Goal: Task Accomplishment & Management: Manage account settings

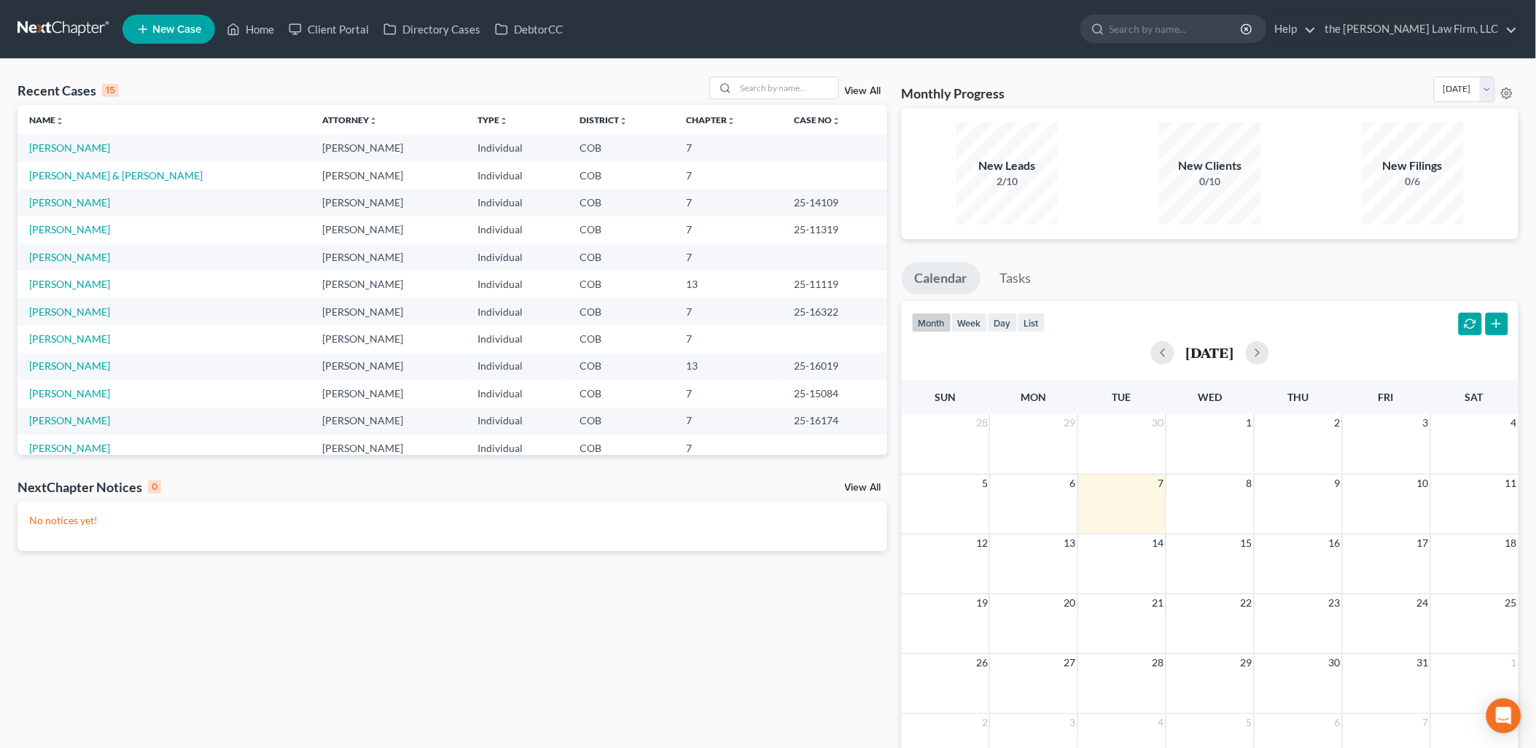
click at [163, 33] on span "New Case" at bounding box center [176, 29] width 49 height 11
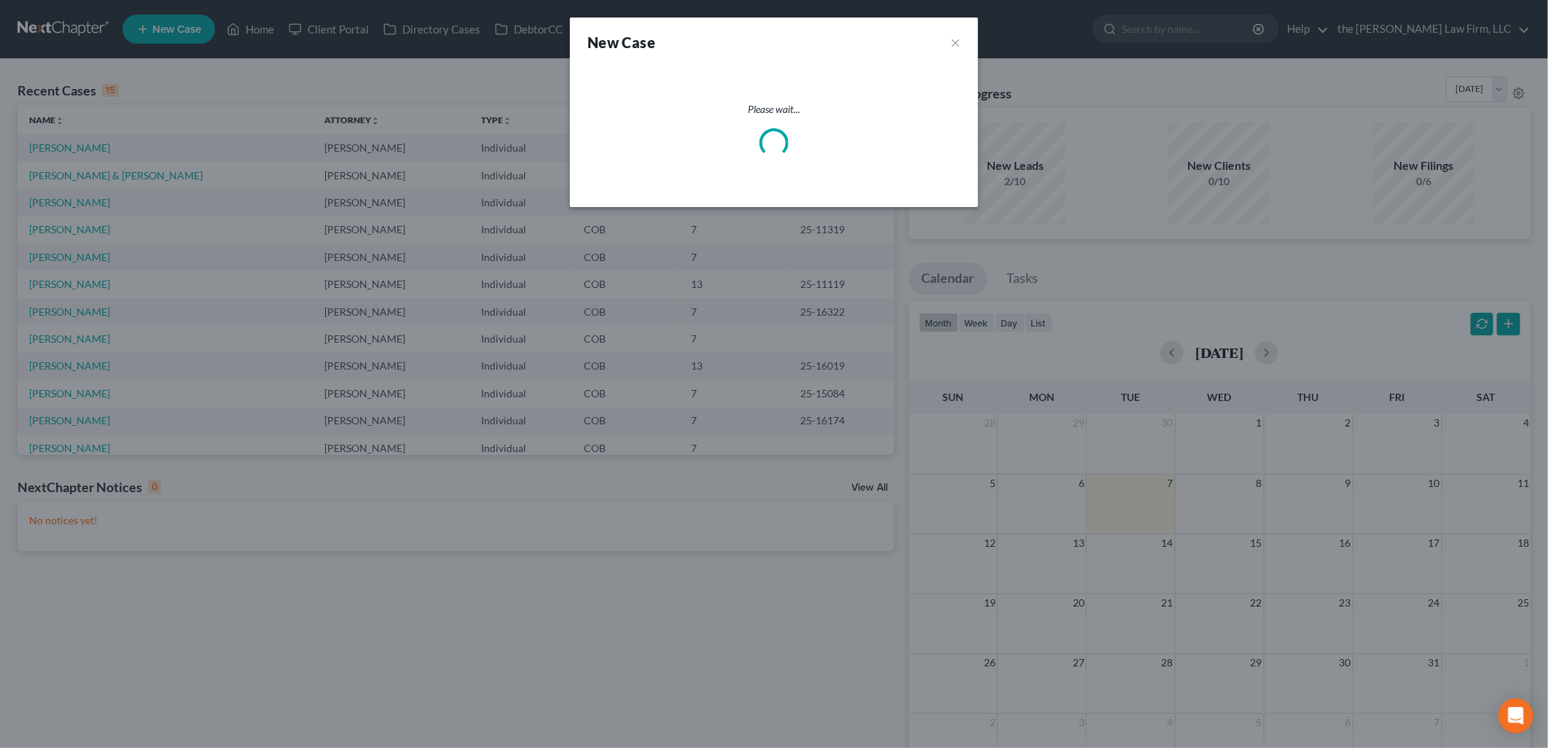
select select "11"
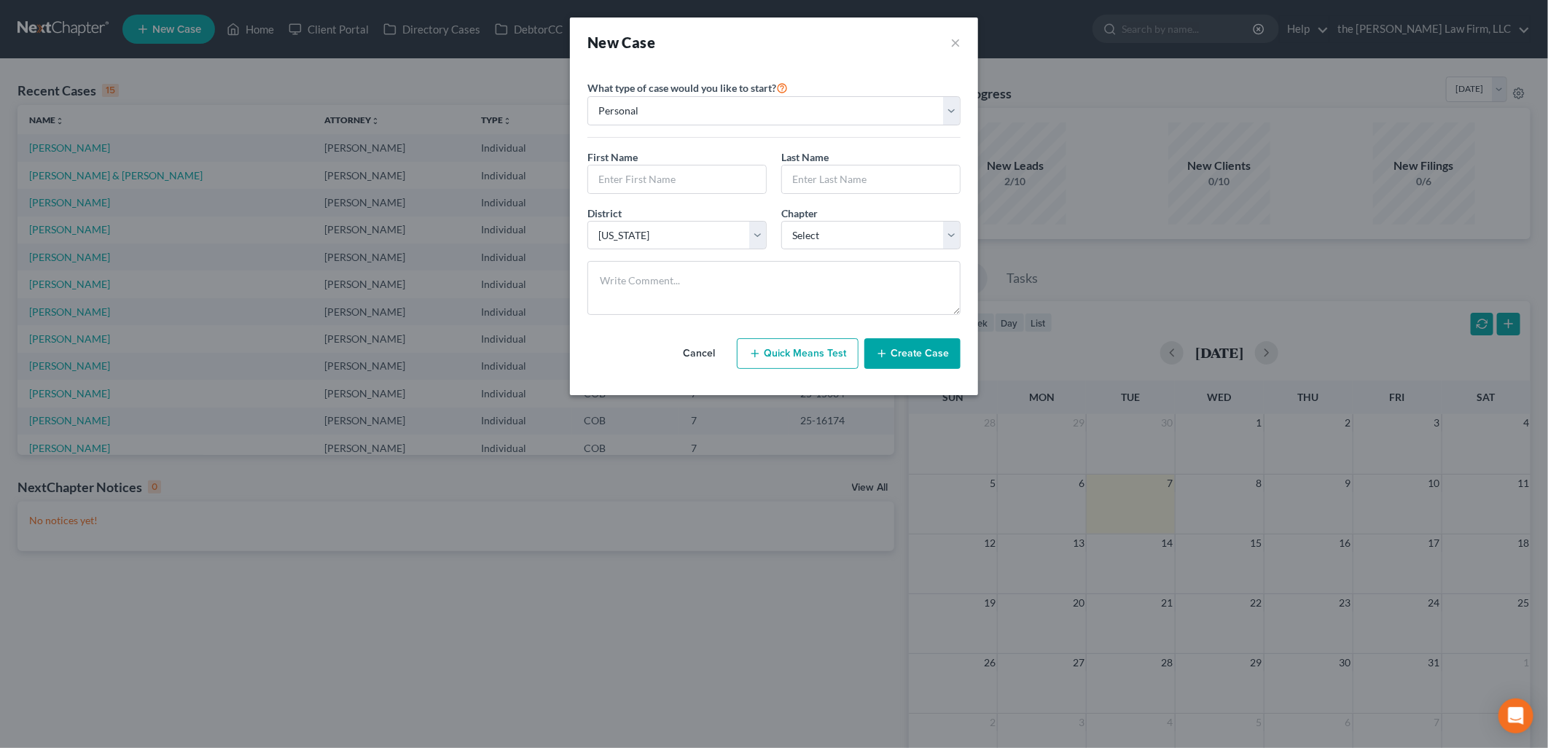
click at [644, 195] on div "First Name * Last Name *" at bounding box center [774, 177] width 388 height 56
click at [662, 189] on input "text" at bounding box center [677, 179] width 178 height 28
type input "j"
type input "A"
type input "[PERSON_NAME]"
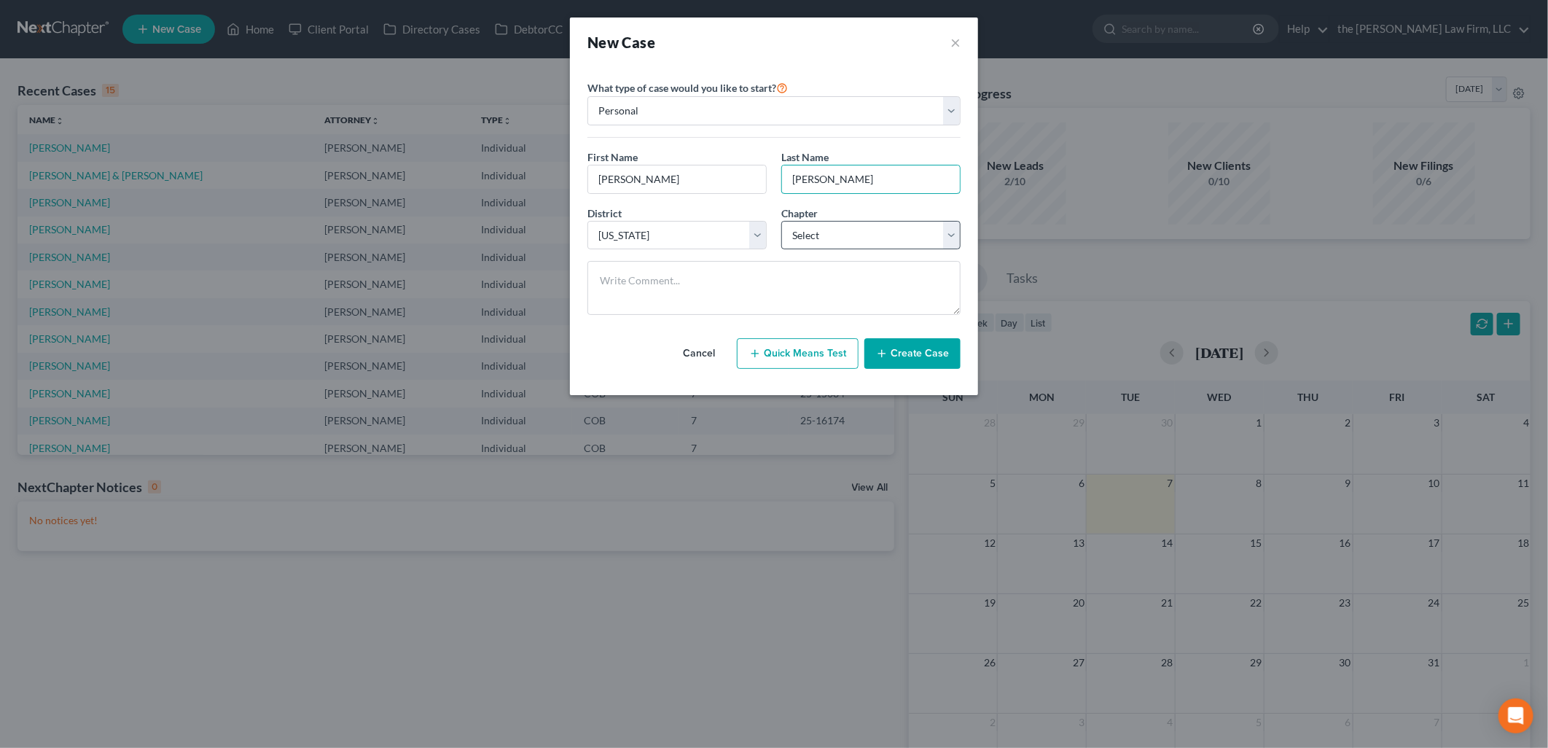
type input "[PERSON_NAME]"
drag, startPoint x: 826, startPoint y: 224, endPoint x: 825, endPoint y: 249, distance: 24.8
click at [826, 224] on select "Select 7 11 12 13" at bounding box center [870, 235] width 179 height 29
select select "3"
click at [781, 221] on select "Select 7 11 12 13" at bounding box center [870, 235] width 179 height 29
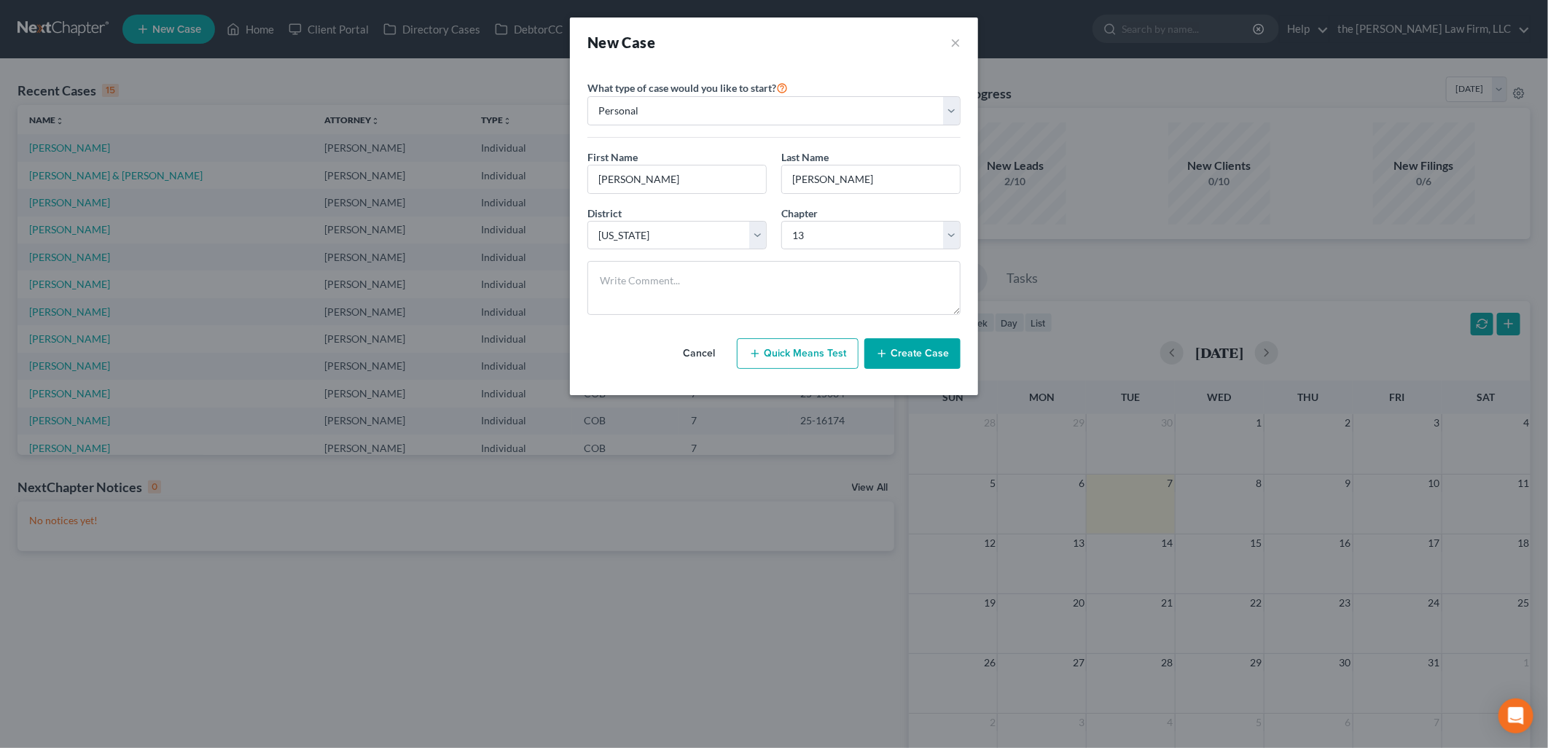
click at [921, 343] on button "Create Case" at bounding box center [912, 353] width 96 height 31
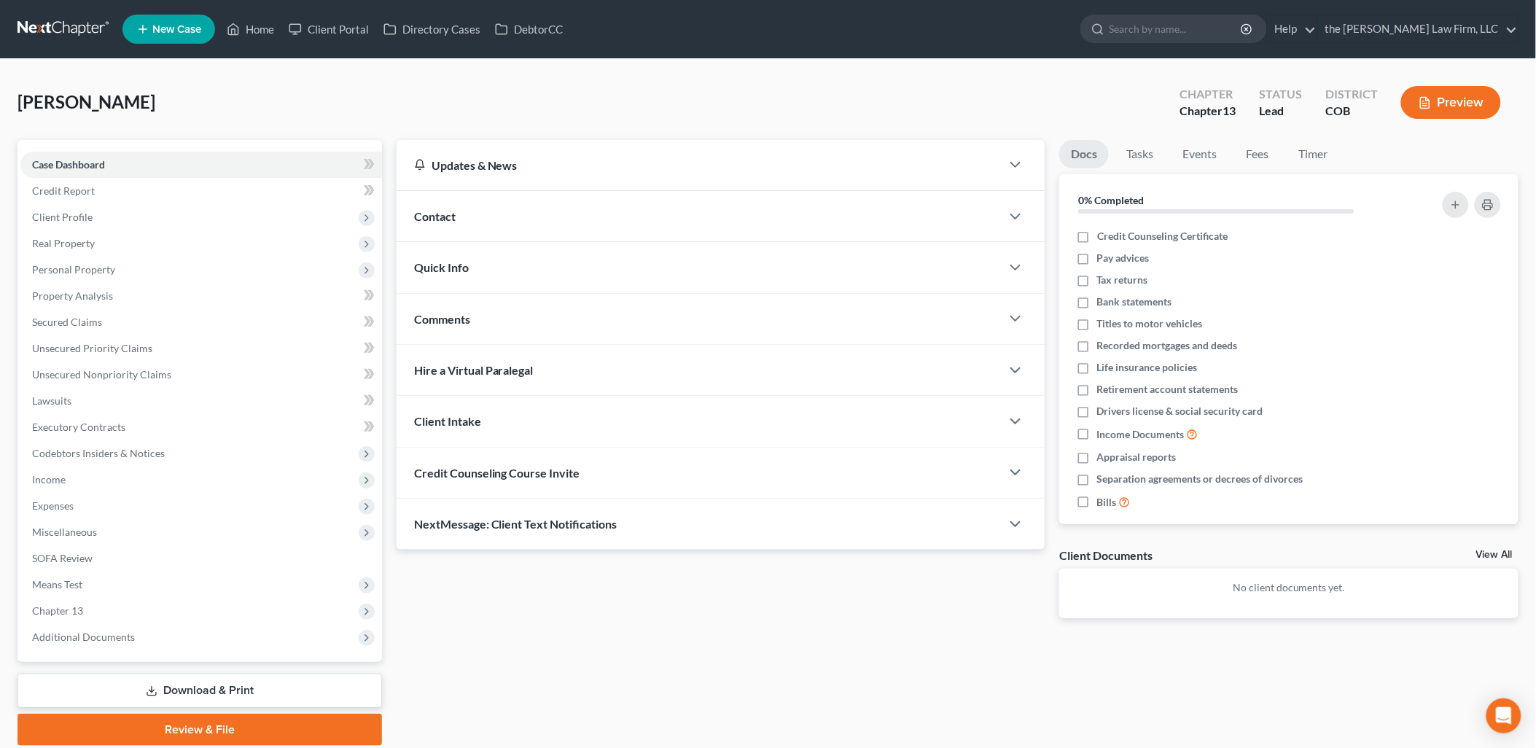
click at [494, 471] on span "Credit Counseling Course Invite" at bounding box center [497, 473] width 166 height 14
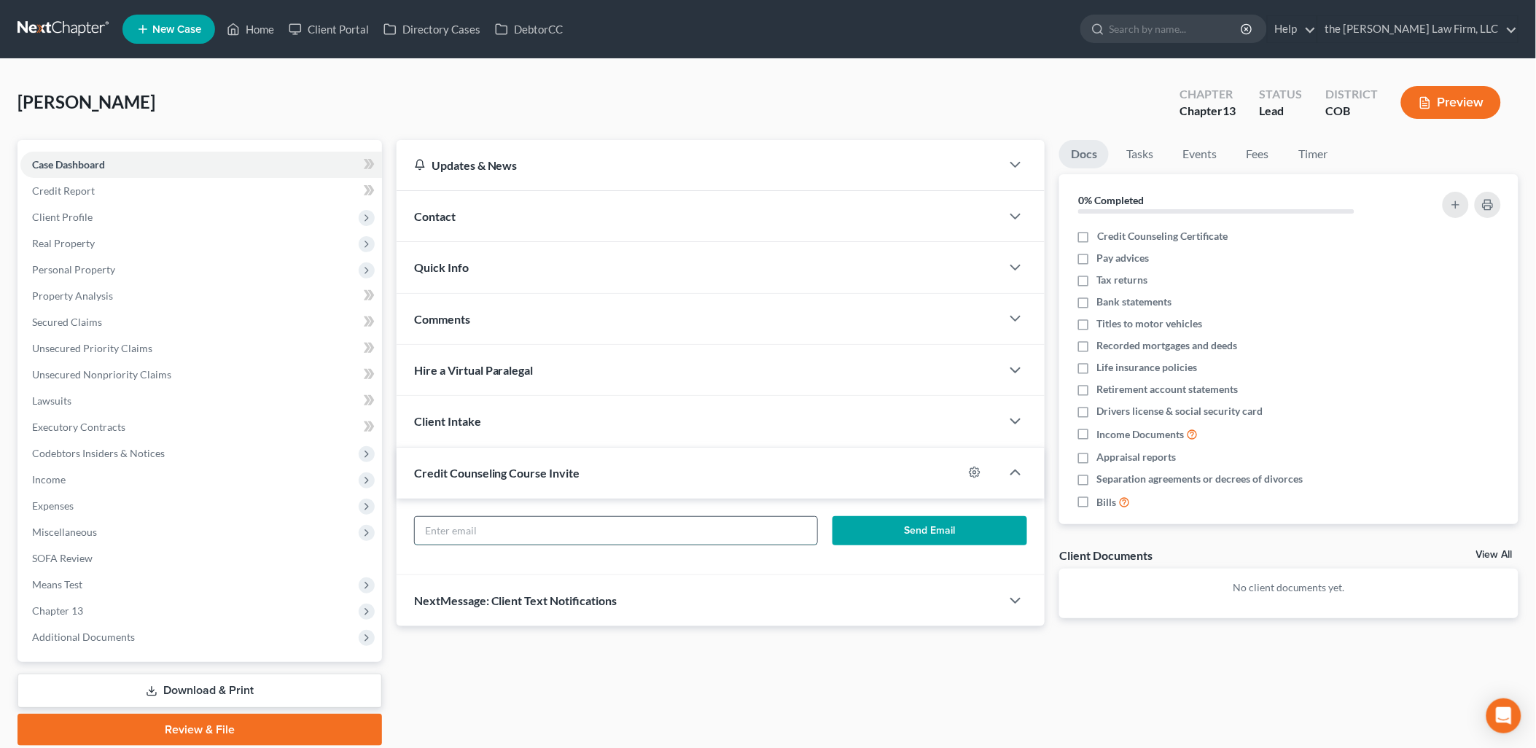
click at [611, 533] on input "text" at bounding box center [616, 531] width 402 height 28
type input "[EMAIL_ADDRESS][DOMAIN_NAME]"
click at [69, 214] on span "Client Profile" at bounding box center [62, 217] width 60 height 12
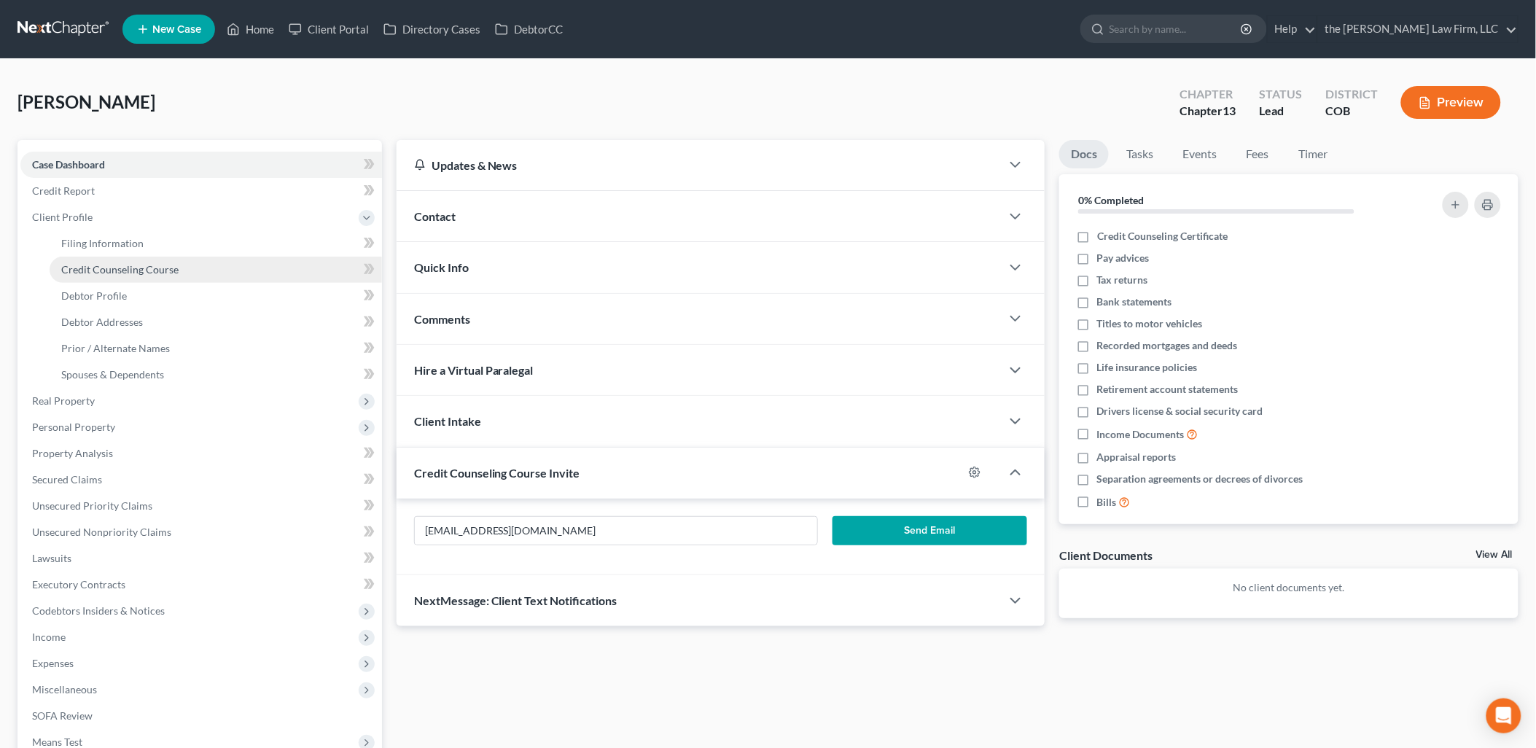
click at [122, 260] on link "Credit Counseling Course" at bounding box center [216, 270] width 332 height 26
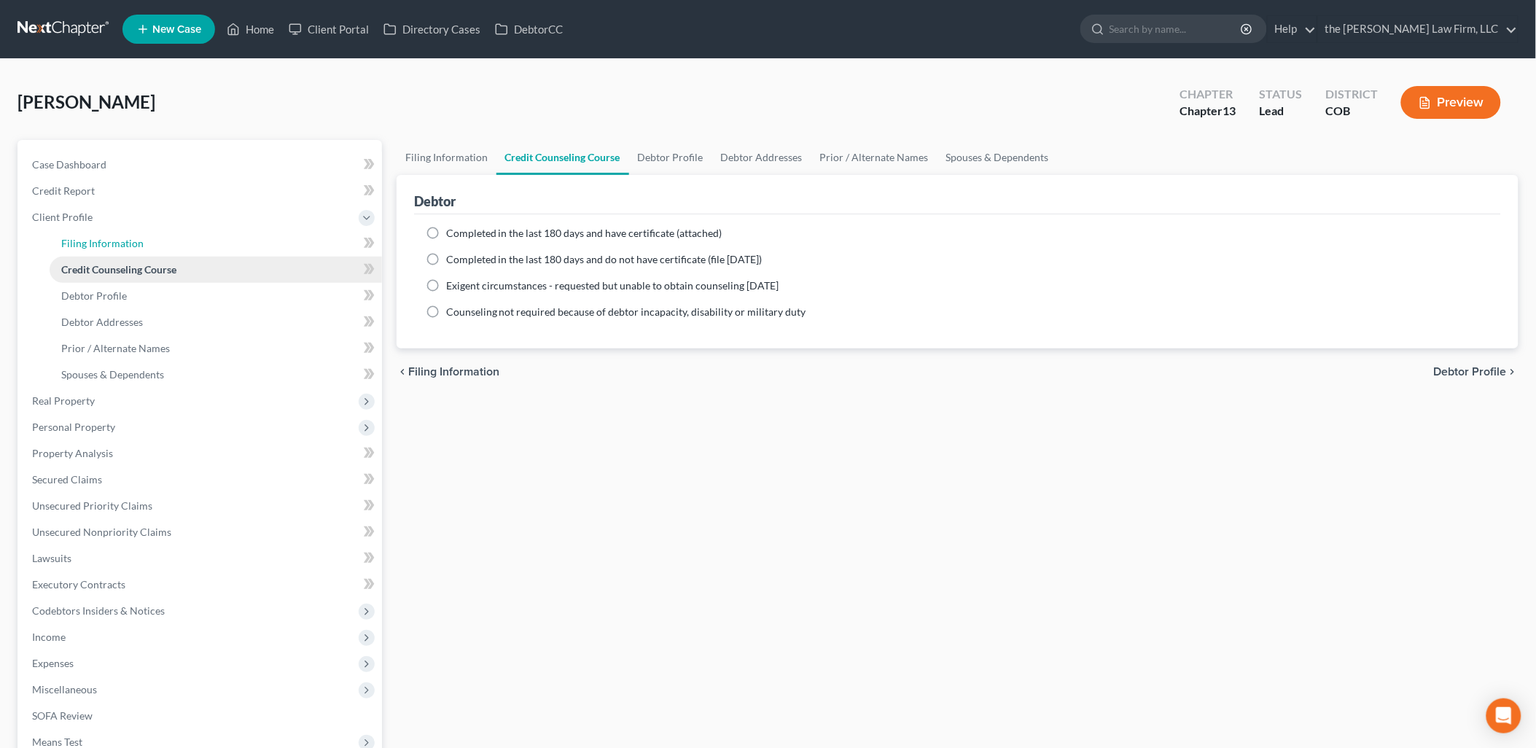
drag, startPoint x: 119, startPoint y: 246, endPoint x: 234, endPoint y: 257, distance: 115.7
click at [120, 246] on span "Filing Information" at bounding box center [102, 243] width 82 height 12
select select "1"
select select "0"
select select "3"
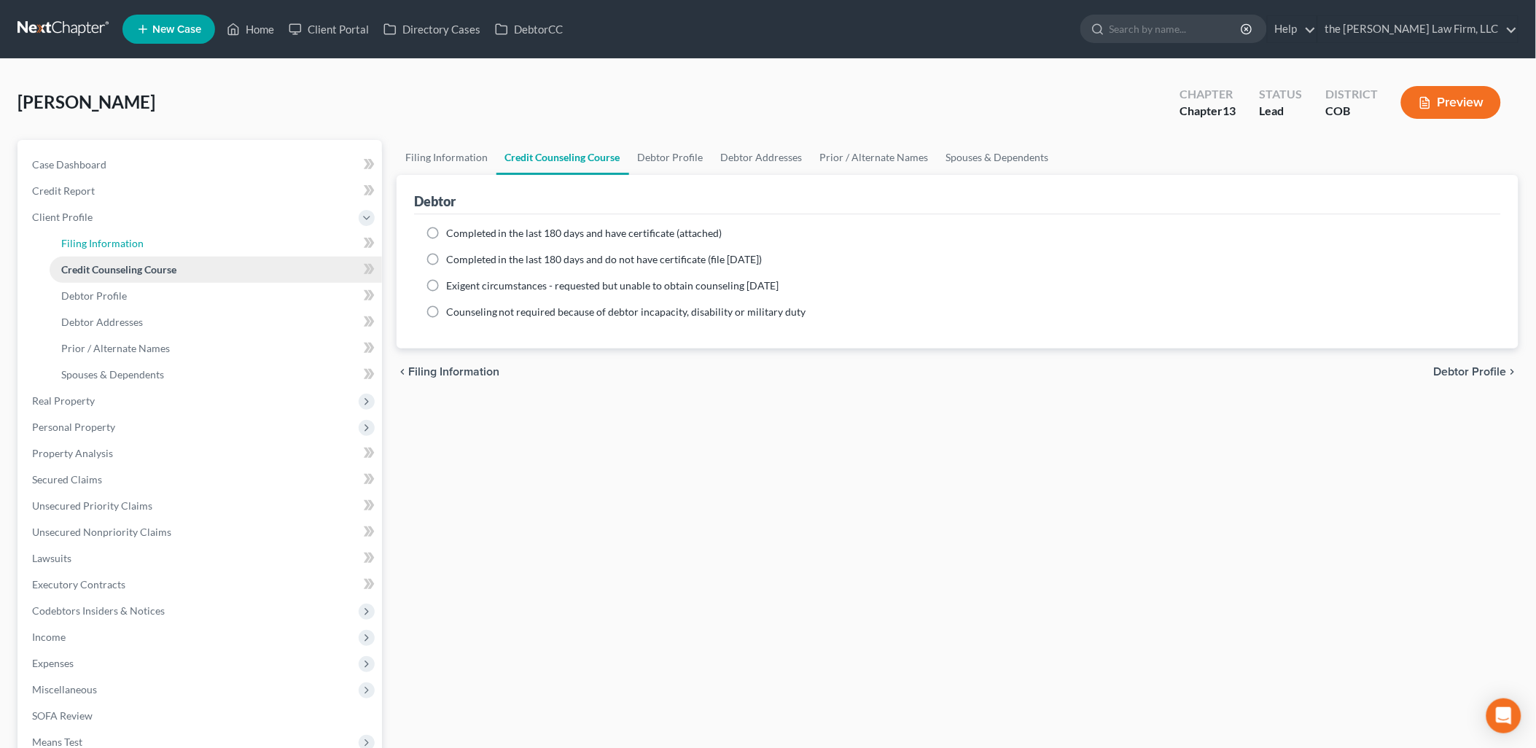
select select "11"
select select "5"
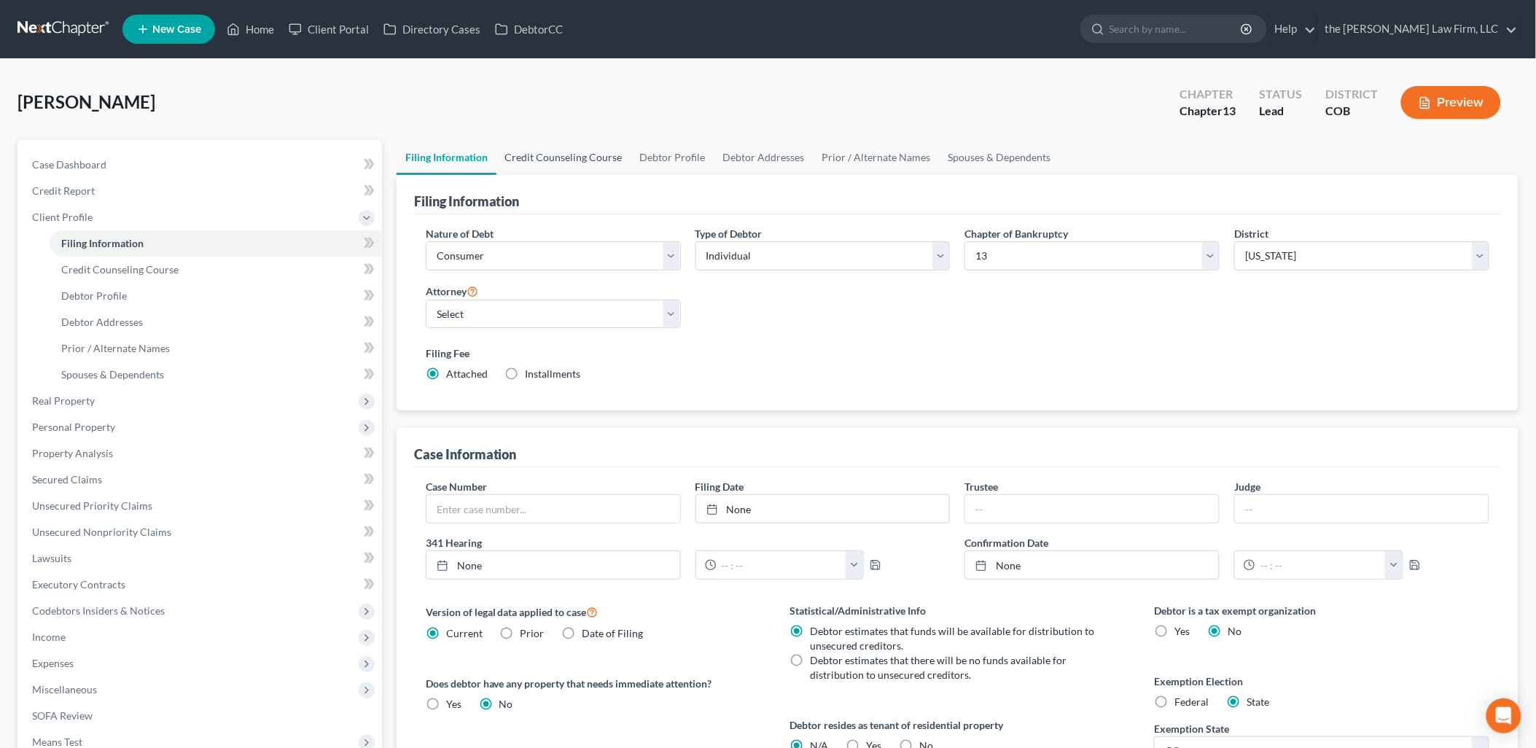
click at [574, 160] on link "Credit Counseling Course" at bounding box center [563, 157] width 135 height 35
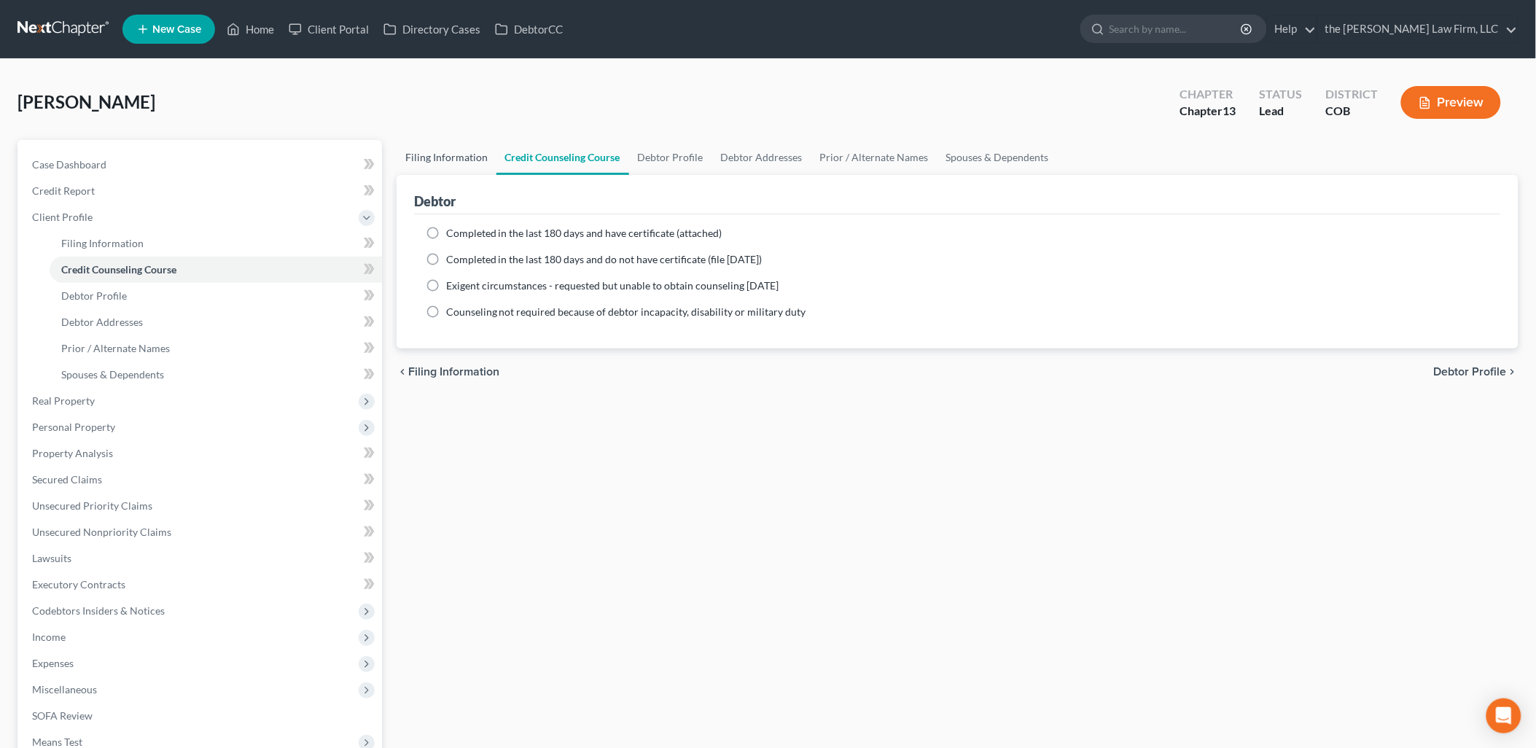
click at [454, 153] on link "Filing Information" at bounding box center [446, 157] width 100 height 35
select select "1"
select select "0"
select select "3"
select select "11"
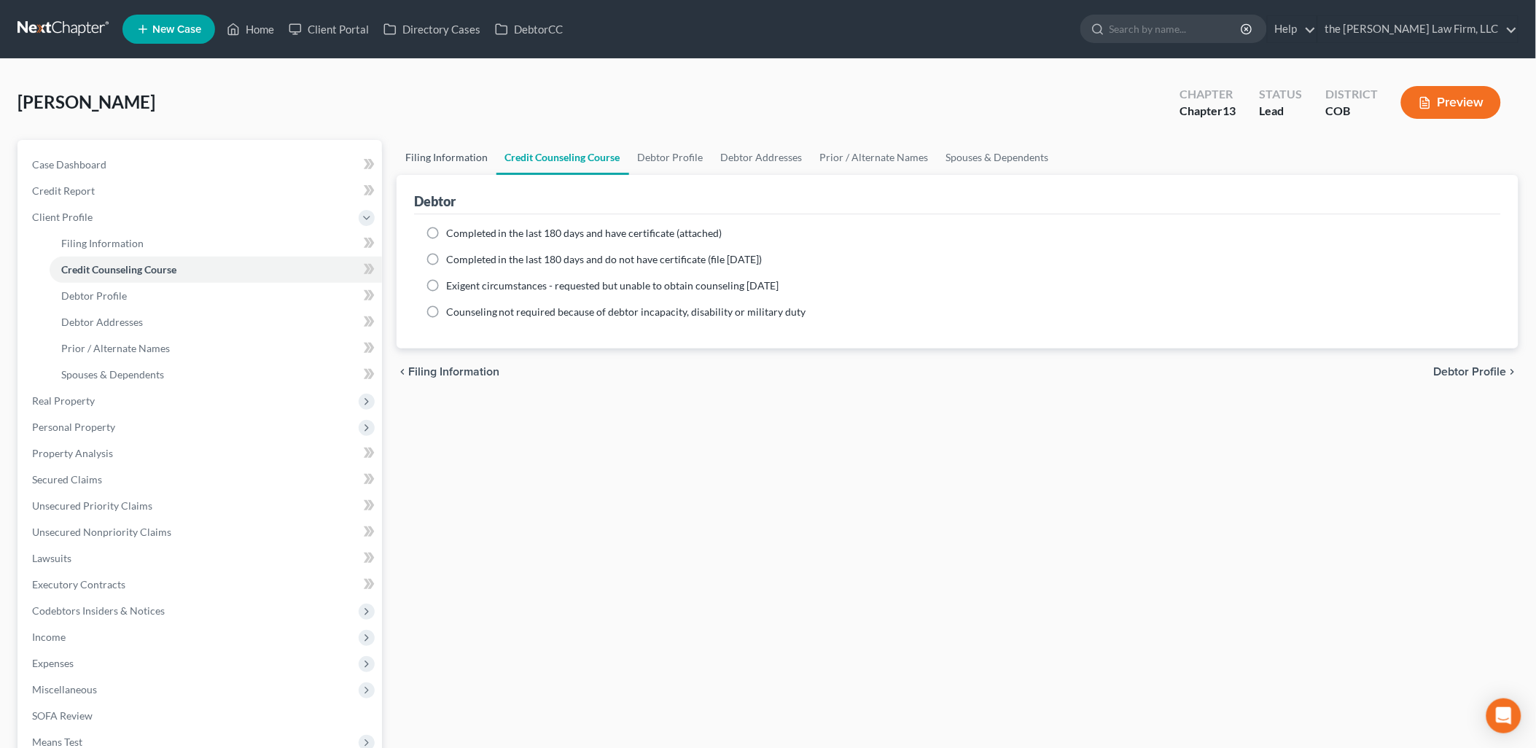
select select "0"
select select "5"
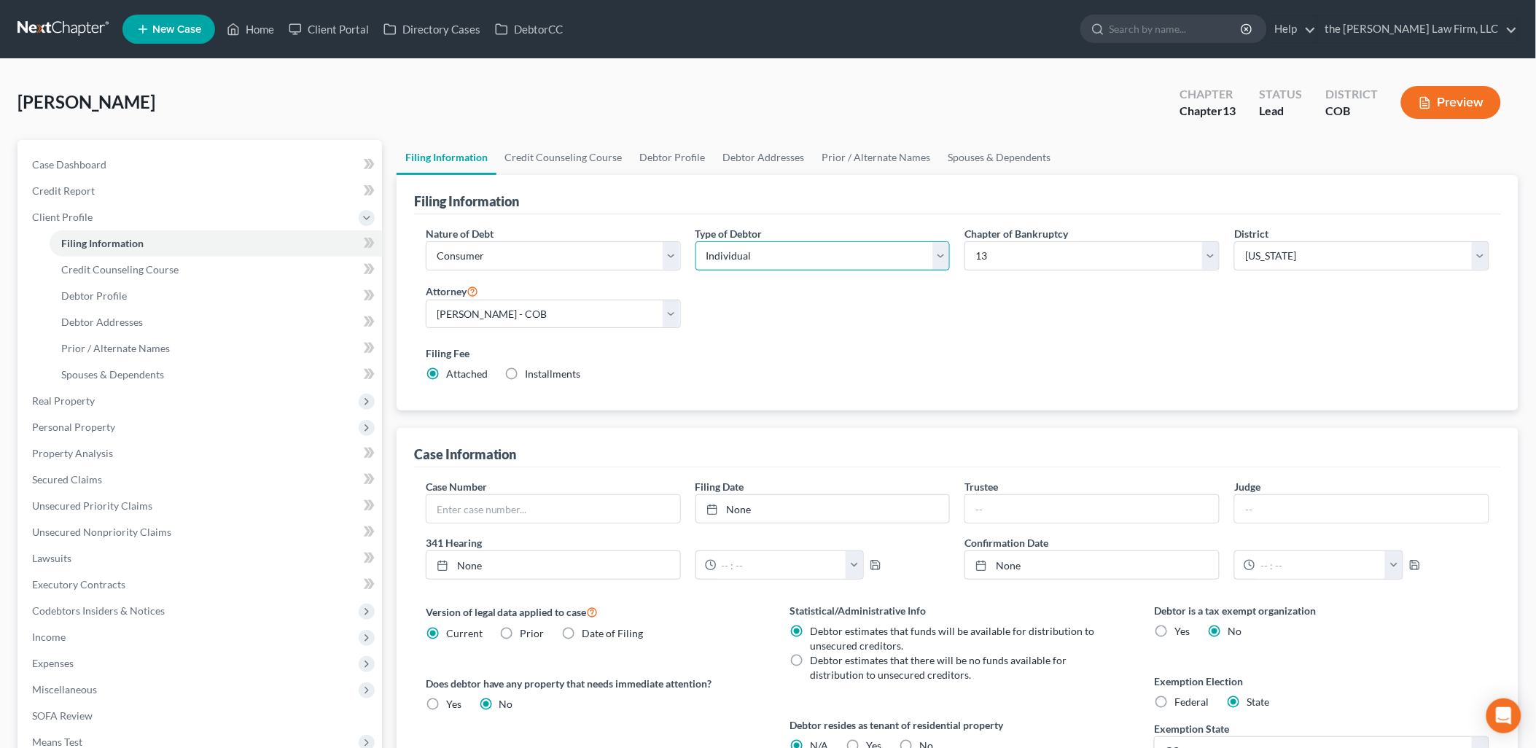
click at [712, 259] on select "Select Individual Joint" at bounding box center [822, 255] width 255 height 29
select select "1"
click at [695, 241] on select "Select Individual Joint" at bounding box center [822, 255] width 255 height 29
click at [792, 157] on link "Debtor Addresses" at bounding box center [763, 157] width 99 height 35
select select "0"
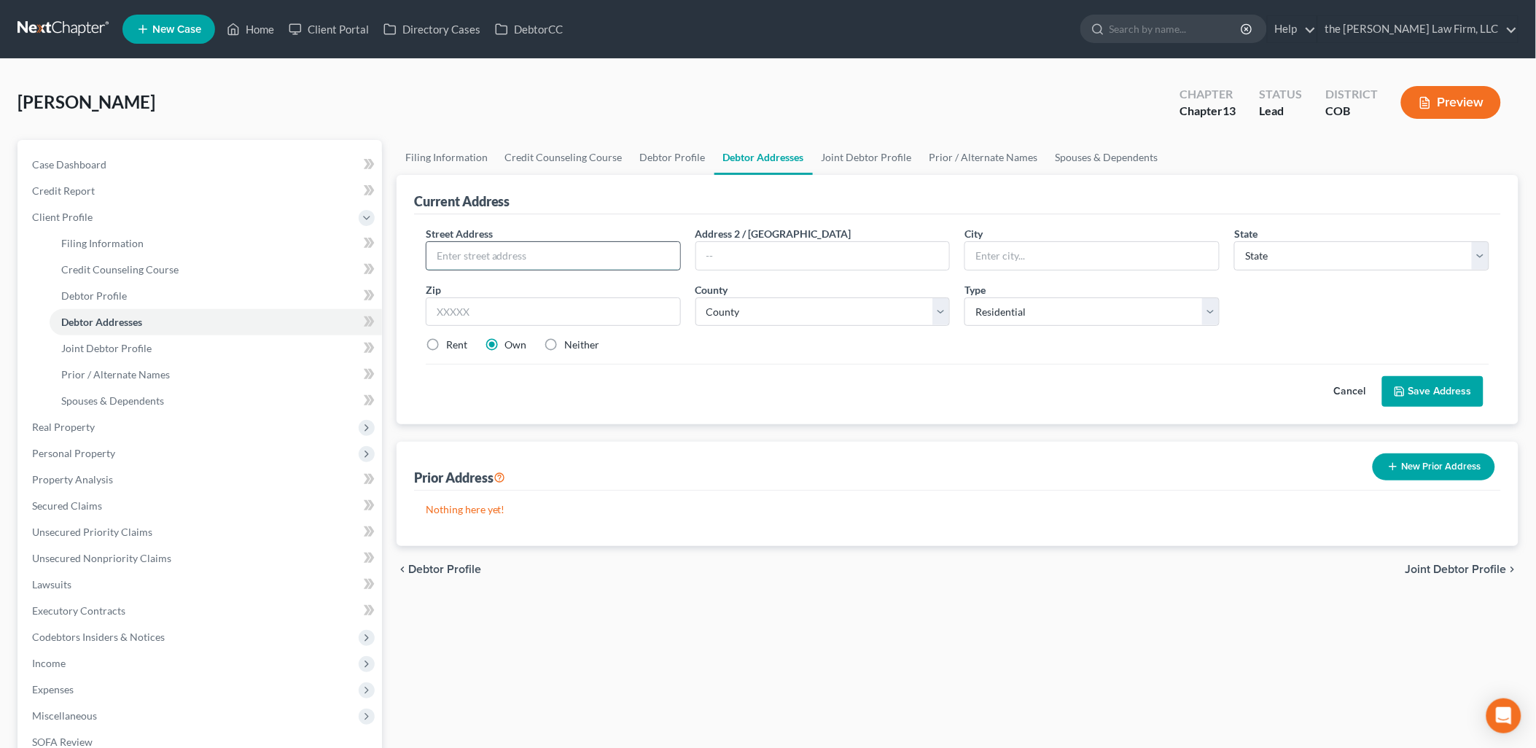
click at [627, 256] on input "text" at bounding box center [553, 256] width 254 height 28
click at [665, 153] on link "Debtor Profile" at bounding box center [672, 157] width 83 height 35
select select "1"
select select "0"
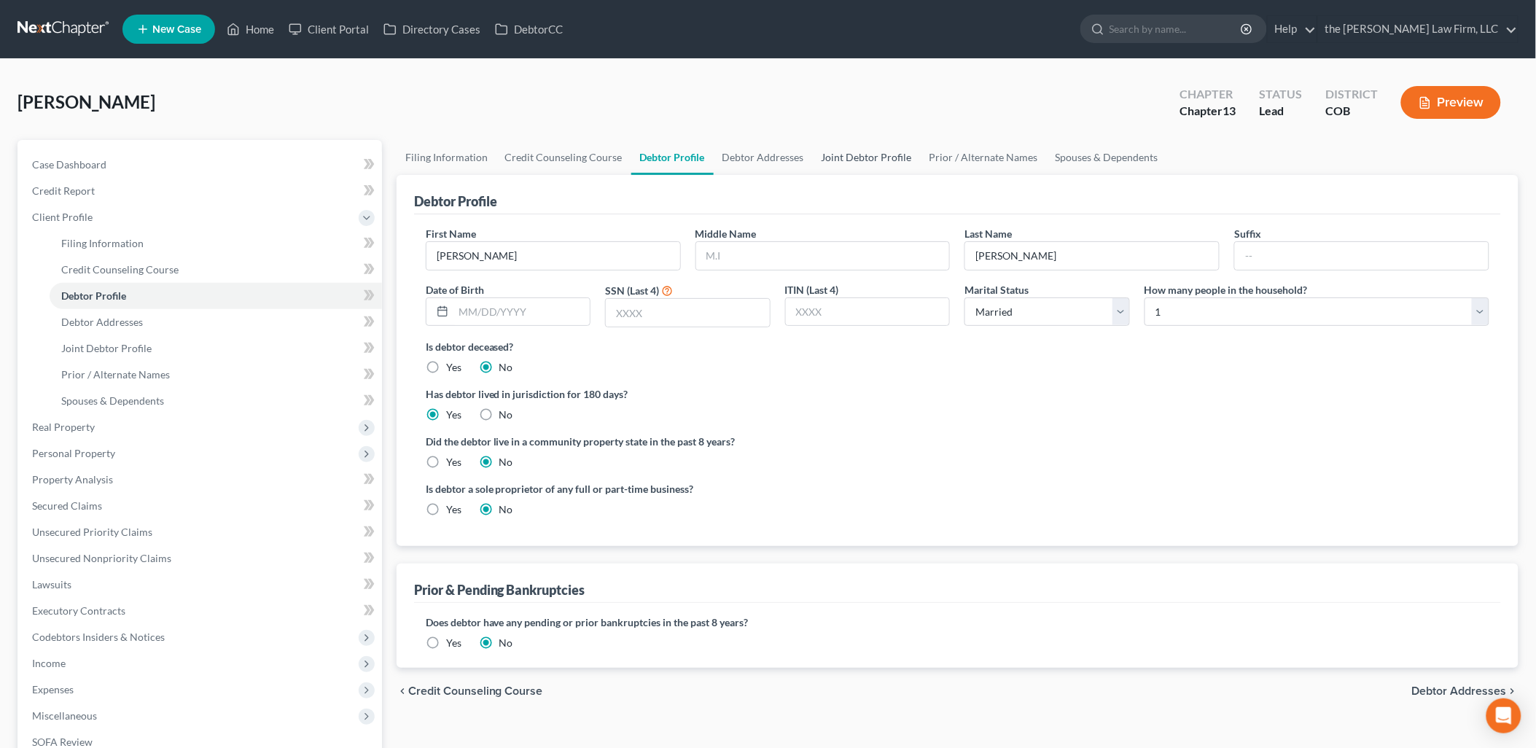
click at [887, 153] on link "Joint Debtor Profile" at bounding box center [867, 157] width 108 height 35
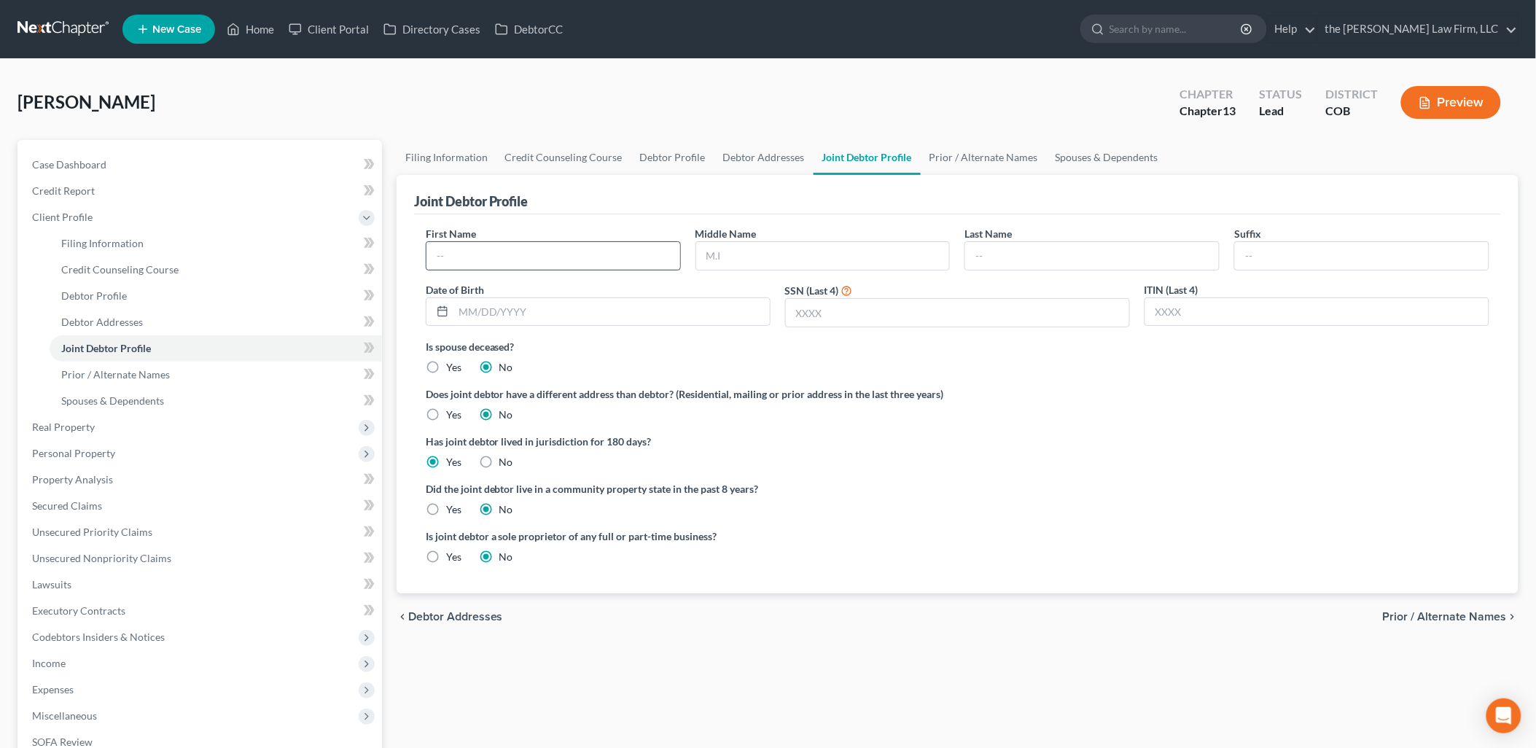
click at [548, 245] on input "text" at bounding box center [553, 256] width 254 height 28
type input "Annoe"
type input "[PERSON_NAME]"
click at [753, 152] on link "Debtor Addresses" at bounding box center [763, 157] width 99 height 35
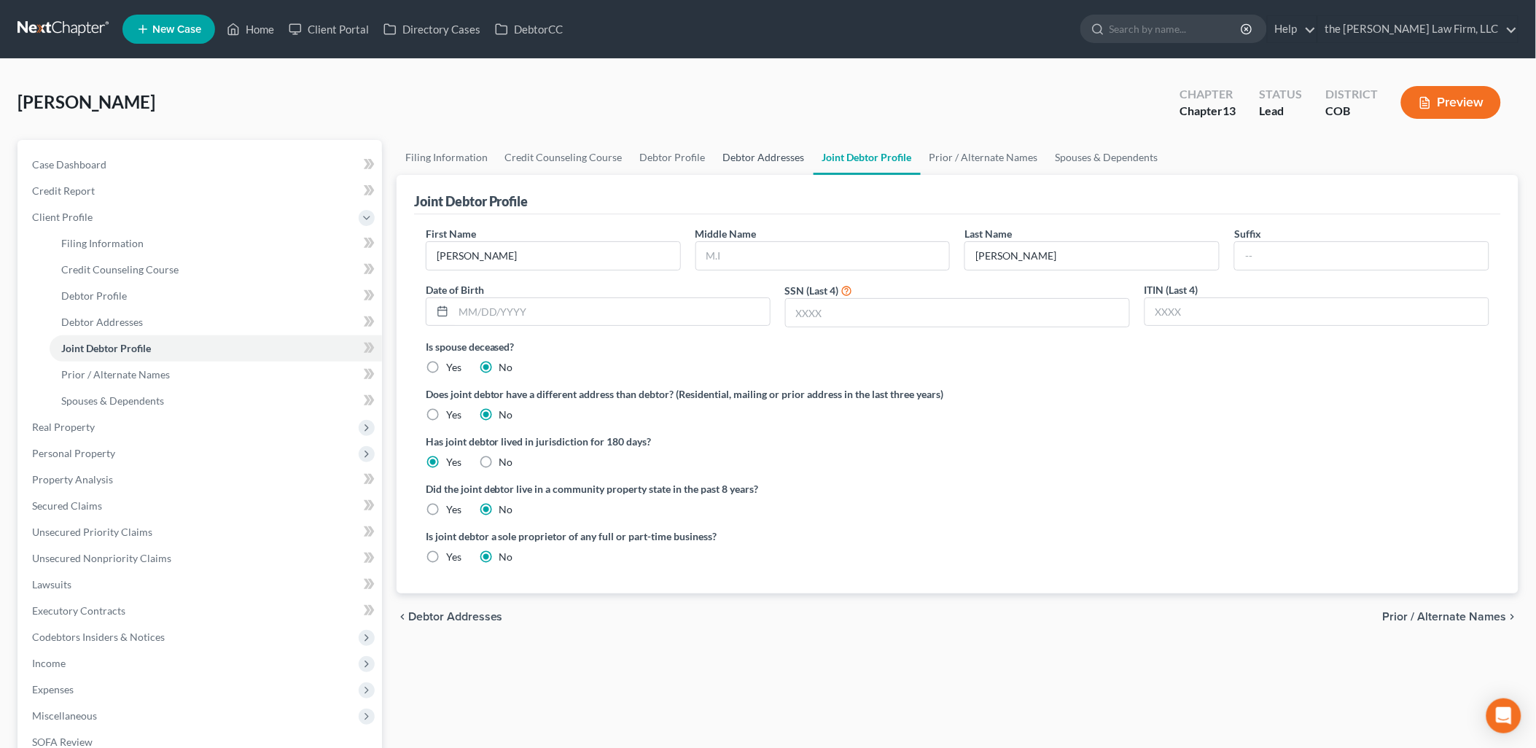
select select "0"
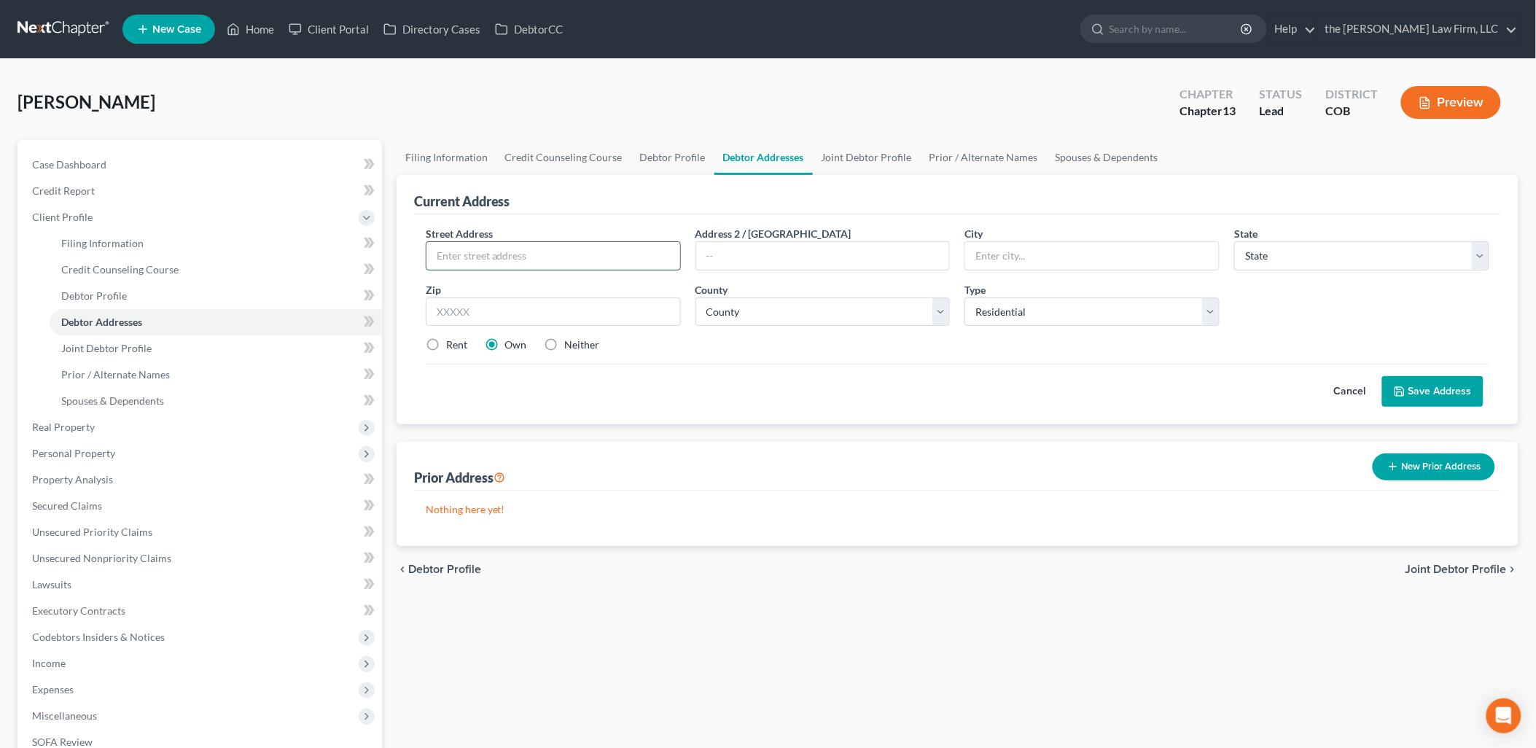
click at [535, 243] on input "text" at bounding box center [553, 256] width 254 height 28
type input "[STREET_ADDRESS][PERSON_NAME]"
type input "Aurora"
select select "5"
type input "80016"
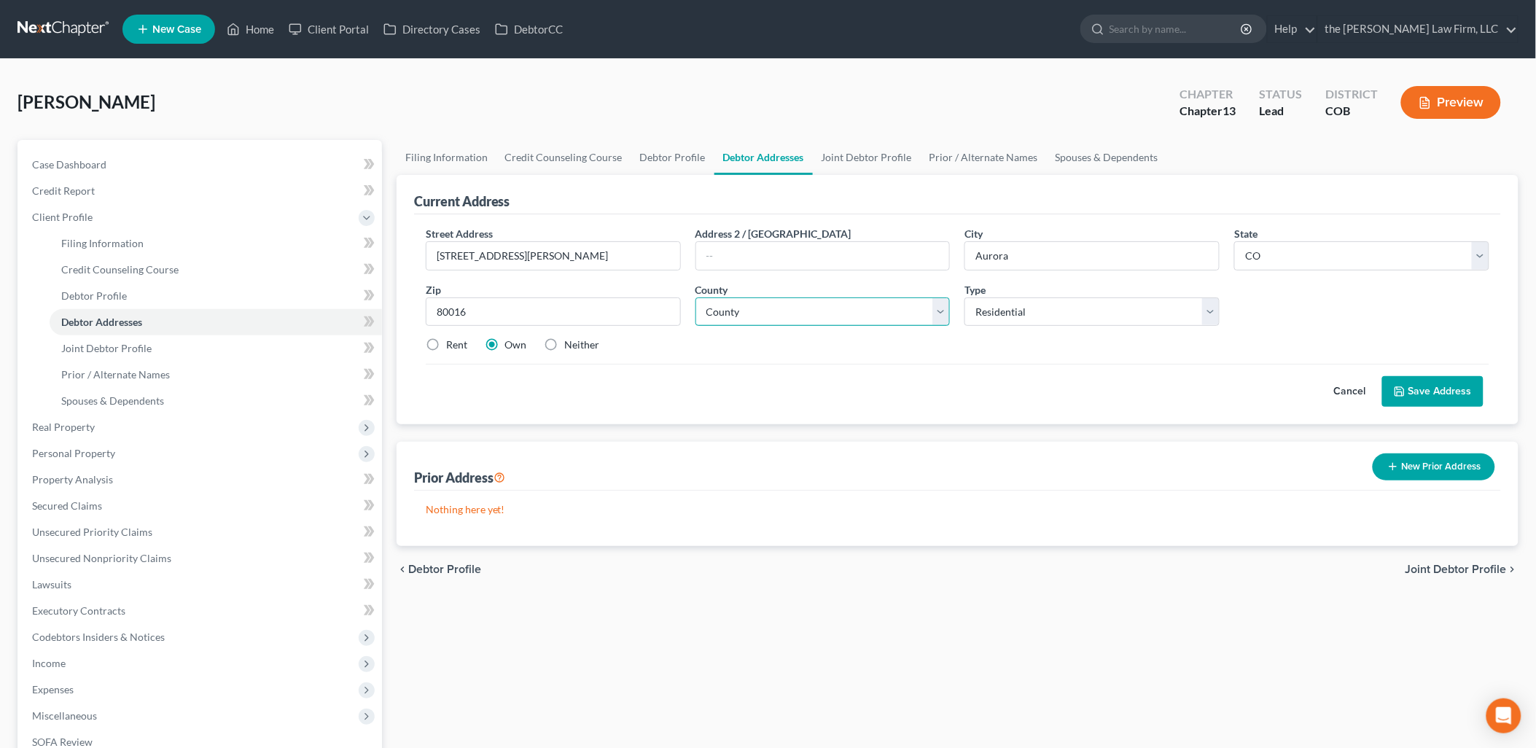
click at [832, 304] on select "County [GEOGRAPHIC_DATA] [GEOGRAPHIC_DATA] [GEOGRAPHIC_DATA] [GEOGRAPHIC_DATA] …" at bounding box center [822, 311] width 255 height 29
select select "2"
click at [695, 297] on select "County [GEOGRAPHIC_DATA] [GEOGRAPHIC_DATA] [GEOGRAPHIC_DATA] [GEOGRAPHIC_DATA] …" at bounding box center [822, 311] width 255 height 29
click at [1461, 383] on button "Save Address" at bounding box center [1432, 391] width 101 height 31
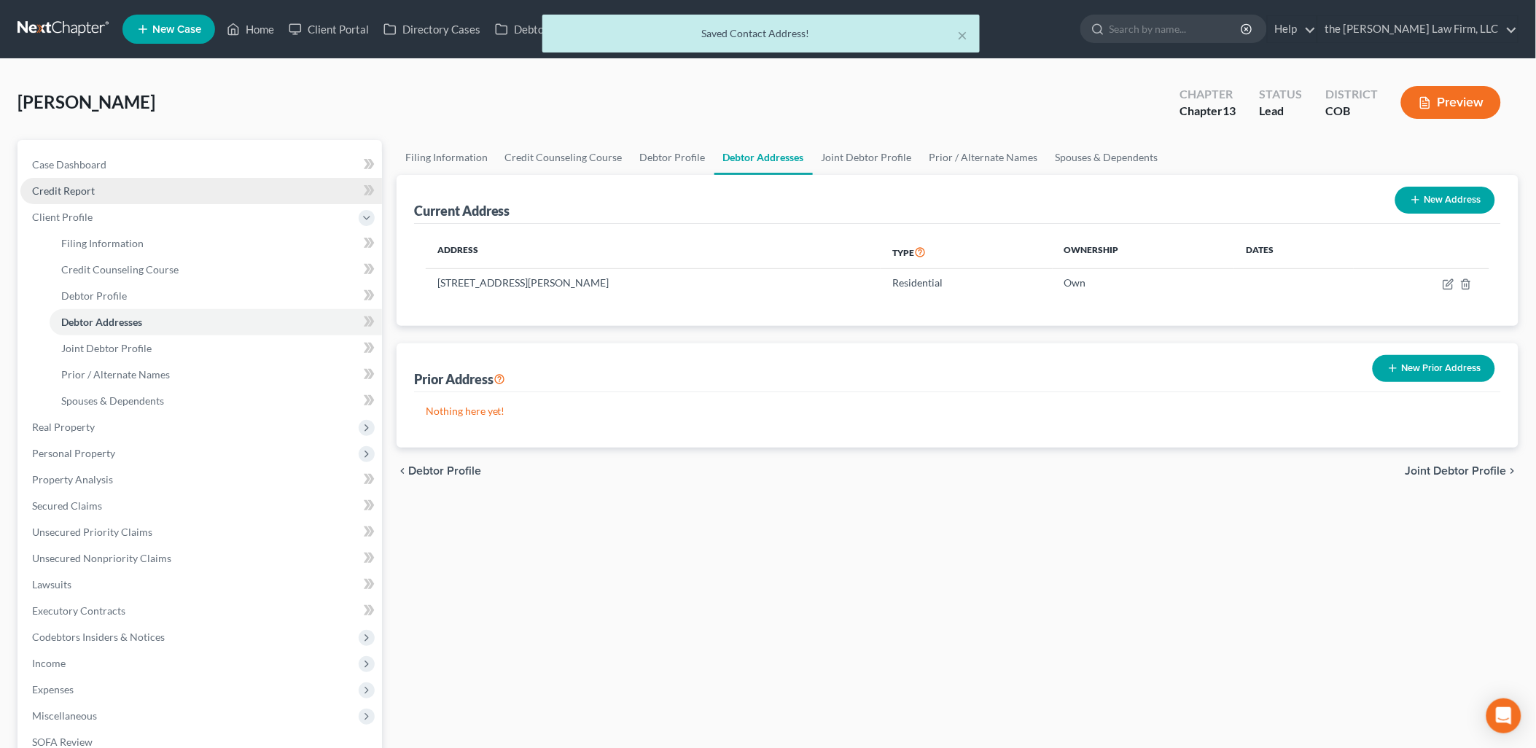
click at [71, 184] on span "Credit Report" at bounding box center [63, 190] width 63 height 12
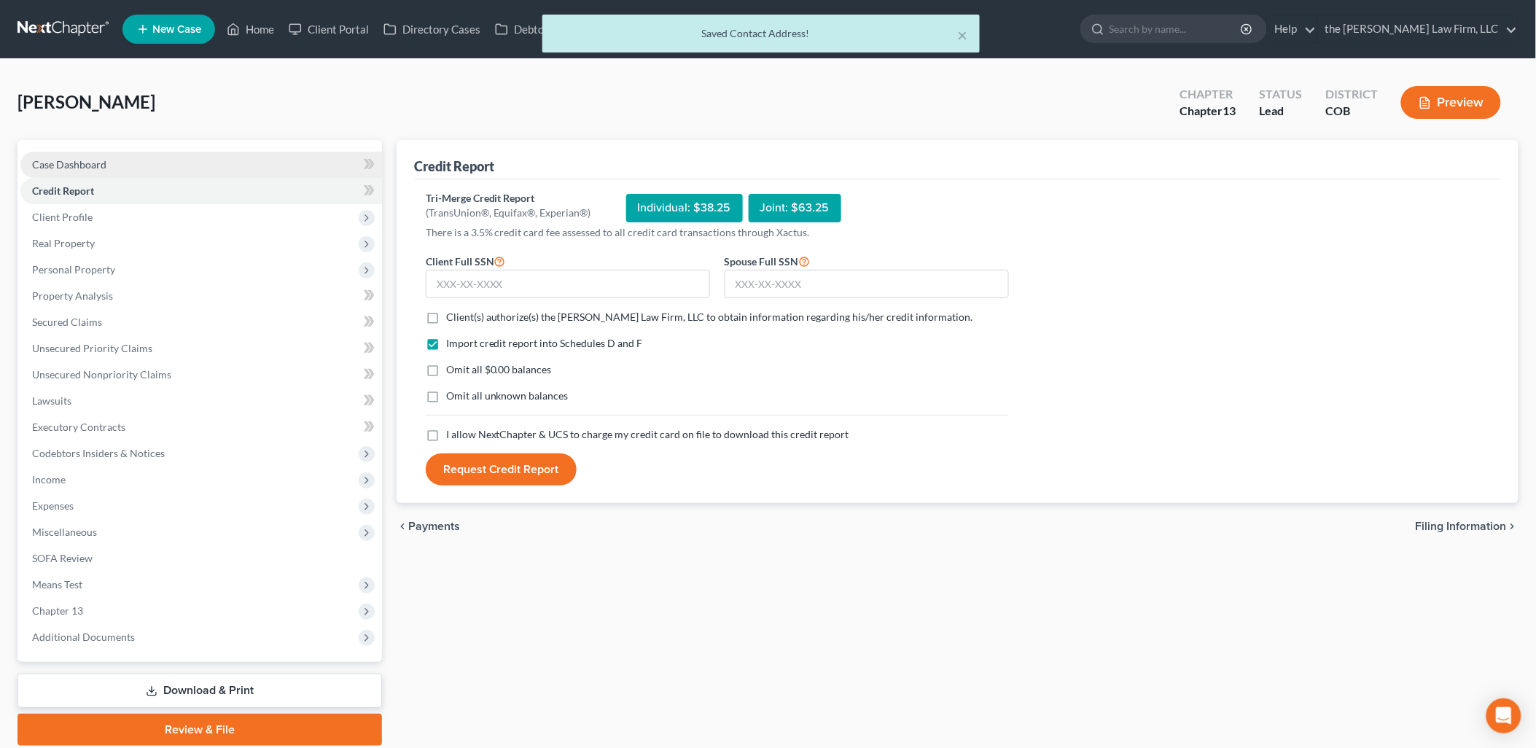
click at [96, 168] on span "Case Dashboard" at bounding box center [69, 164] width 74 height 12
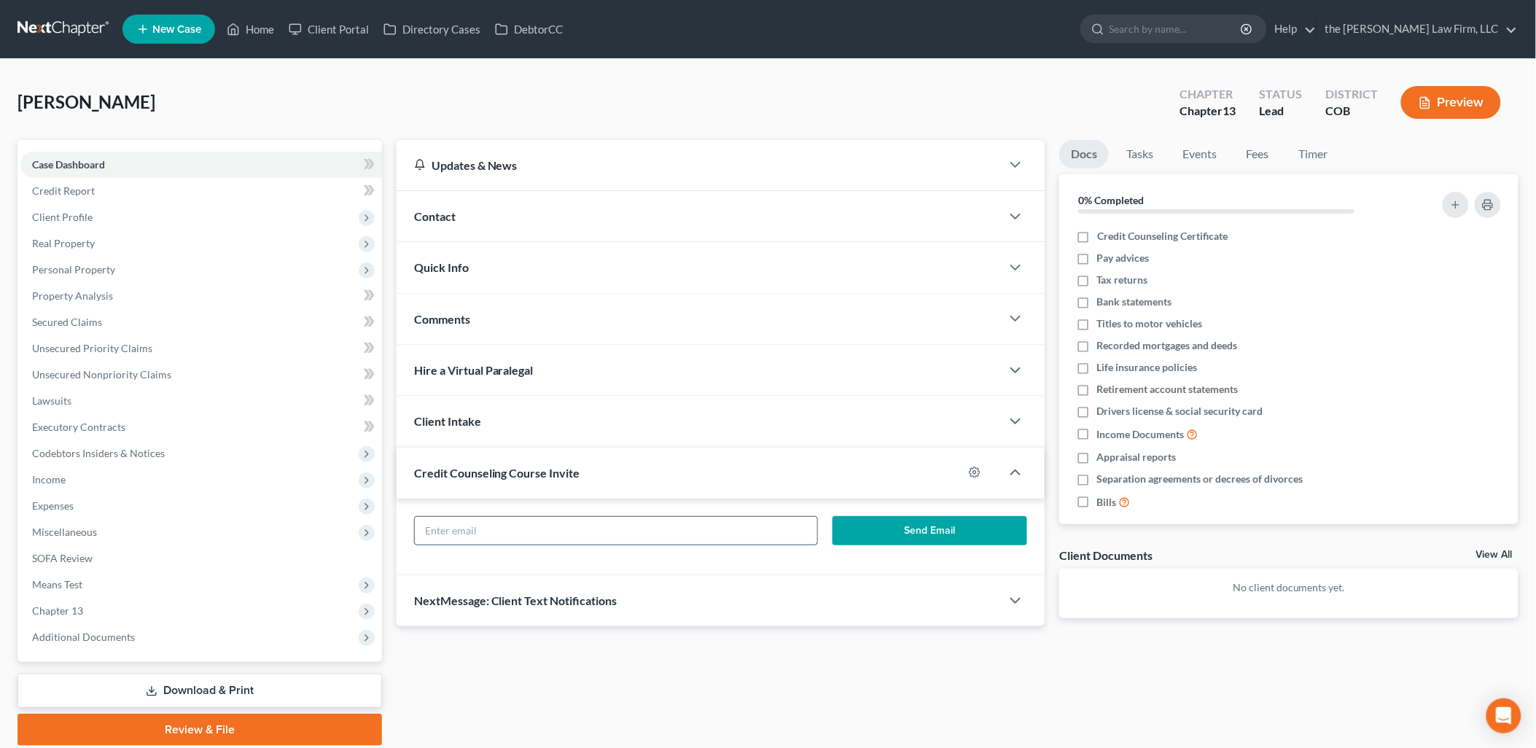
click at [738, 528] on input "text" at bounding box center [616, 531] width 402 height 28
type input "[EMAIL_ADDRESS][DOMAIN_NAME]"
click at [920, 531] on button "Send Email" at bounding box center [929, 530] width 195 height 29
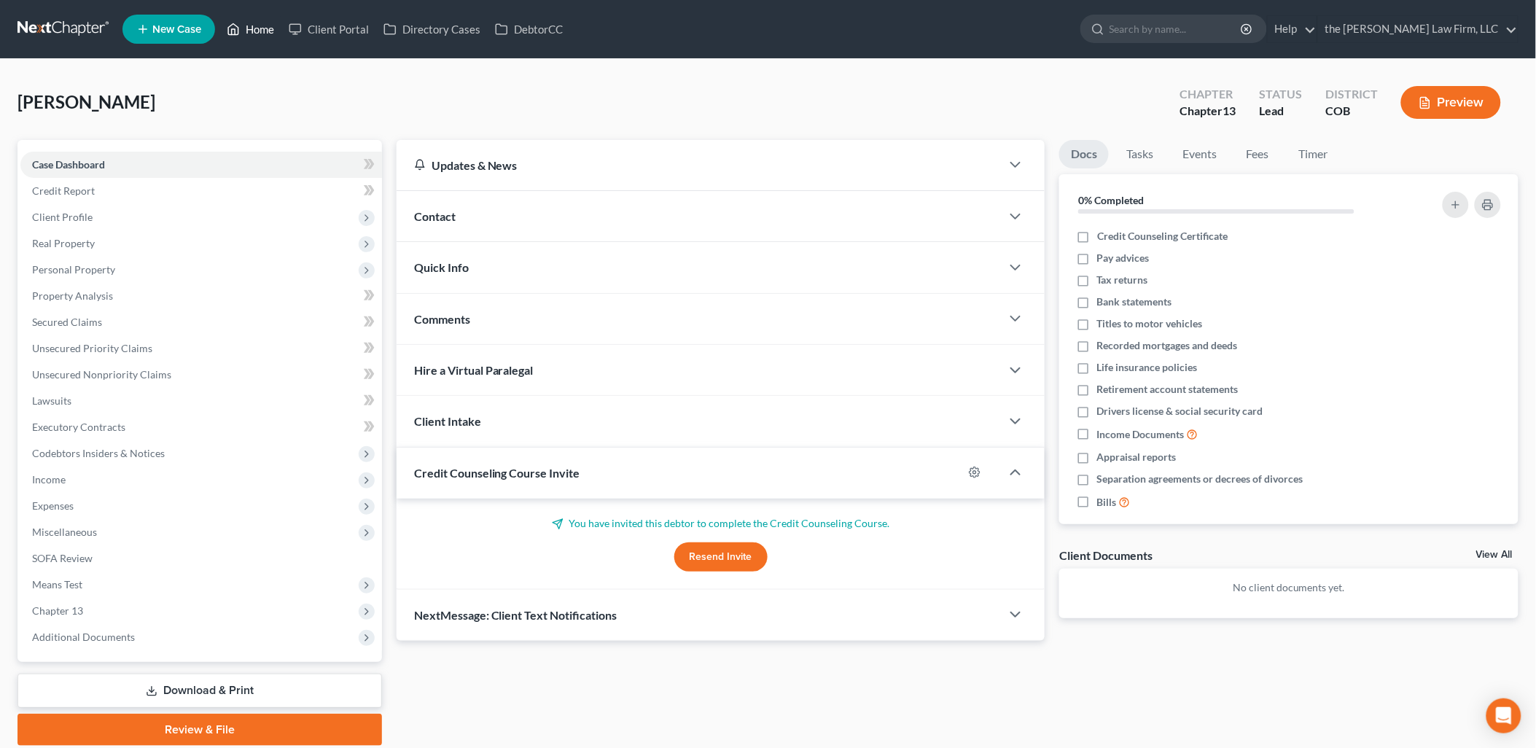
click at [253, 30] on link "Home" at bounding box center [250, 29] width 62 height 26
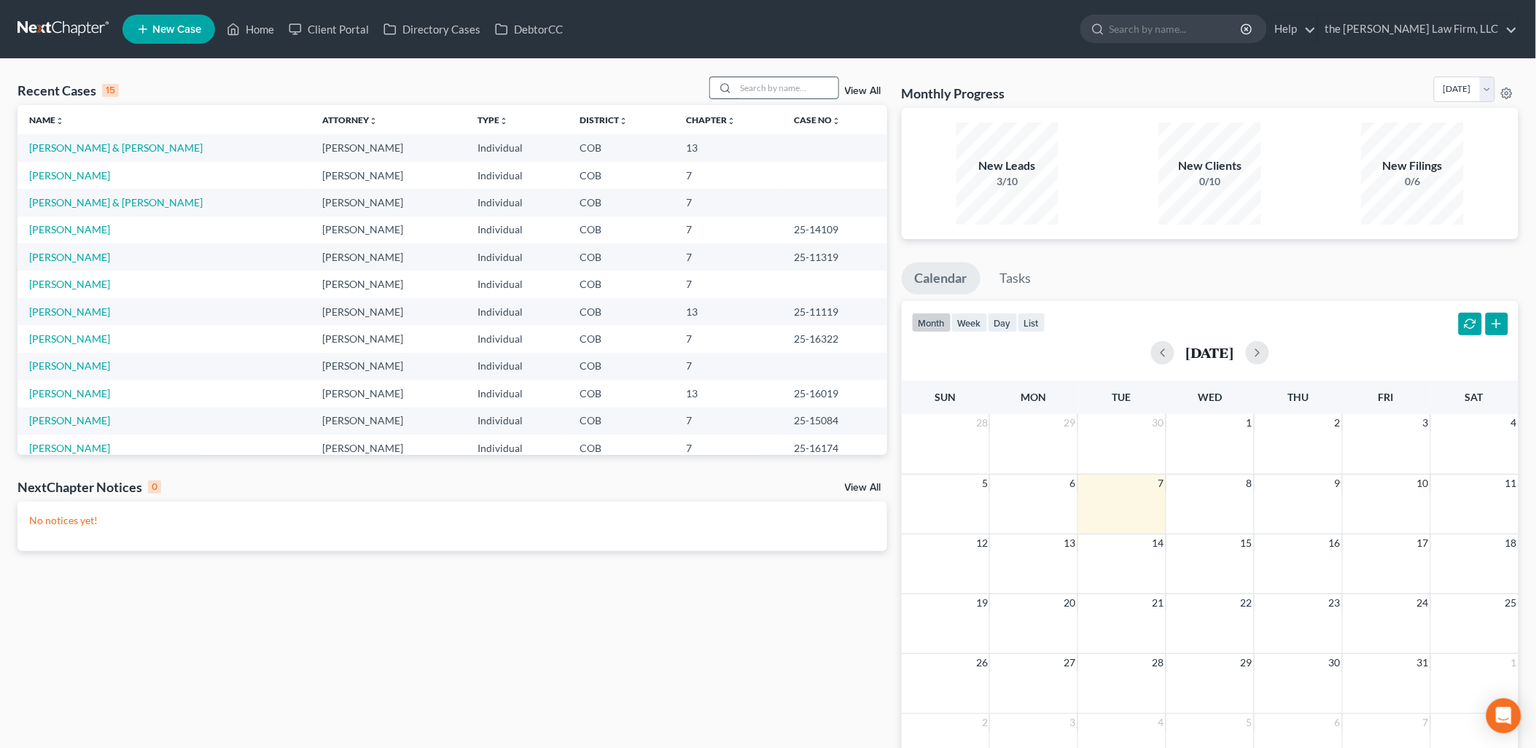
click at [775, 89] on input "search" at bounding box center [787, 87] width 102 height 21
type input "[PERSON_NAME]"
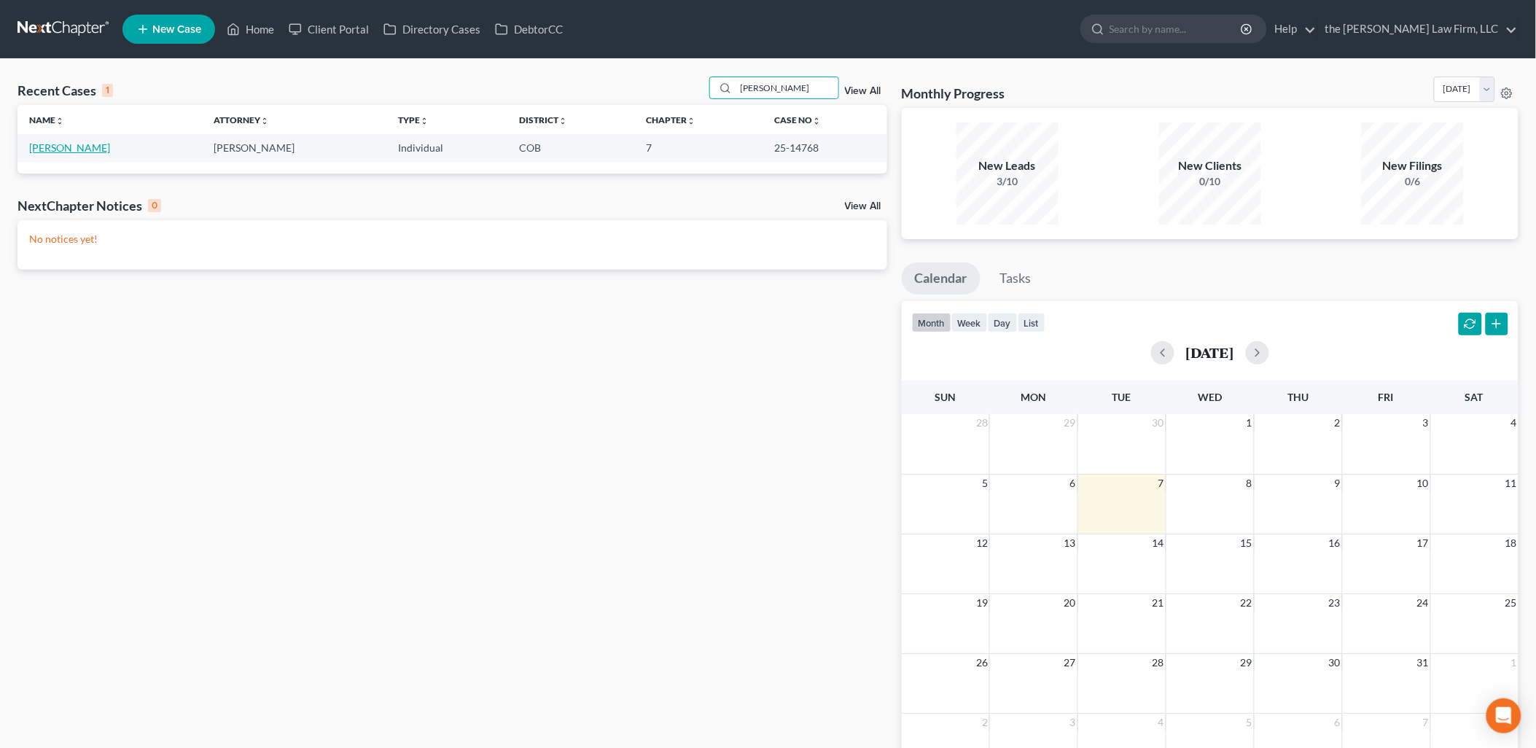
click at [49, 142] on link "[PERSON_NAME]" at bounding box center [69, 147] width 81 height 12
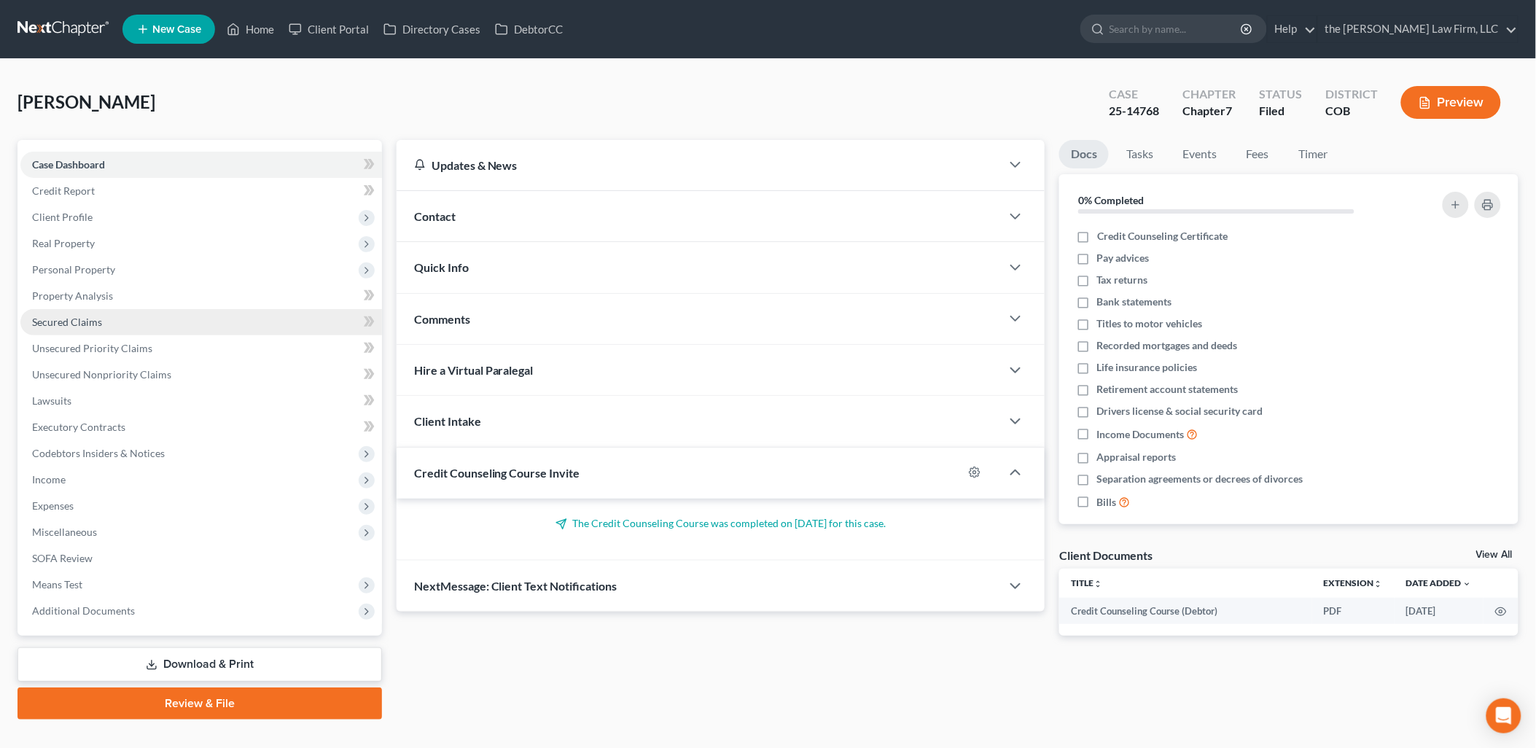
click at [60, 328] on link "Secured Claims" at bounding box center [200, 322] width 361 height 26
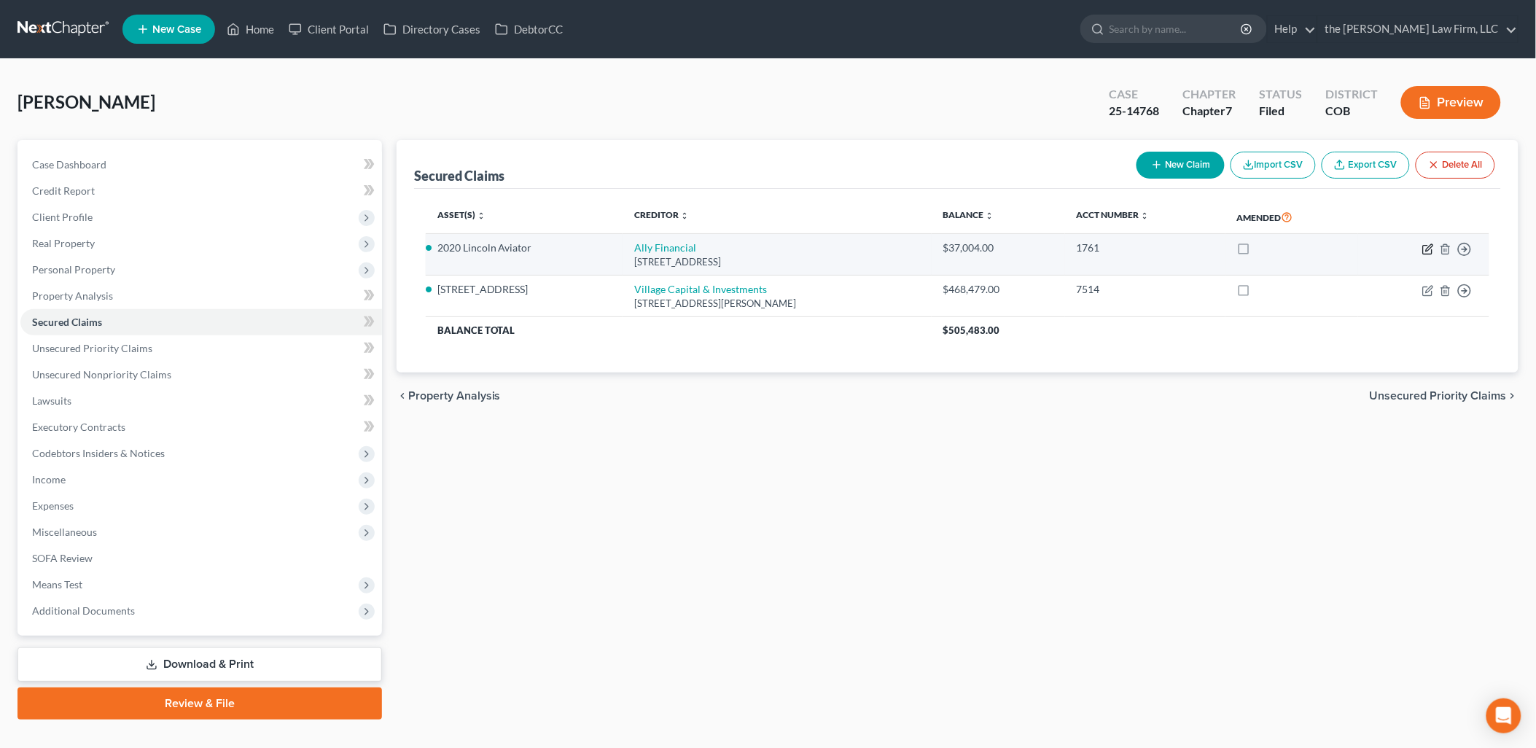
click at [1426, 252] on icon "button" at bounding box center [1428, 249] width 12 height 12
select select "23"
select select "4"
select select "0"
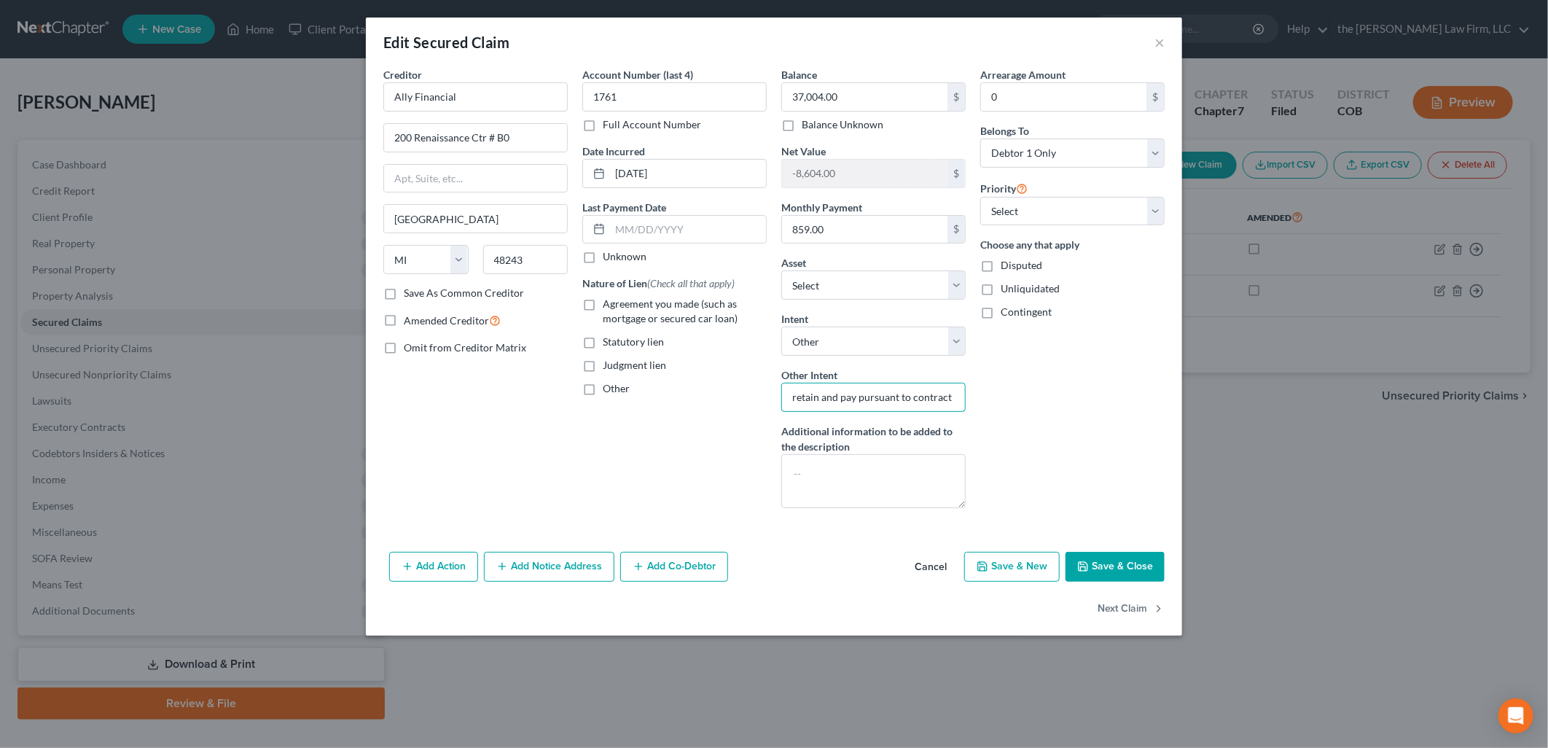
click at [860, 408] on input "retain and pay pursuant to contract" at bounding box center [873, 397] width 184 height 29
drag, startPoint x: 959, startPoint y: 401, endPoint x: 811, endPoint y: 416, distance: 148.7
click at [811, 416] on div "Balance 37,004.00 $ Balance Unknown Balance Undetermined 37,004.00 $ Balance Un…" at bounding box center [873, 293] width 199 height 453
type input "r"
click at [889, 345] on select "Select Surrender Redeem Reaffirm Avoid Other" at bounding box center [873, 340] width 184 height 29
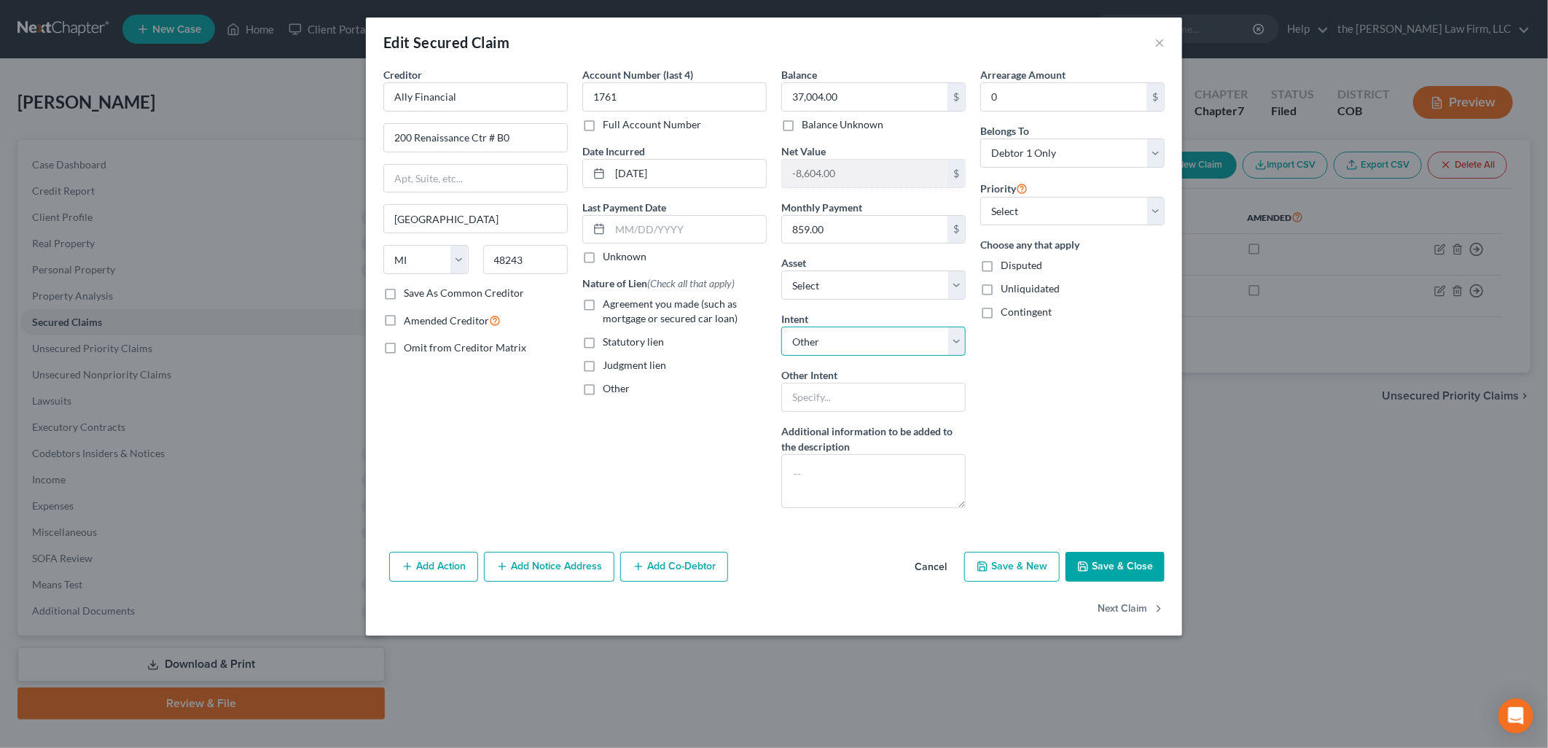
select select "0"
click at [781, 326] on select "Select Surrender Redeem Reaffirm Avoid Other" at bounding box center [873, 340] width 184 height 29
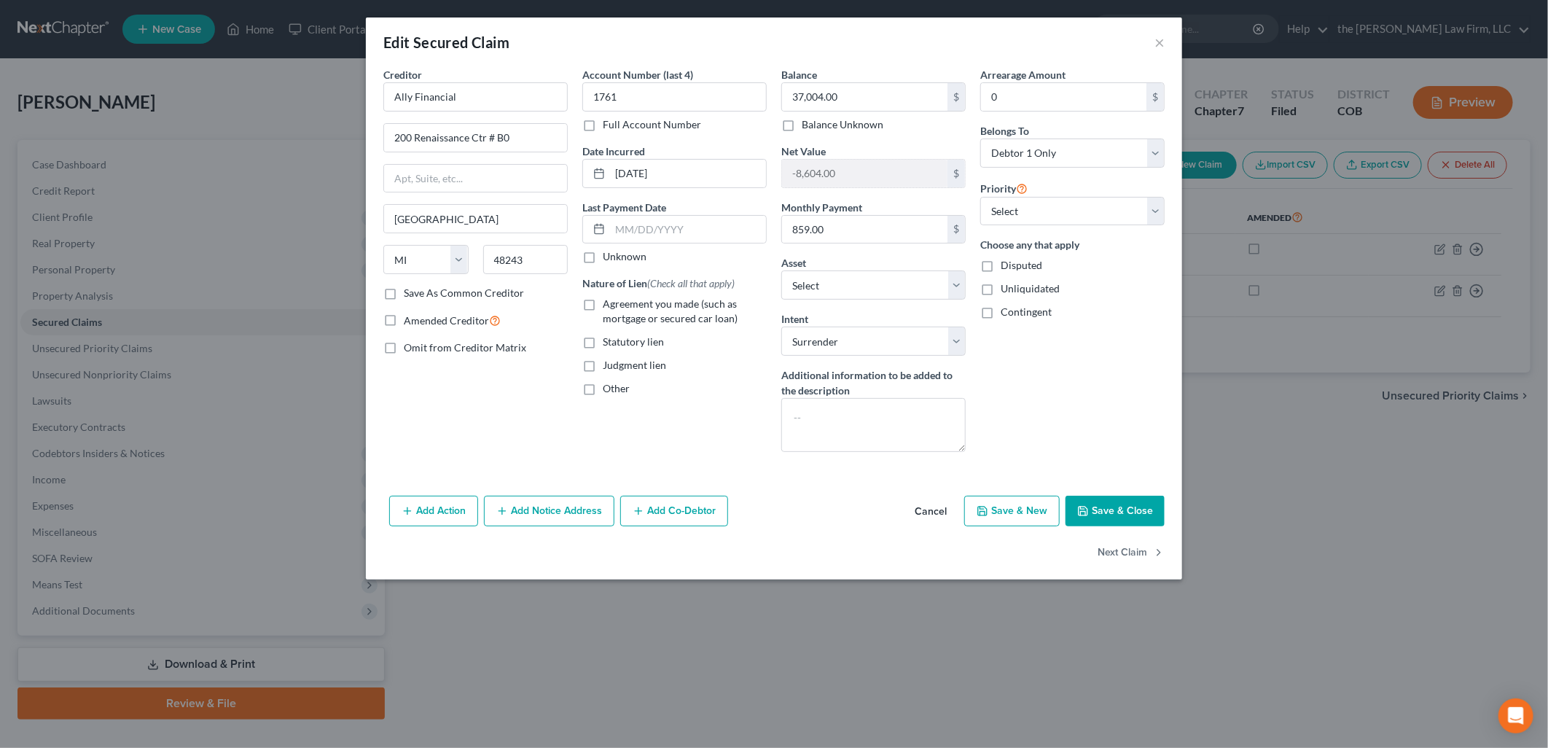
click at [1111, 499] on button "Save & Close" at bounding box center [1114, 511] width 99 height 31
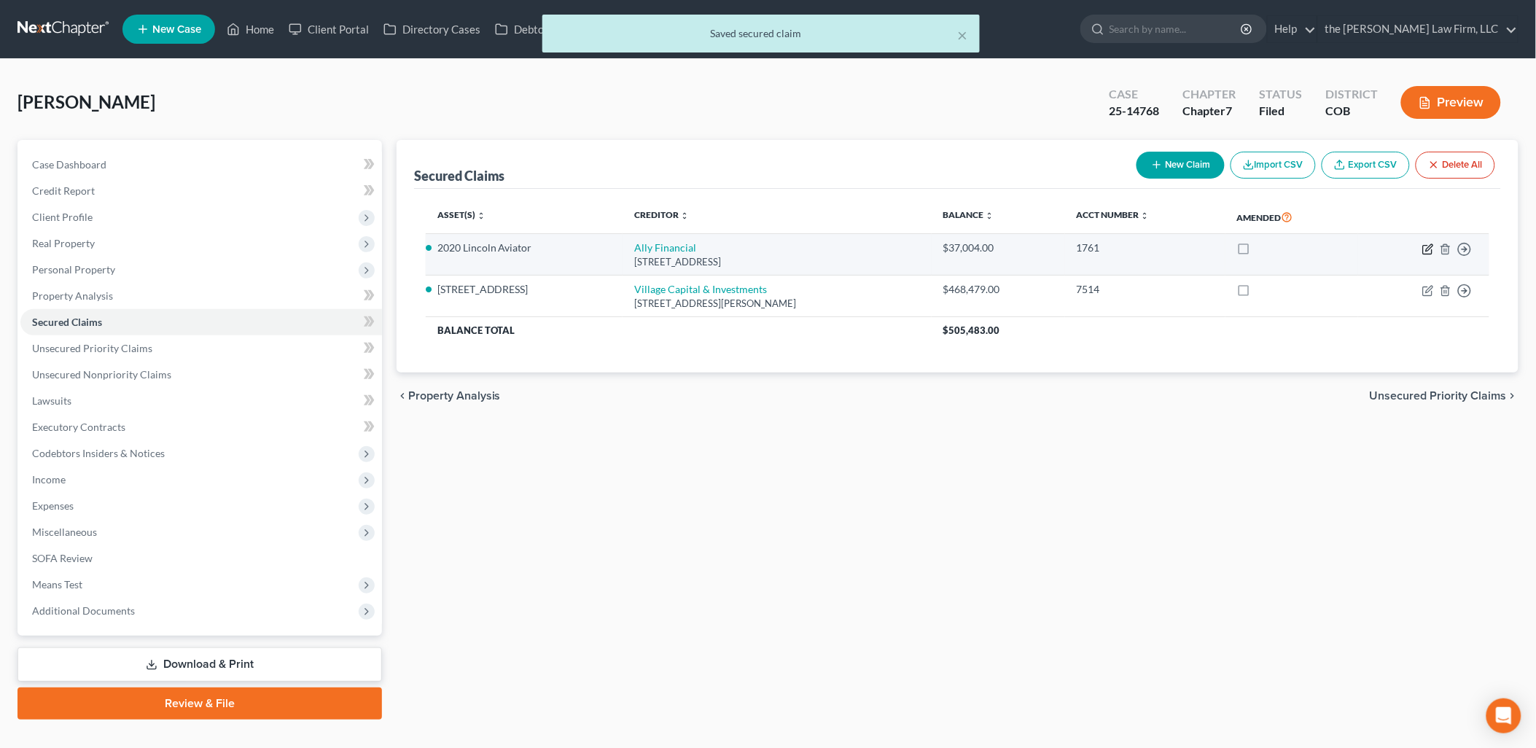
click at [1429, 251] on icon "button" at bounding box center [1428, 249] width 12 height 12
select select "23"
select select "0"
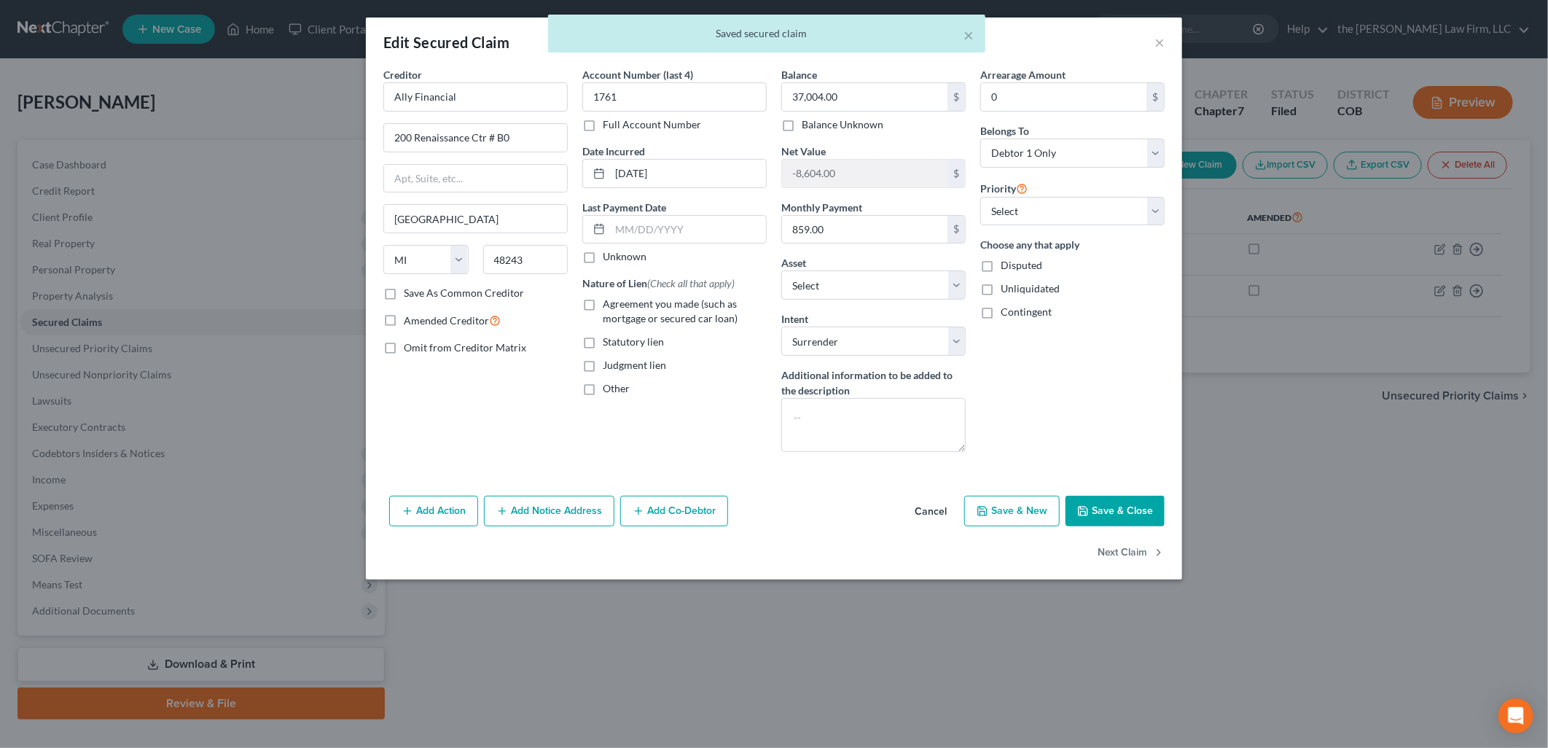
click at [1417, 476] on div "Edit Secured Claim × Creditor * Ally Financial 200 Renaissance Ctr # B0 [GEOGRA…" at bounding box center [774, 374] width 1548 height 748
click at [1092, 501] on button "Save & Close" at bounding box center [1114, 511] width 99 height 31
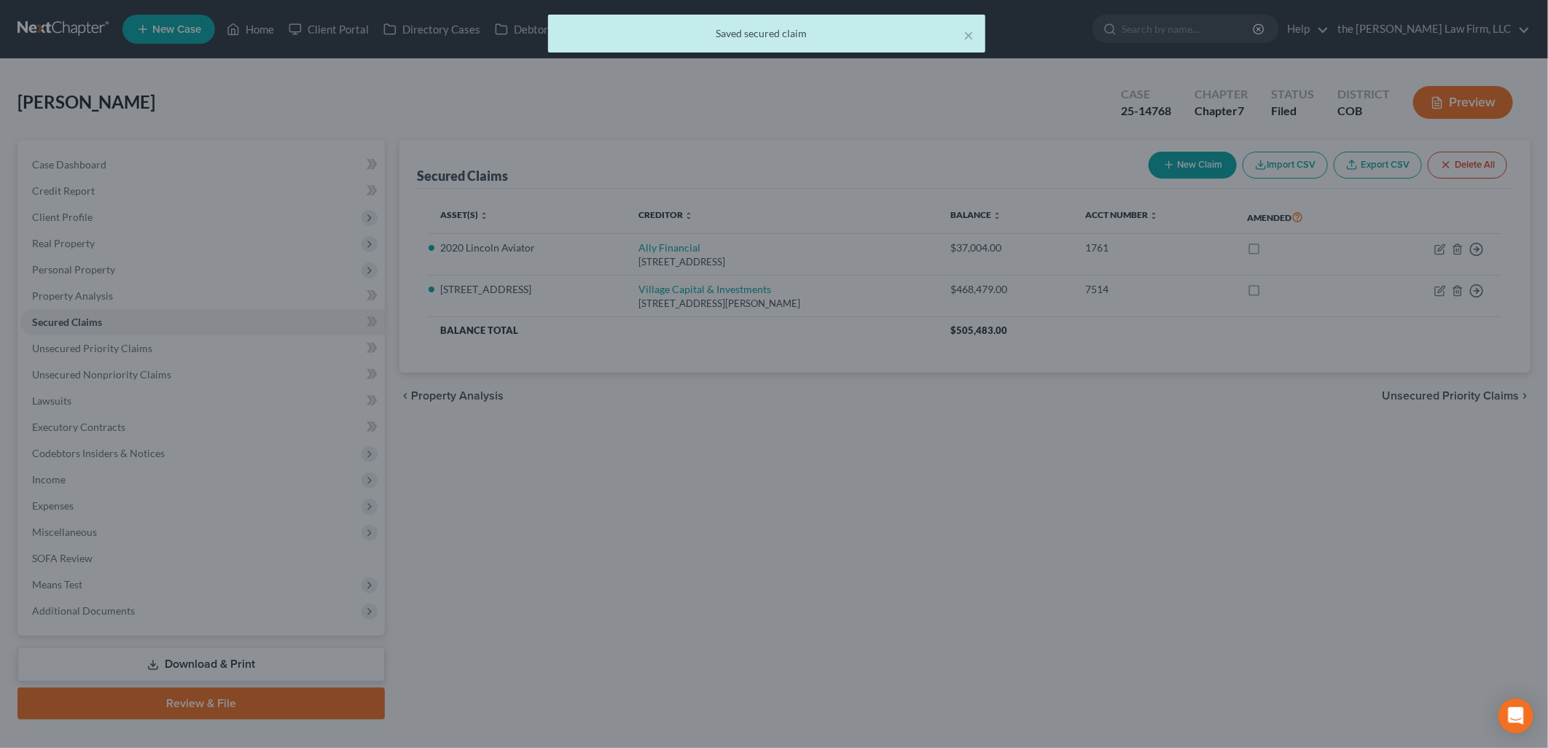
select select "5"
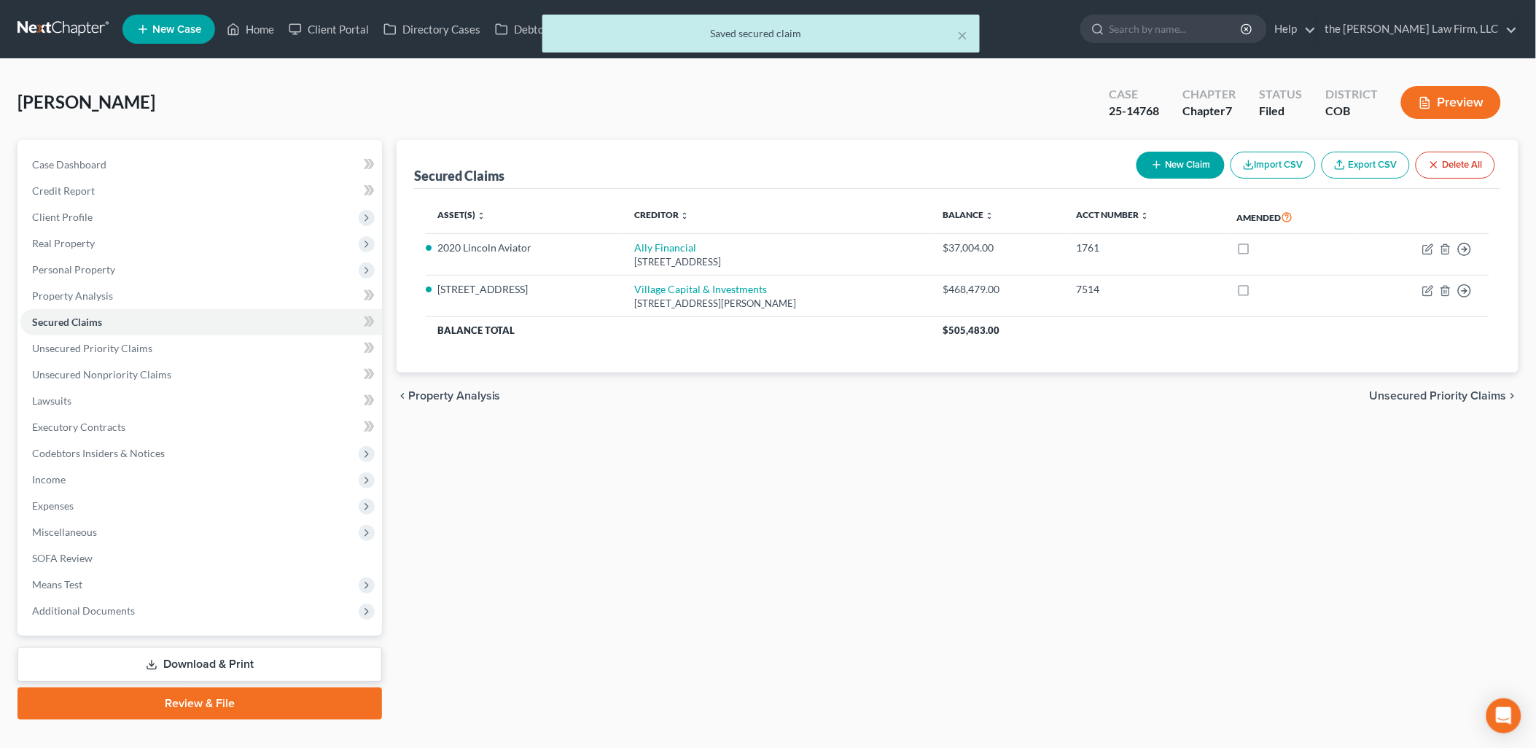
click at [199, 657] on link "Download & Print" at bounding box center [199, 664] width 364 height 34
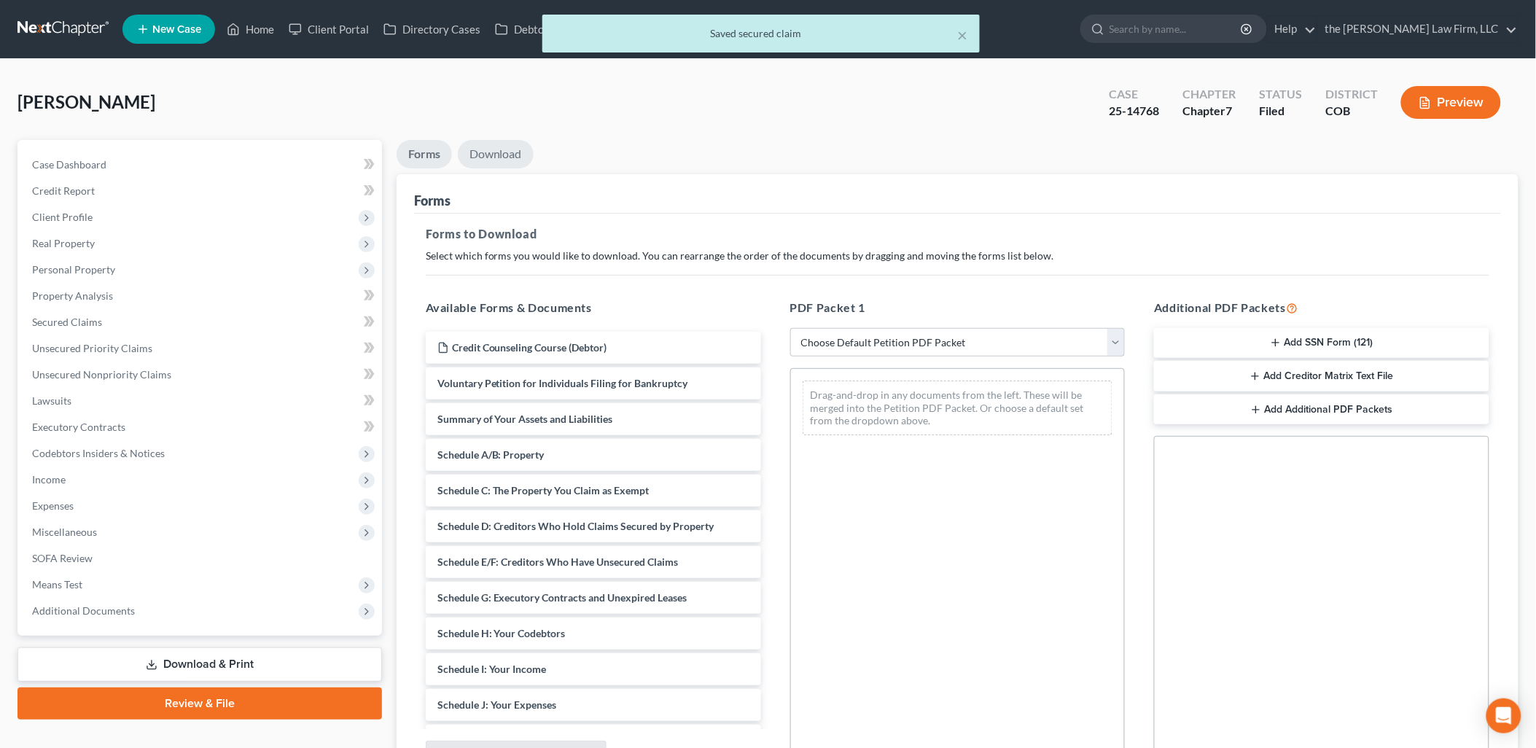
click at [479, 155] on link "Download" at bounding box center [496, 154] width 76 height 28
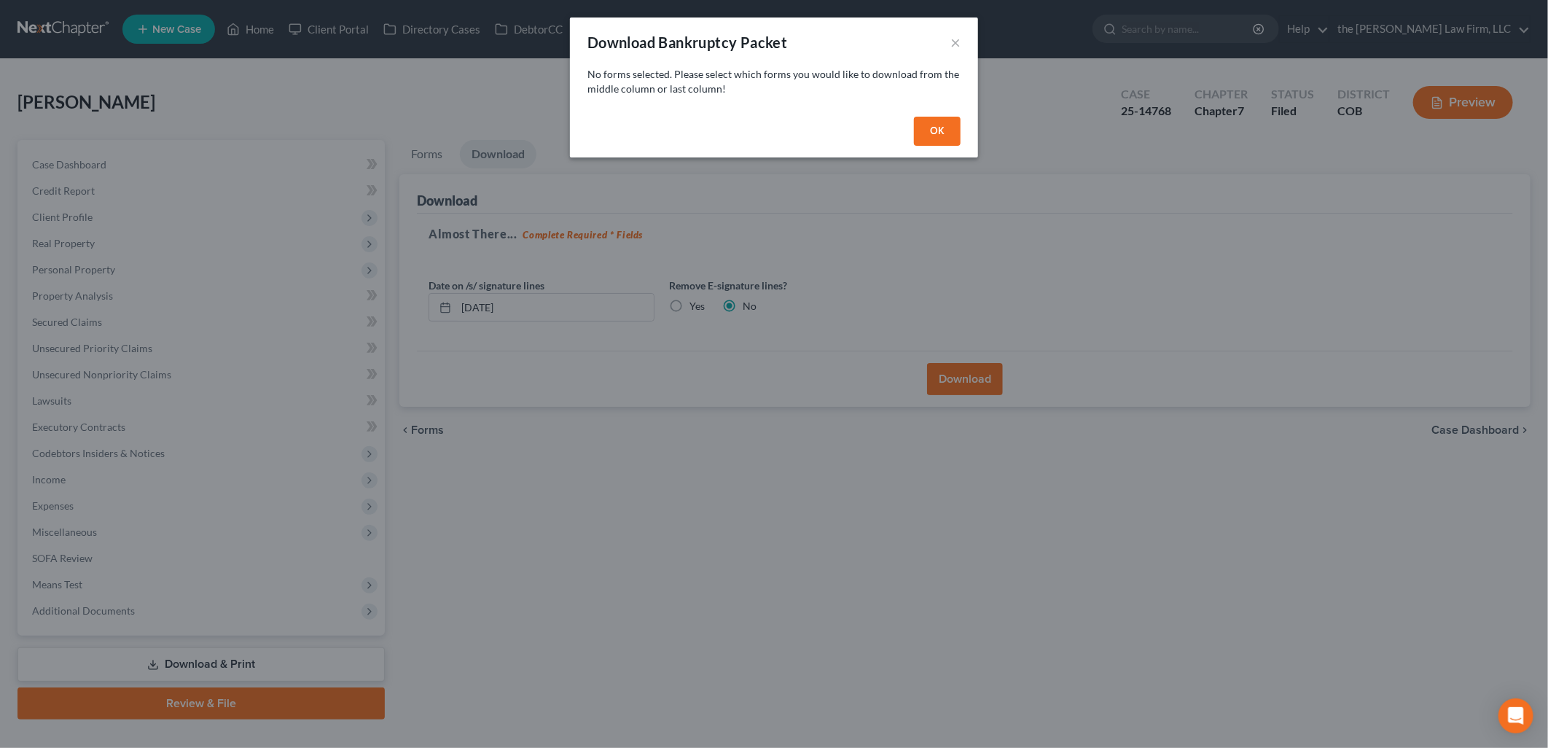
drag, startPoint x: 931, startPoint y: 130, endPoint x: 643, endPoint y: 85, distance: 292.1
click at [933, 130] on button "OK" at bounding box center [937, 131] width 47 height 29
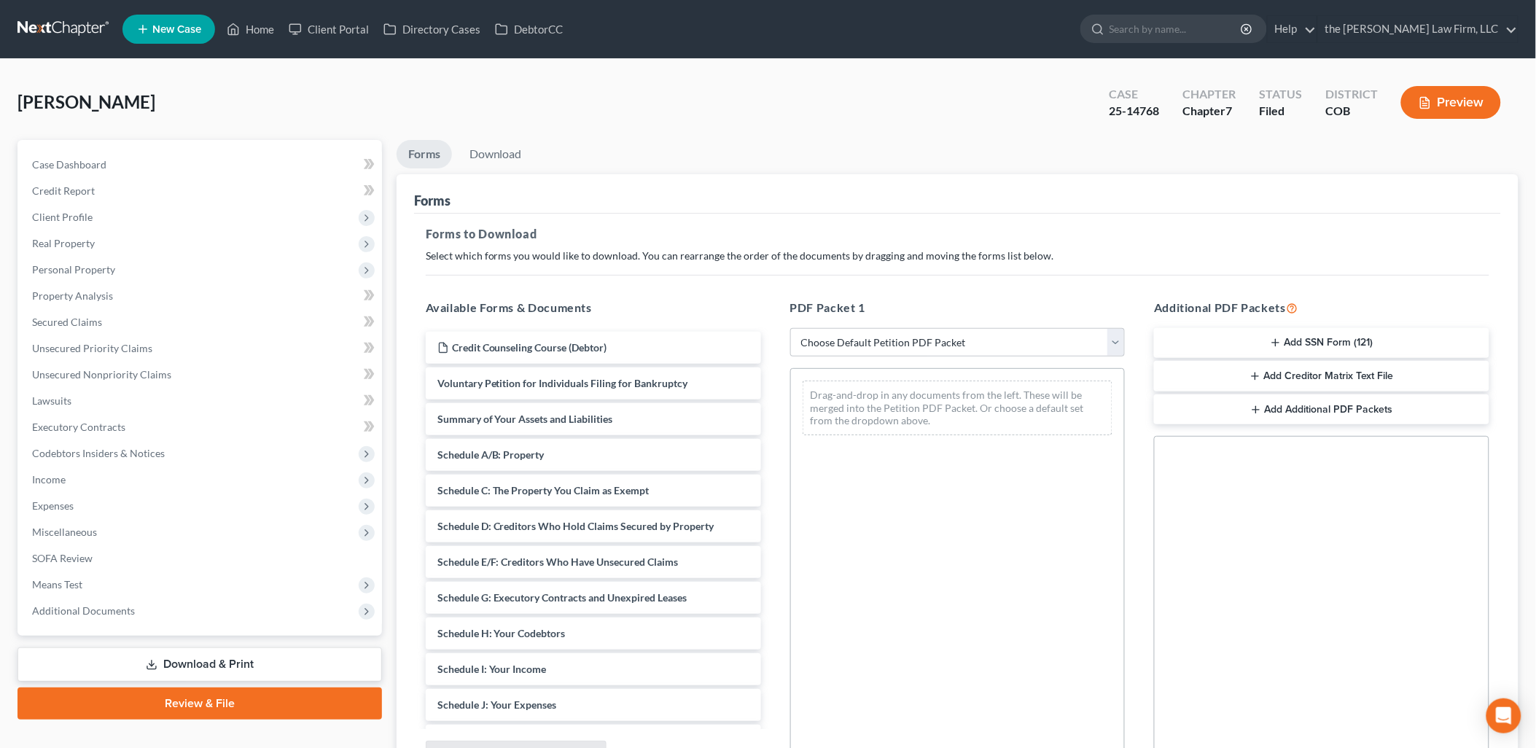
click at [434, 149] on link "Forms" at bounding box center [423, 154] width 55 height 28
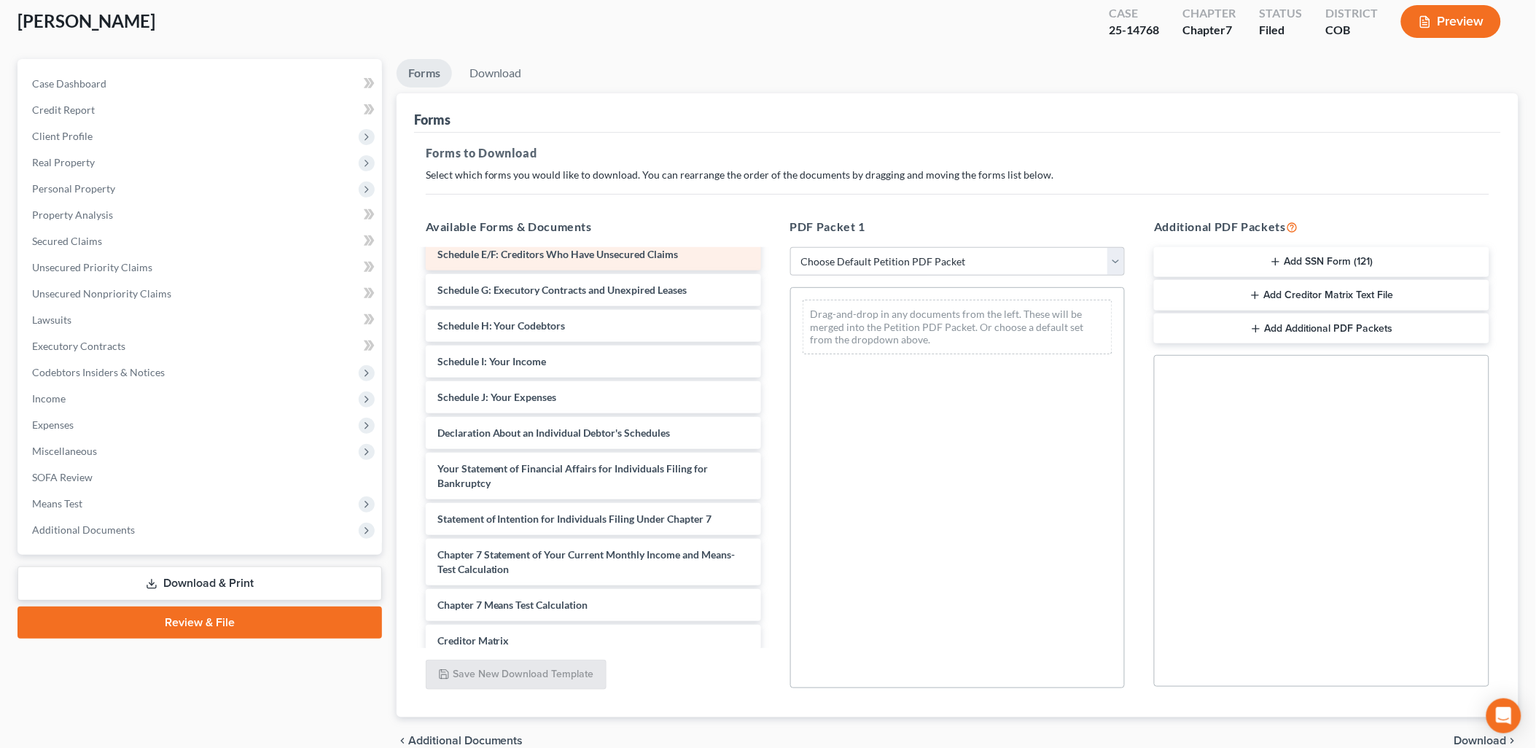
scroll to position [243, 0]
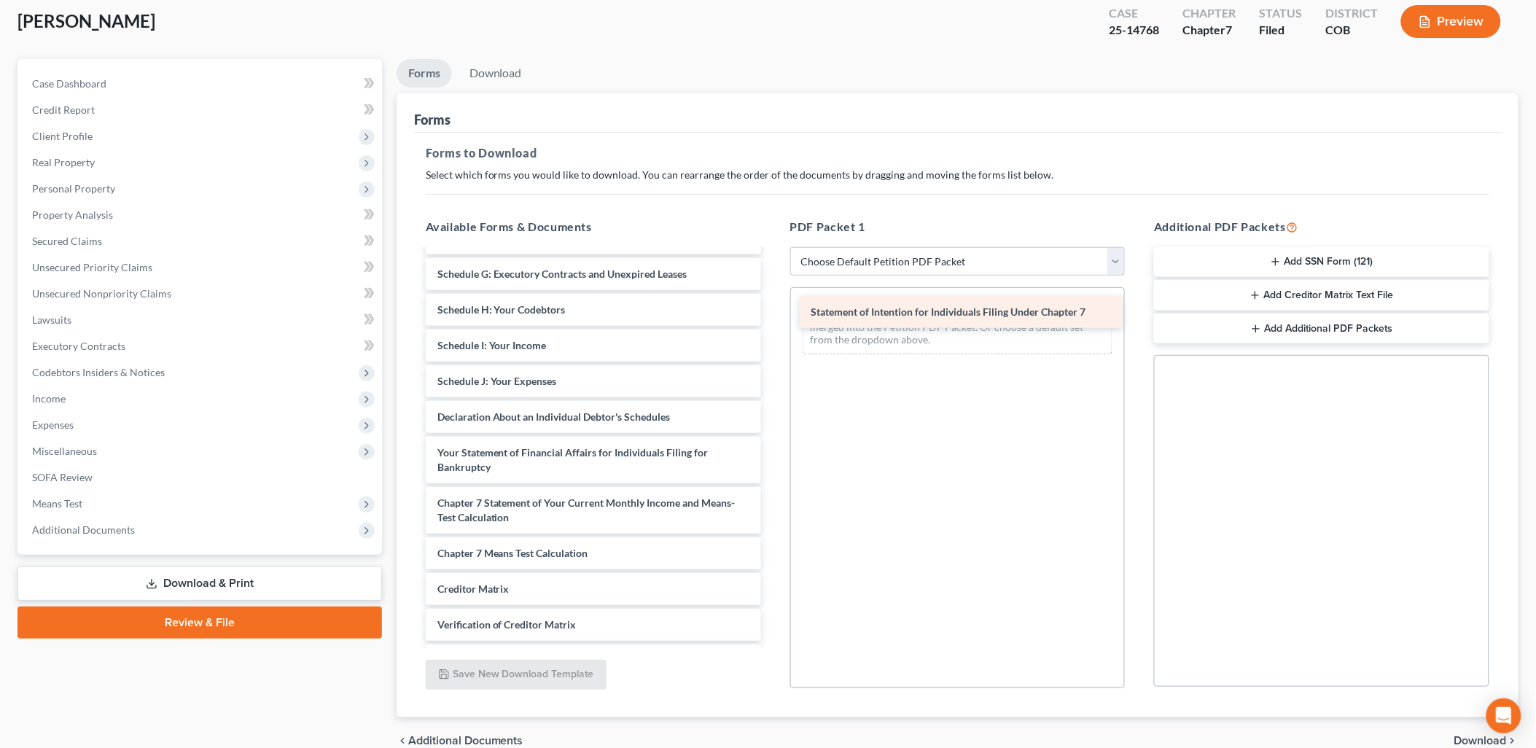
drag, startPoint x: 542, startPoint y: 498, endPoint x: 916, endPoint y: 309, distance: 419.1
click at [773, 309] on div "Statement of Intention for Individuals Filing Under Chapter 7 Credit Counseling…" at bounding box center [593, 367] width 359 height 719
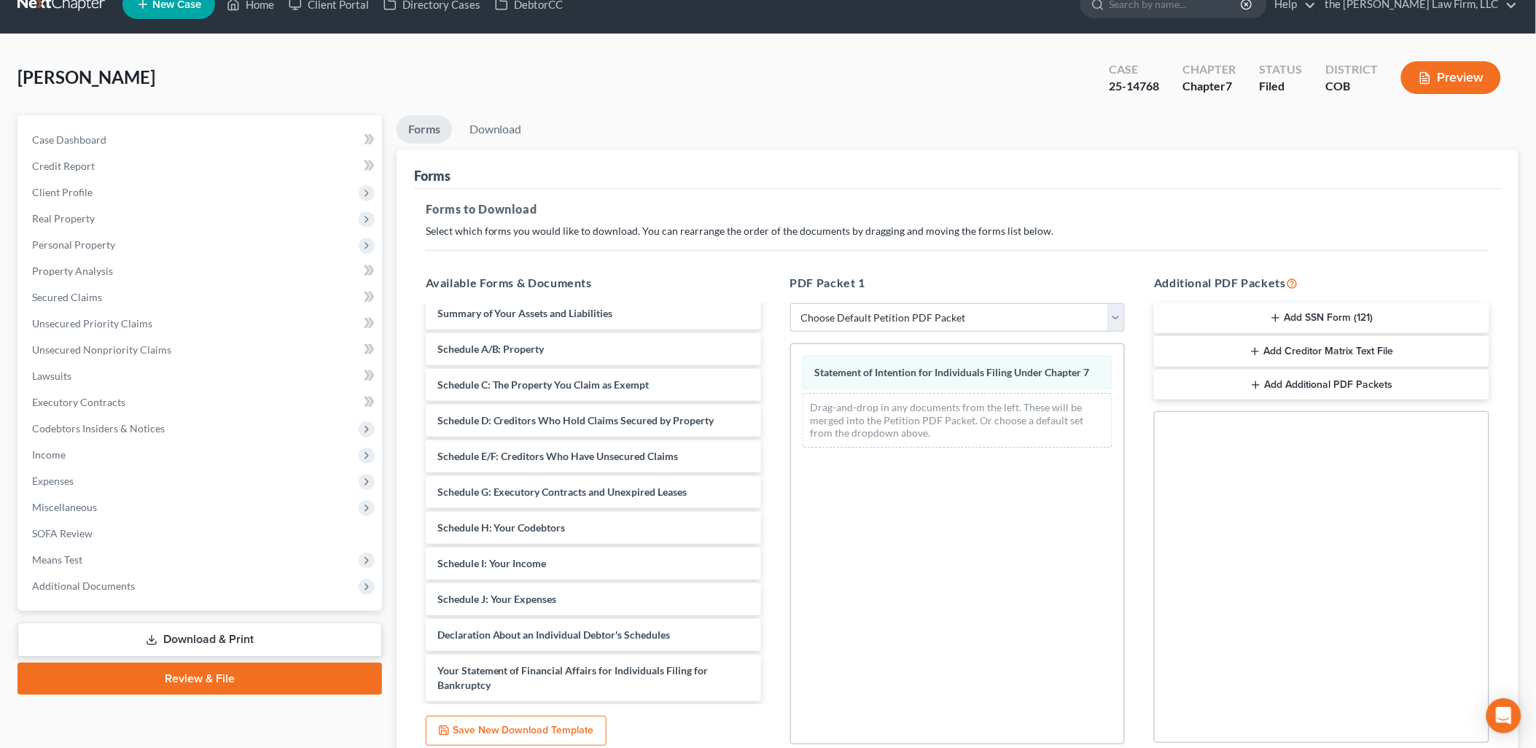
scroll to position [0, 0]
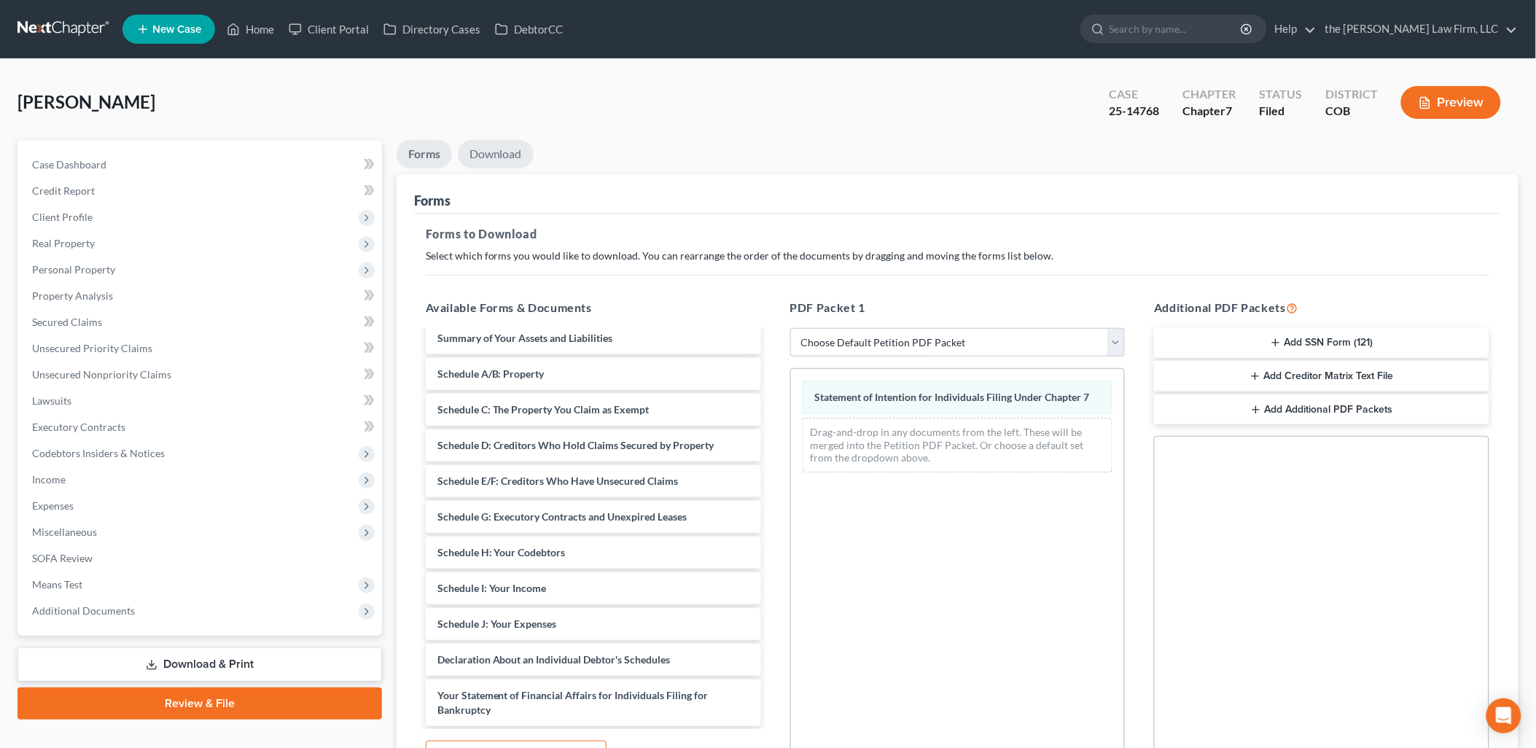
drag, startPoint x: 507, startPoint y: 149, endPoint x: 519, endPoint y: 149, distance: 11.7
click at [507, 149] on link "Download" at bounding box center [496, 154] width 76 height 28
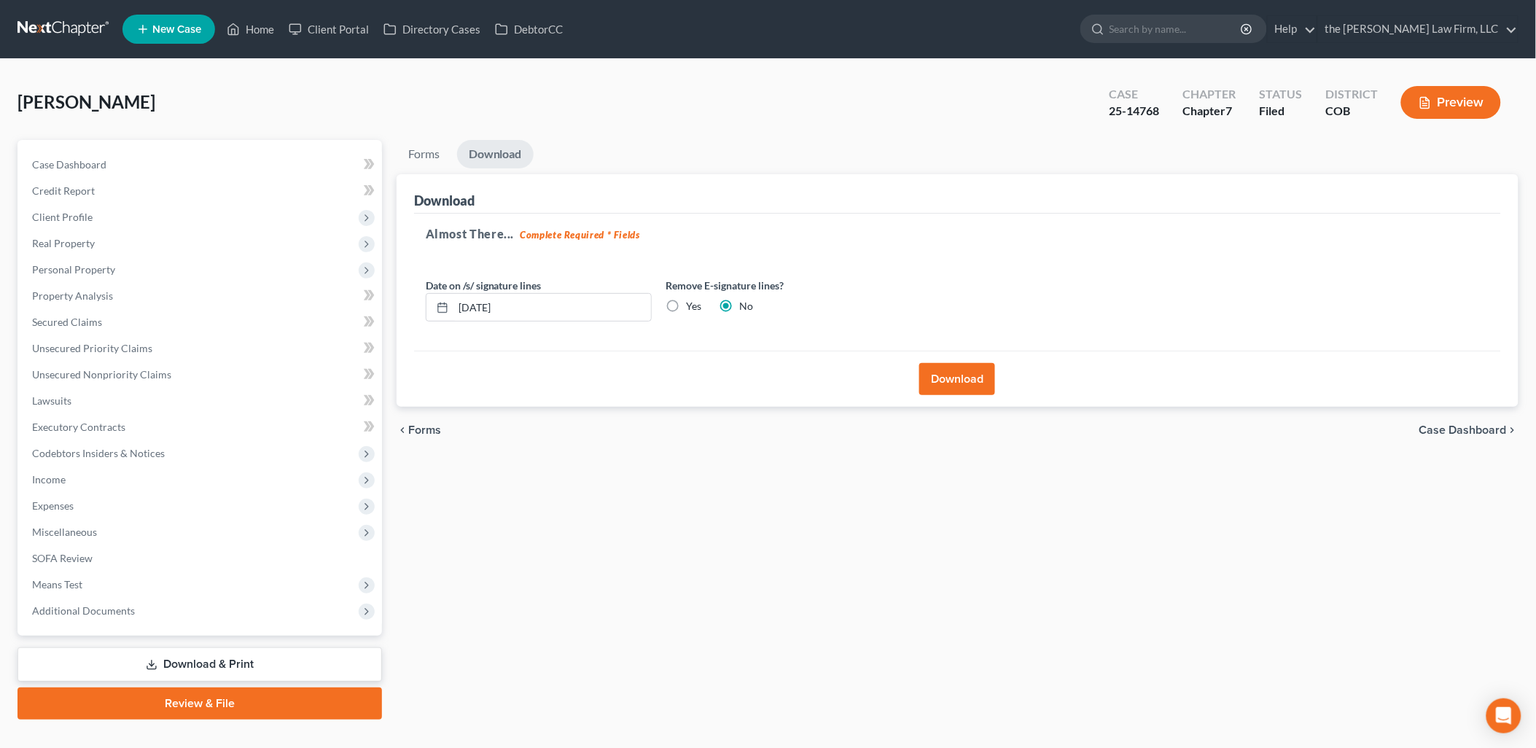
click at [942, 389] on button "Download" at bounding box center [957, 379] width 76 height 32
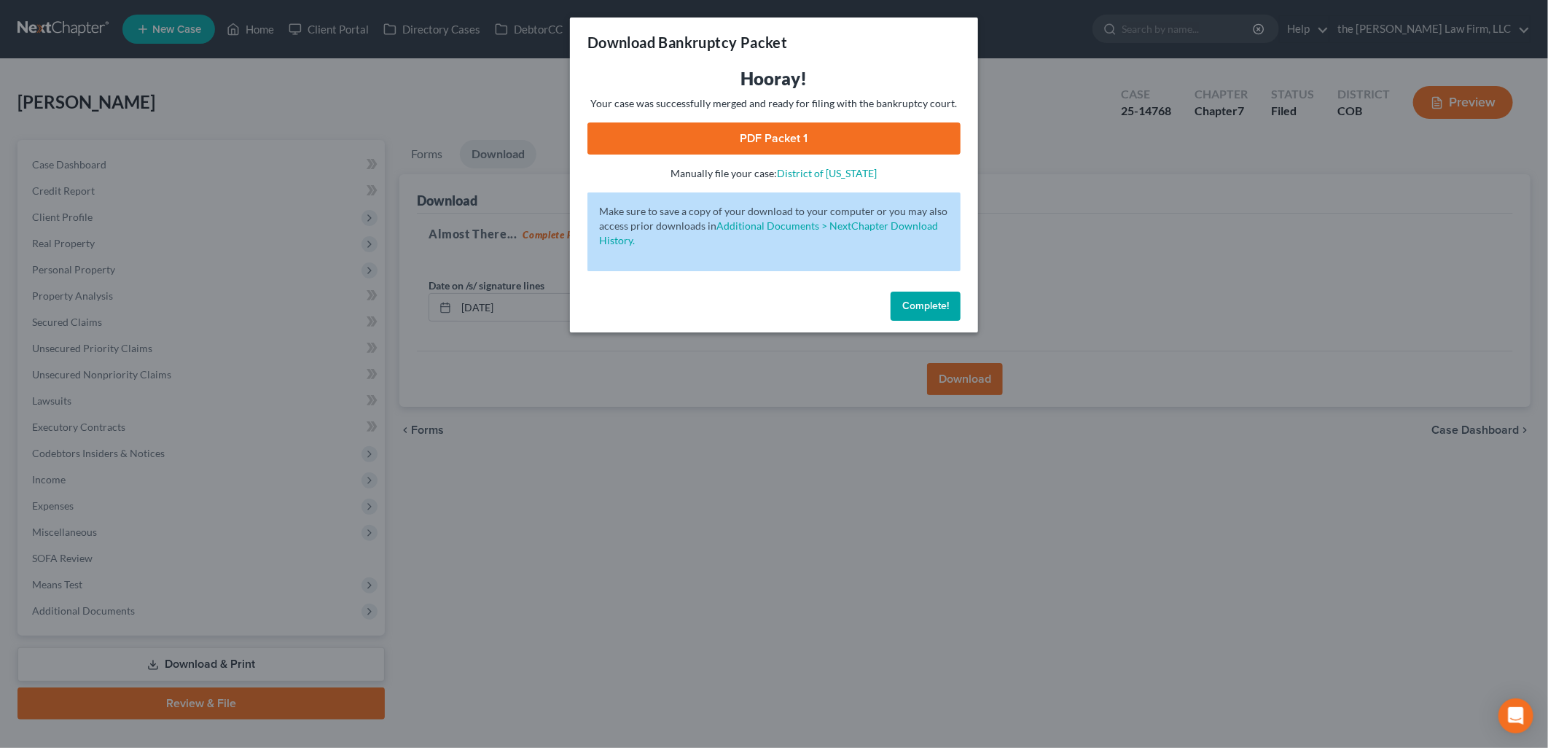
click at [918, 300] on span "Complete!" at bounding box center [925, 306] width 47 height 12
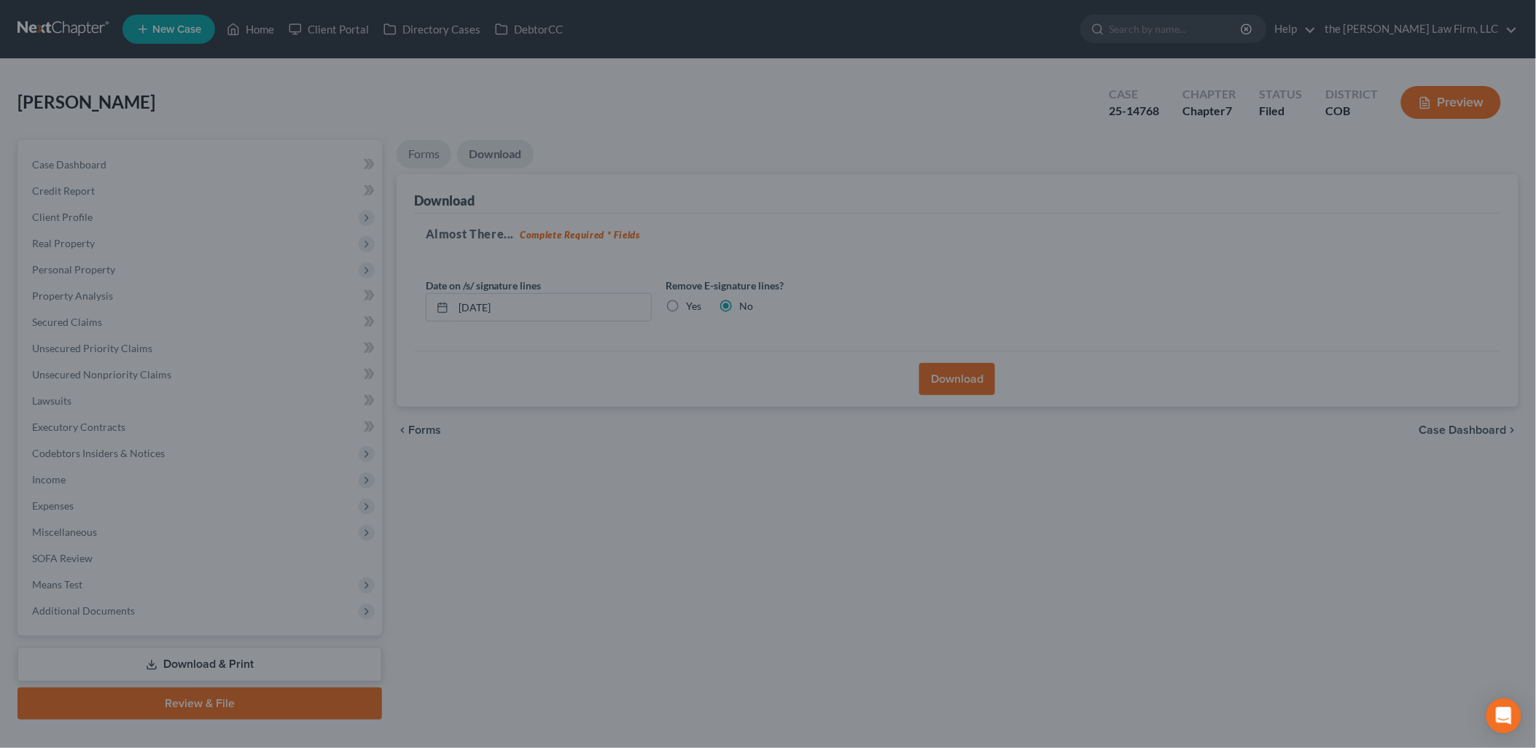
click at [427, 156] on link "Forms" at bounding box center [423, 154] width 55 height 28
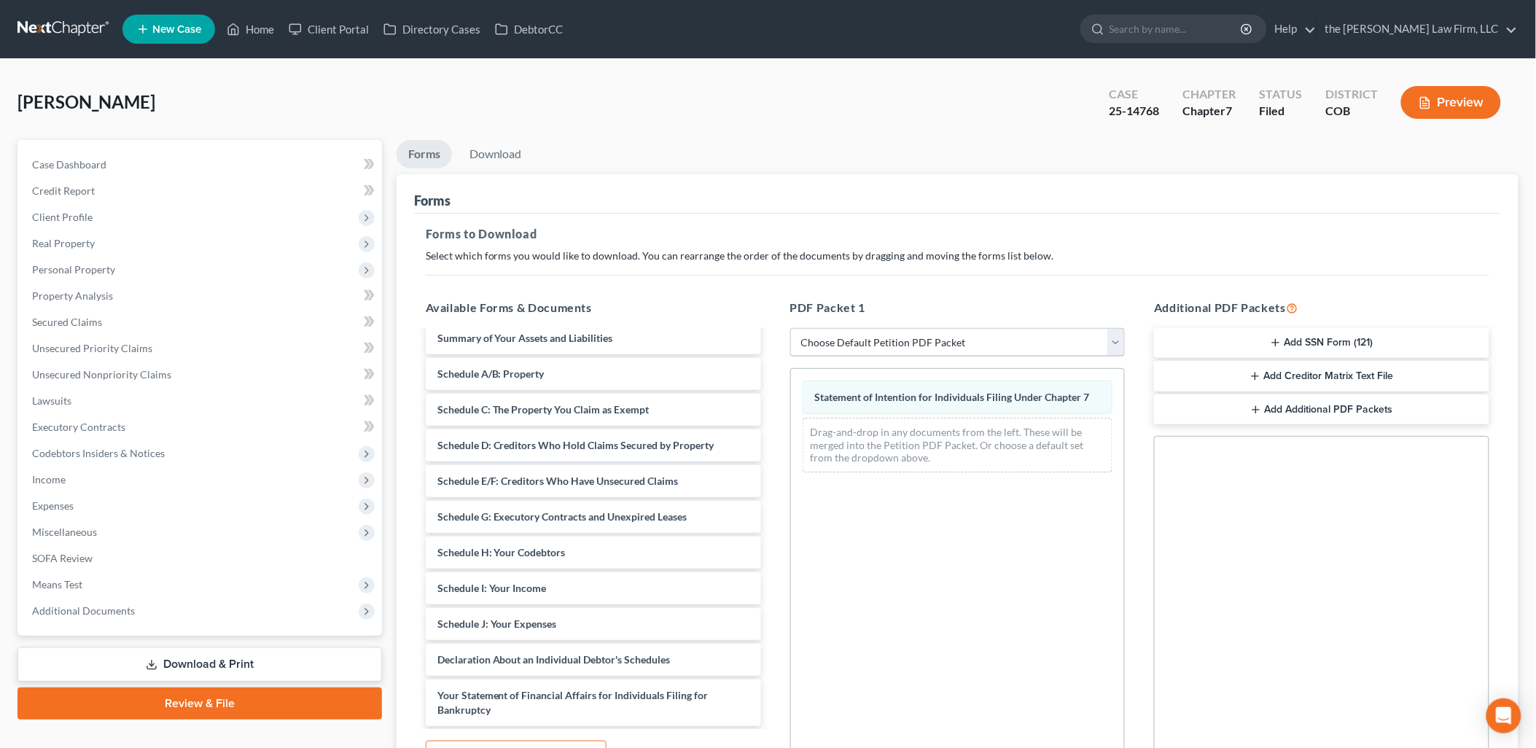
click at [875, 344] on select "Choose Default Petition PDF Packet Complete Bankruptcy Petition (all forms and …" at bounding box center [957, 342] width 335 height 29
select select "2"
click at [790, 328] on select "Choose Default Petition PDF Packet Complete Bankruptcy Petition (all forms and …" at bounding box center [957, 342] width 335 height 29
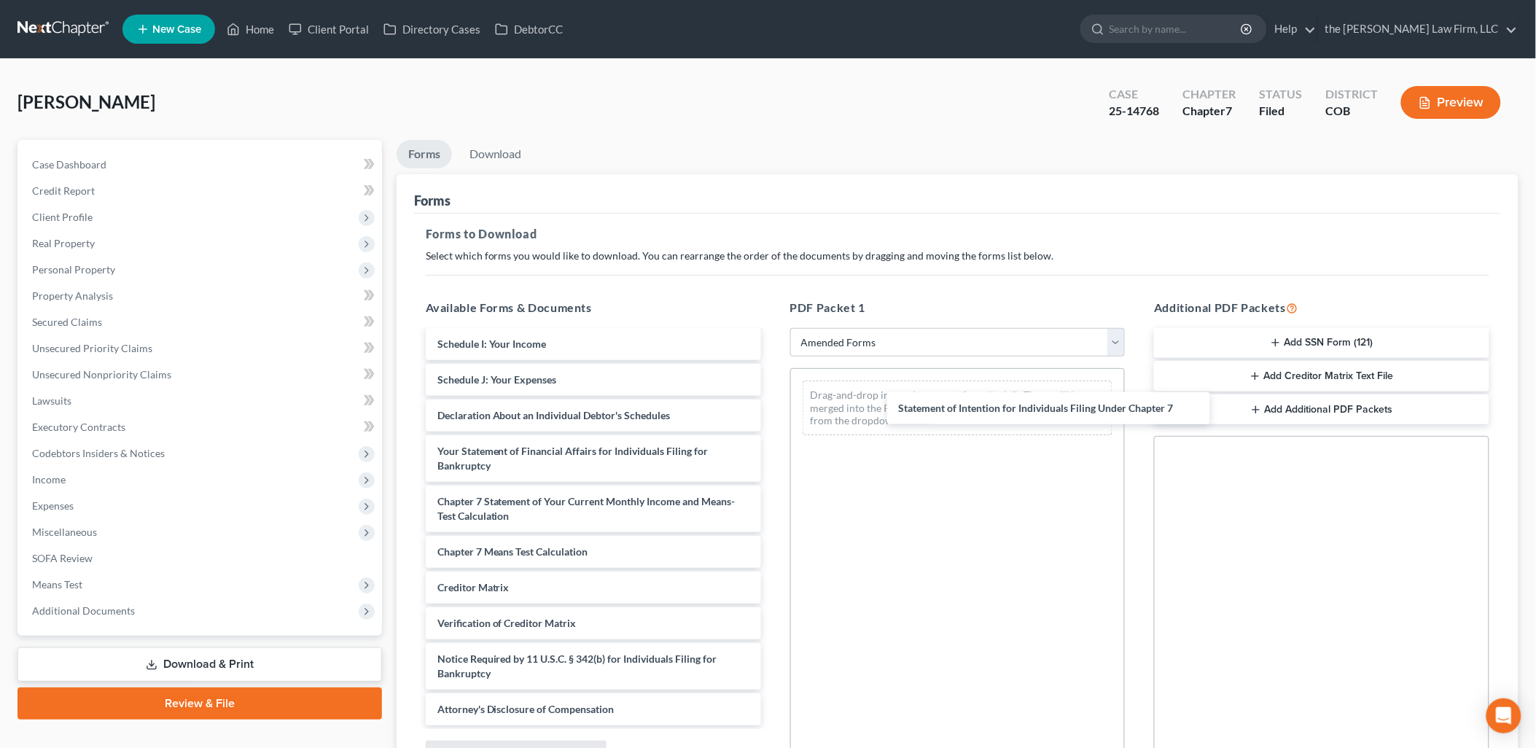
scroll to position [289, 0]
drag, startPoint x: 487, startPoint y: 463, endPoint x: 934, endPoint y: 391, distance: 452.4
click at [773, 392] on div "Statement of Intention for Individuals Filing Under Chapter 7 Voluntary Petitio…" at bounding box center [593, 384] width 359 height 683
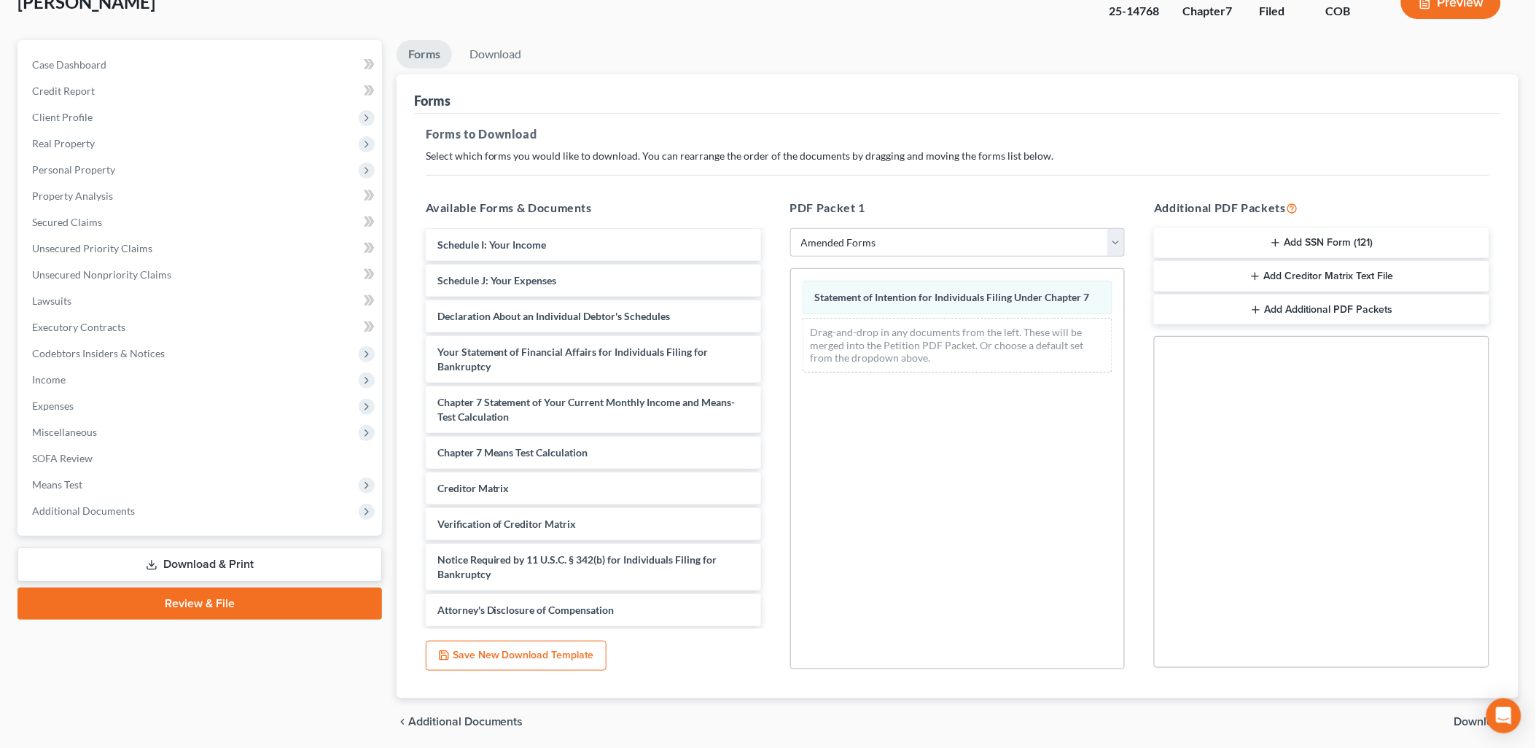
scroll to position [71, 0]
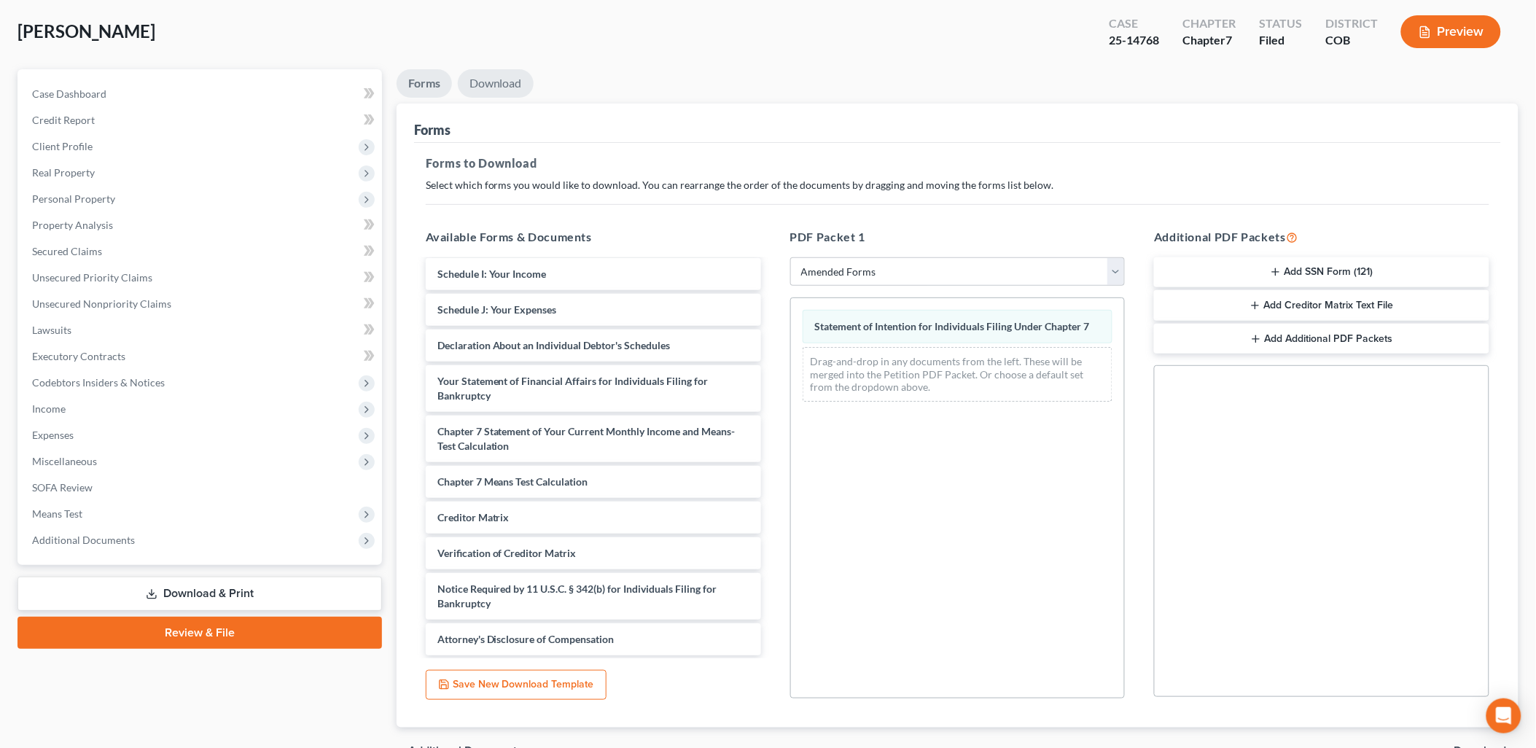
click at [512, 82] on link "Download" at bounding box center [496, 83] width 76 height 28
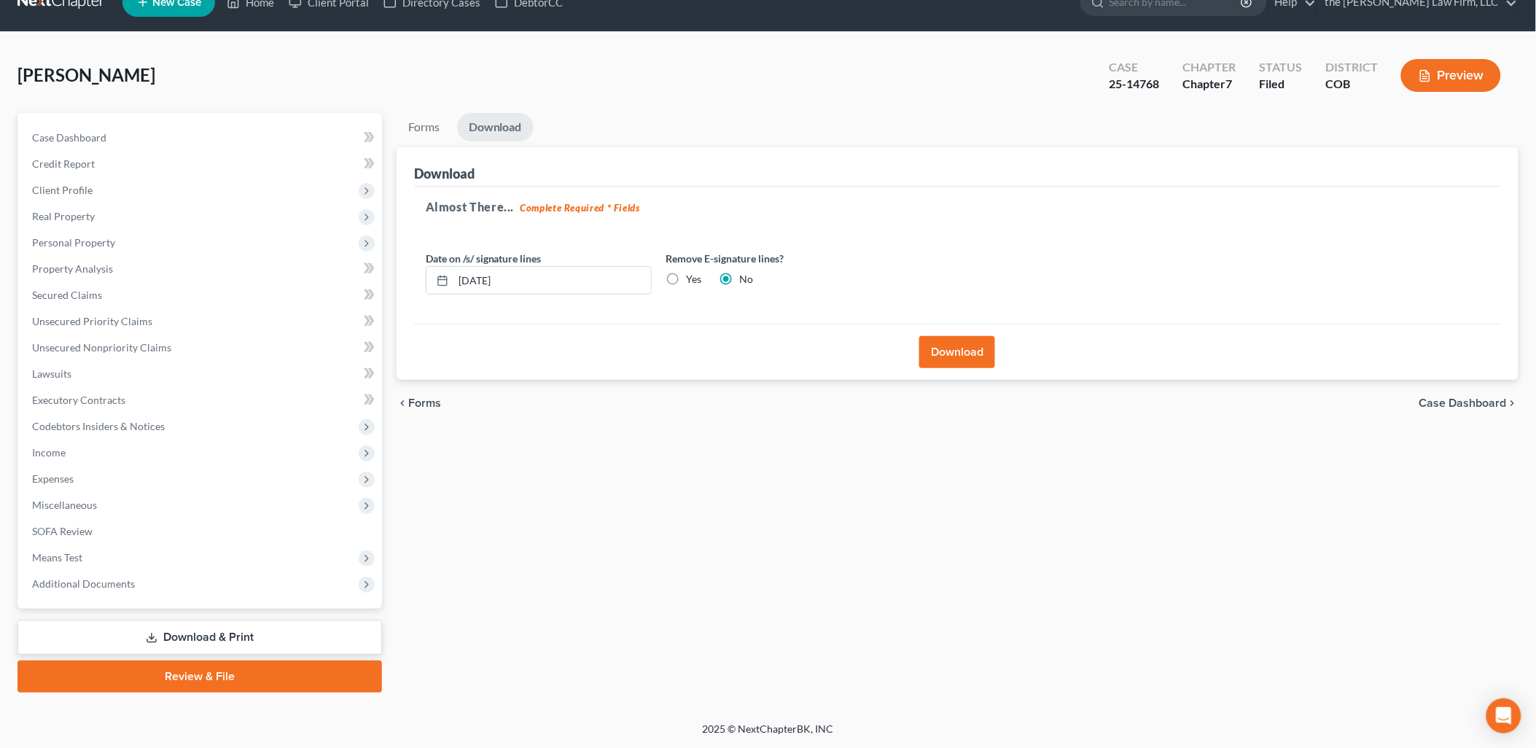
scroll to position [25, 0]
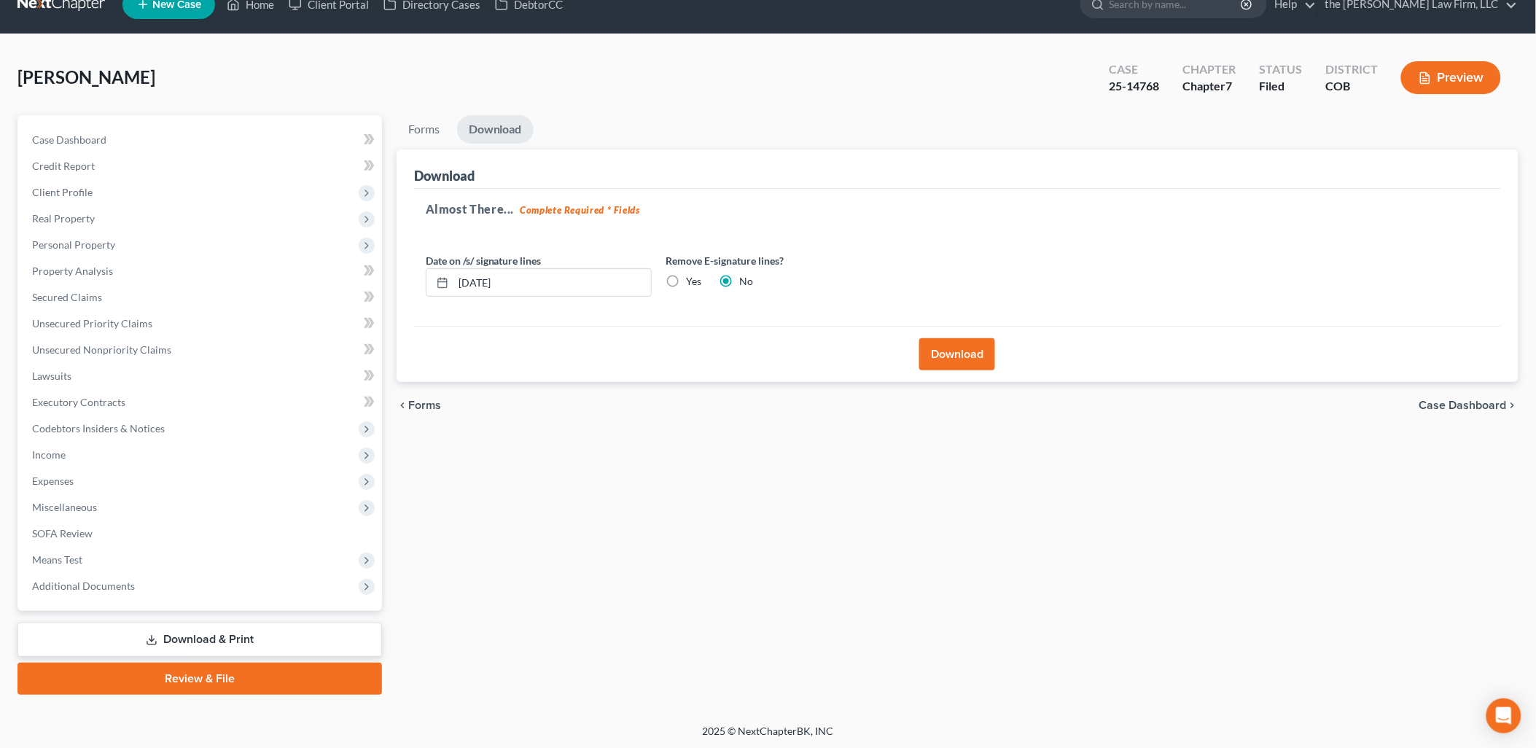
click at [973, 344] on button "Download" at bounding box center [957, 354] width 76 height 32
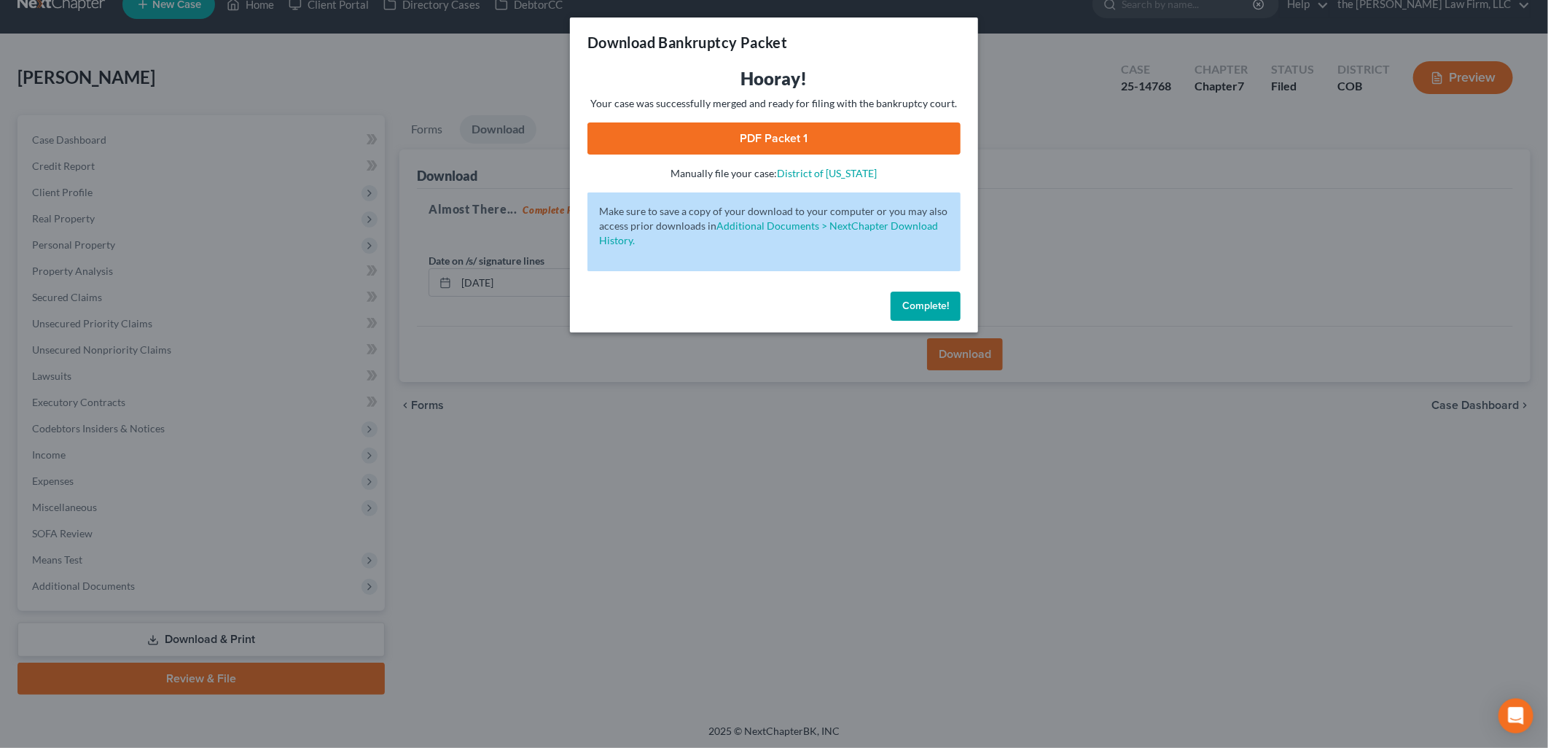
drag, startPoint x: 924, startPoint y: 299, endPoint x: 1138, endPoint y: 323, distance: 214.9
click at [924, 300] on span "Complete!" at bounding box center [925, 306] width 47 height 12
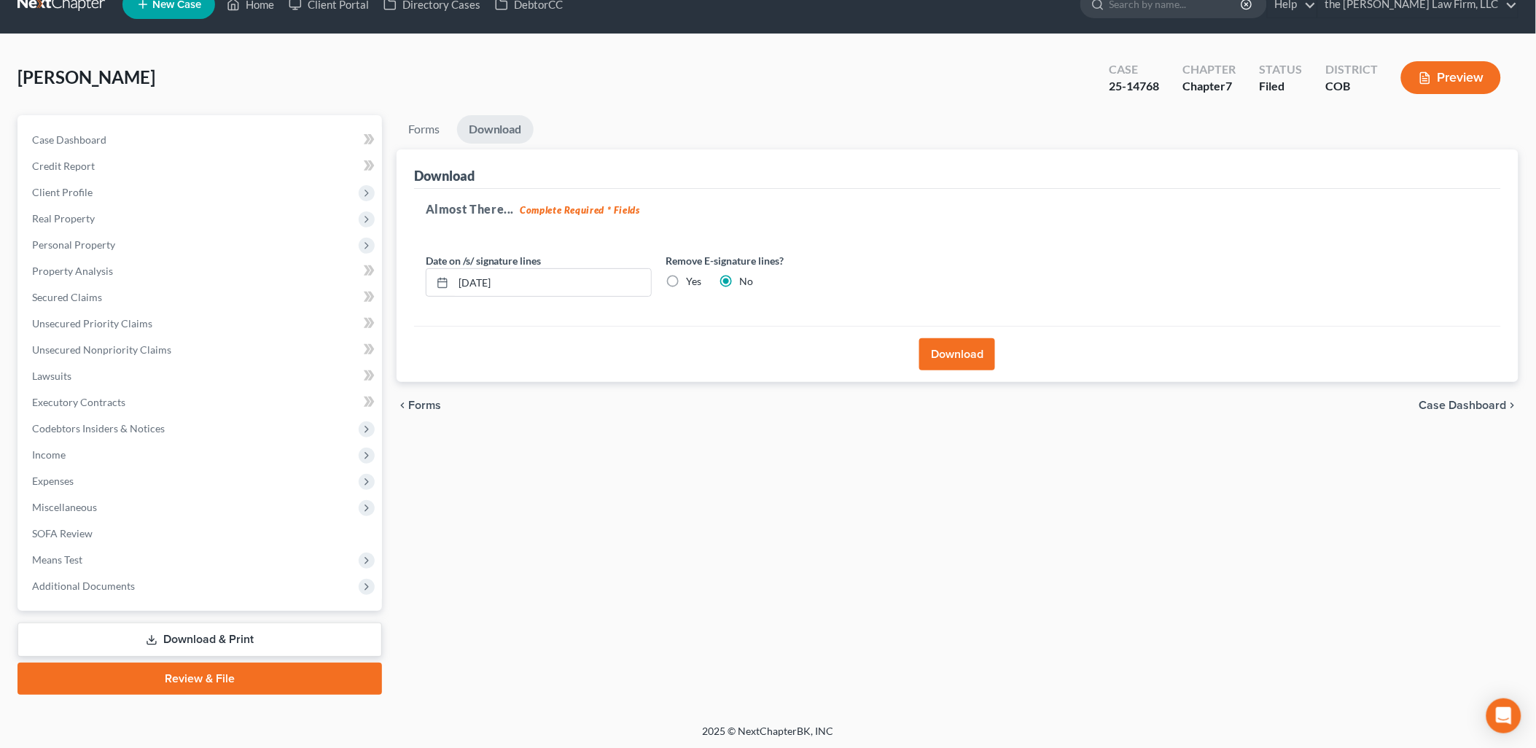
click at [974, 358] on button "Download" at bounding box center [957, 354] width 76 height 32
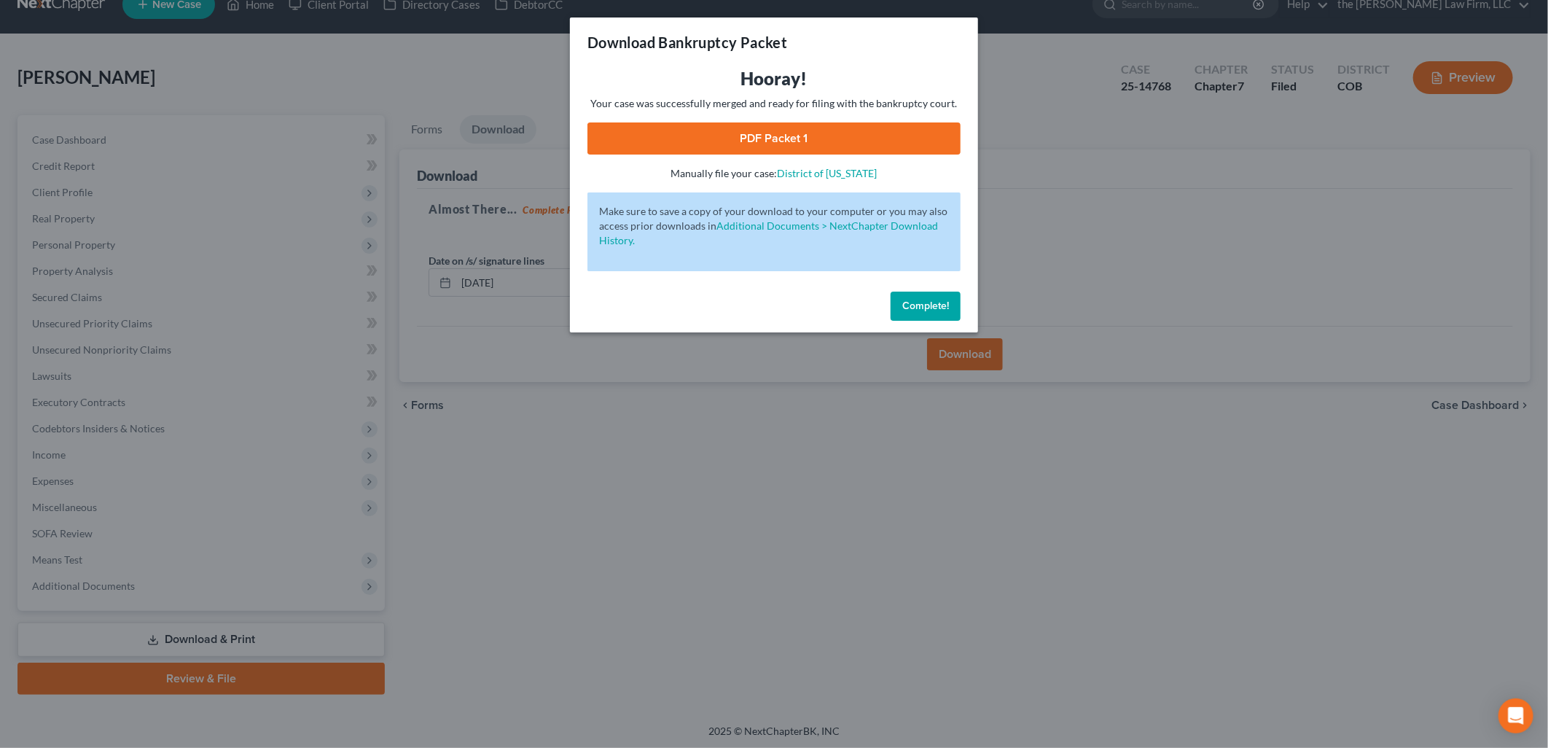
click at [892, 150] on link "PDF Packet 1" at bounding box center [773, 138] width 373 height 32
click at [933, 316] on button "Complete!" at bounding box center [926, 306] width 70 height 29
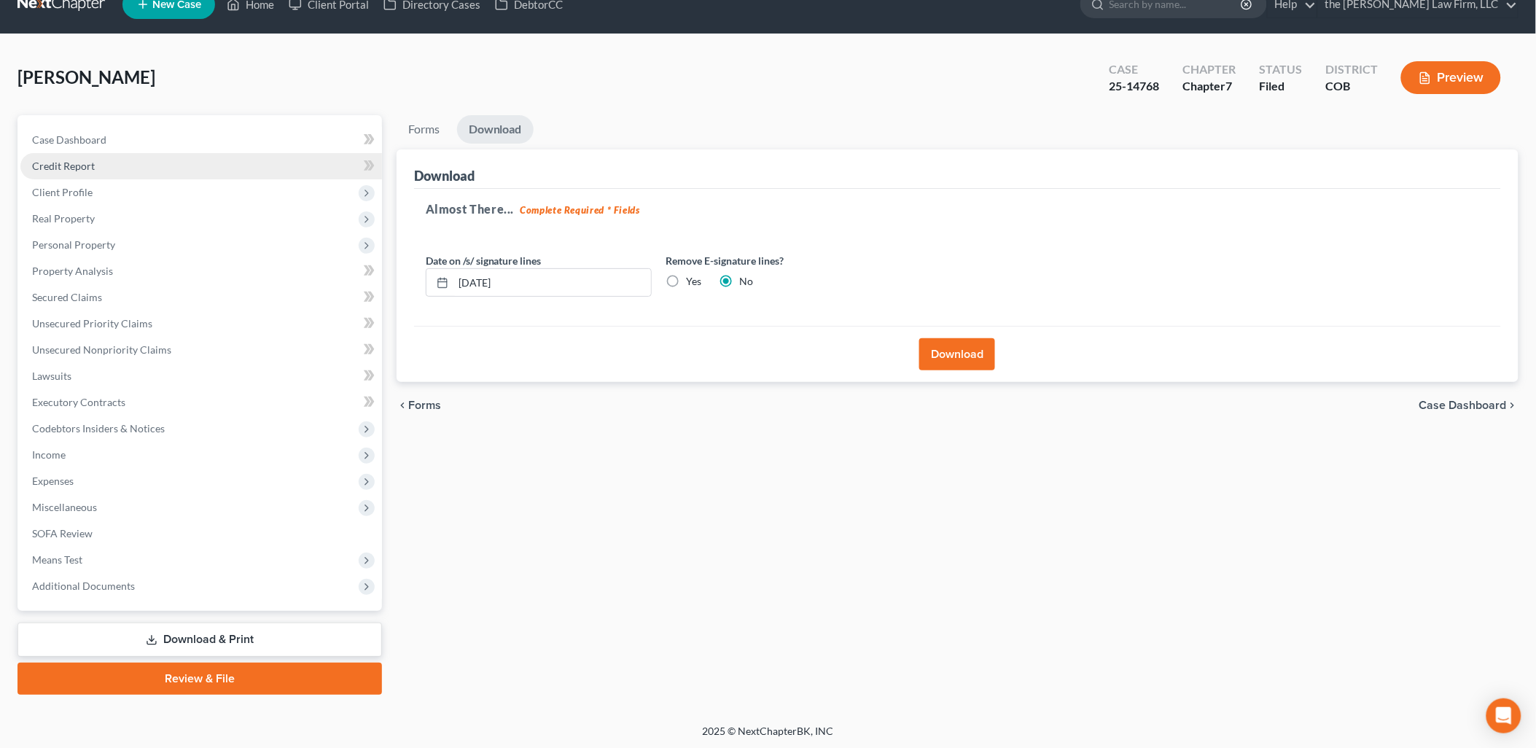
click at [45, 163] on span "Credit Report" at bounding box center [63, 166] width 63 height 12
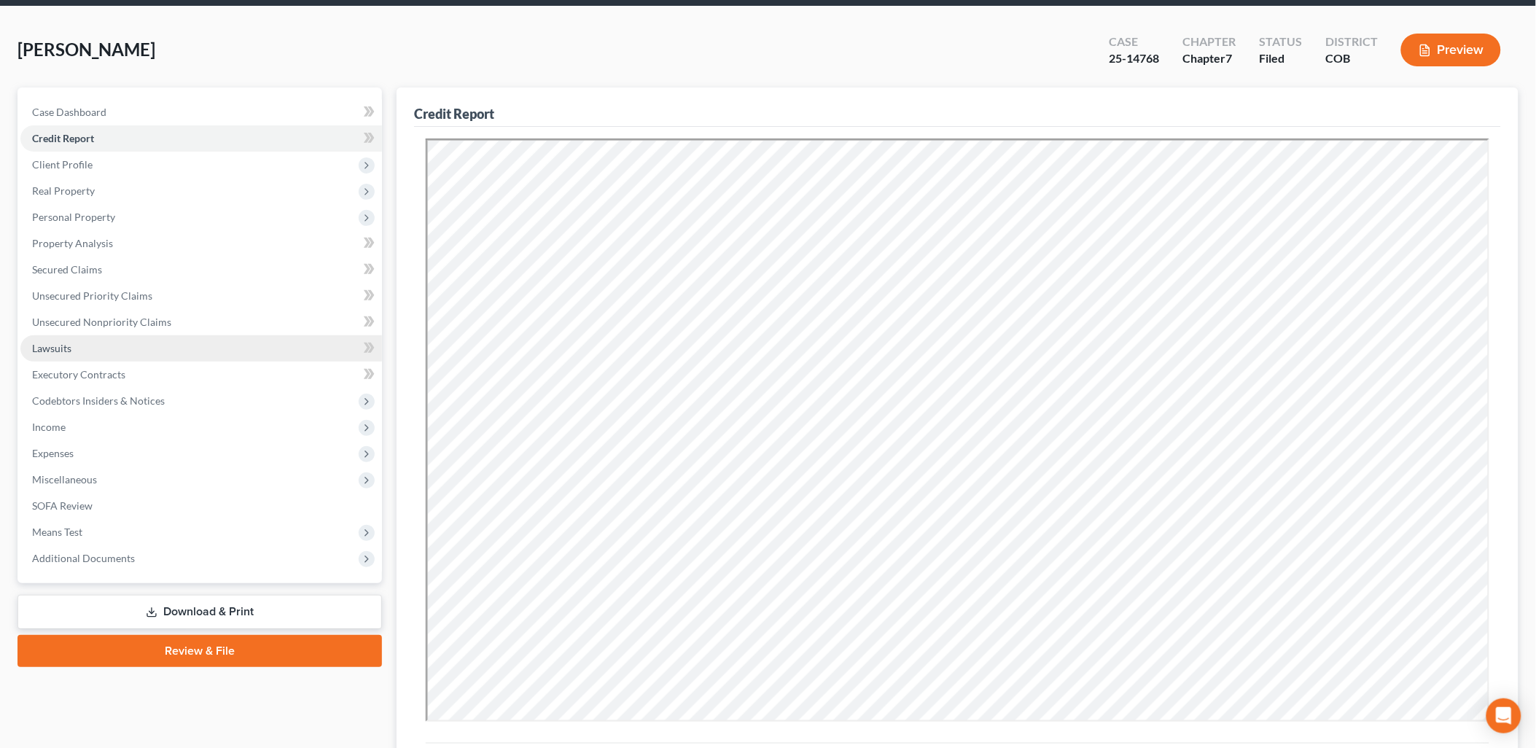
scroll to position [81, 0]
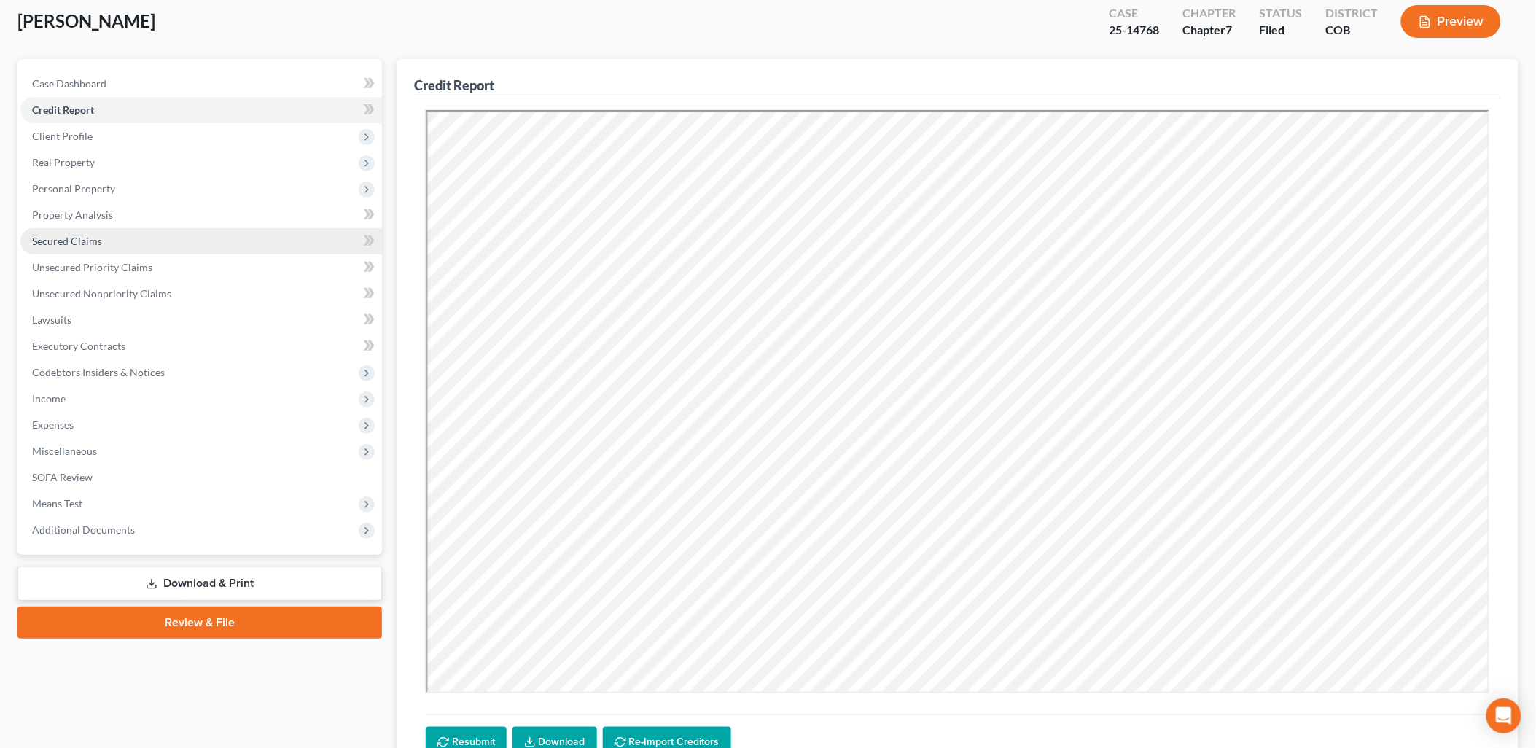
click at [88, 237] on span "Secured Claims" at bounding box center [67, 241] width 70 height 12
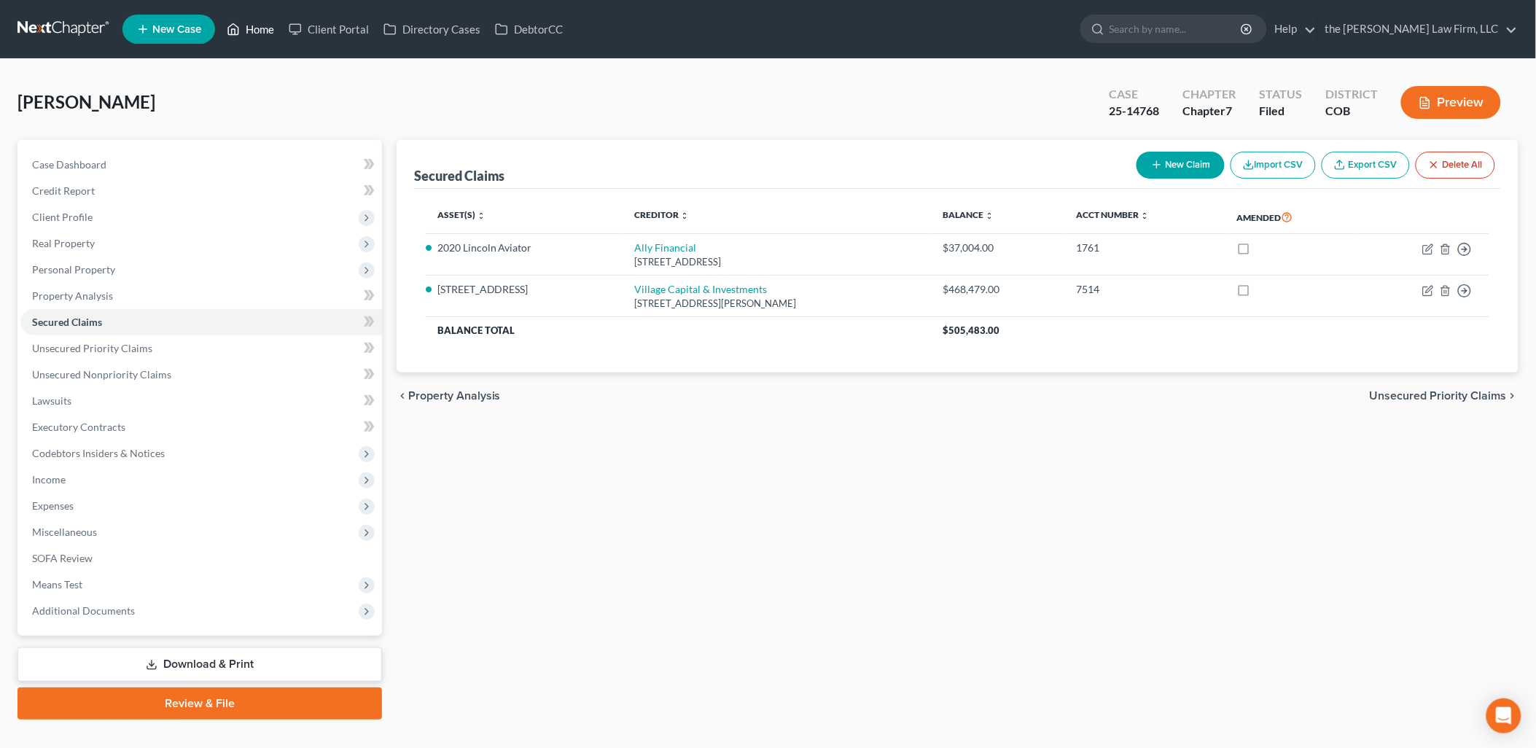
click at [266, 26] on link "Home" at bounding box center [250, 29] width 62 height 26
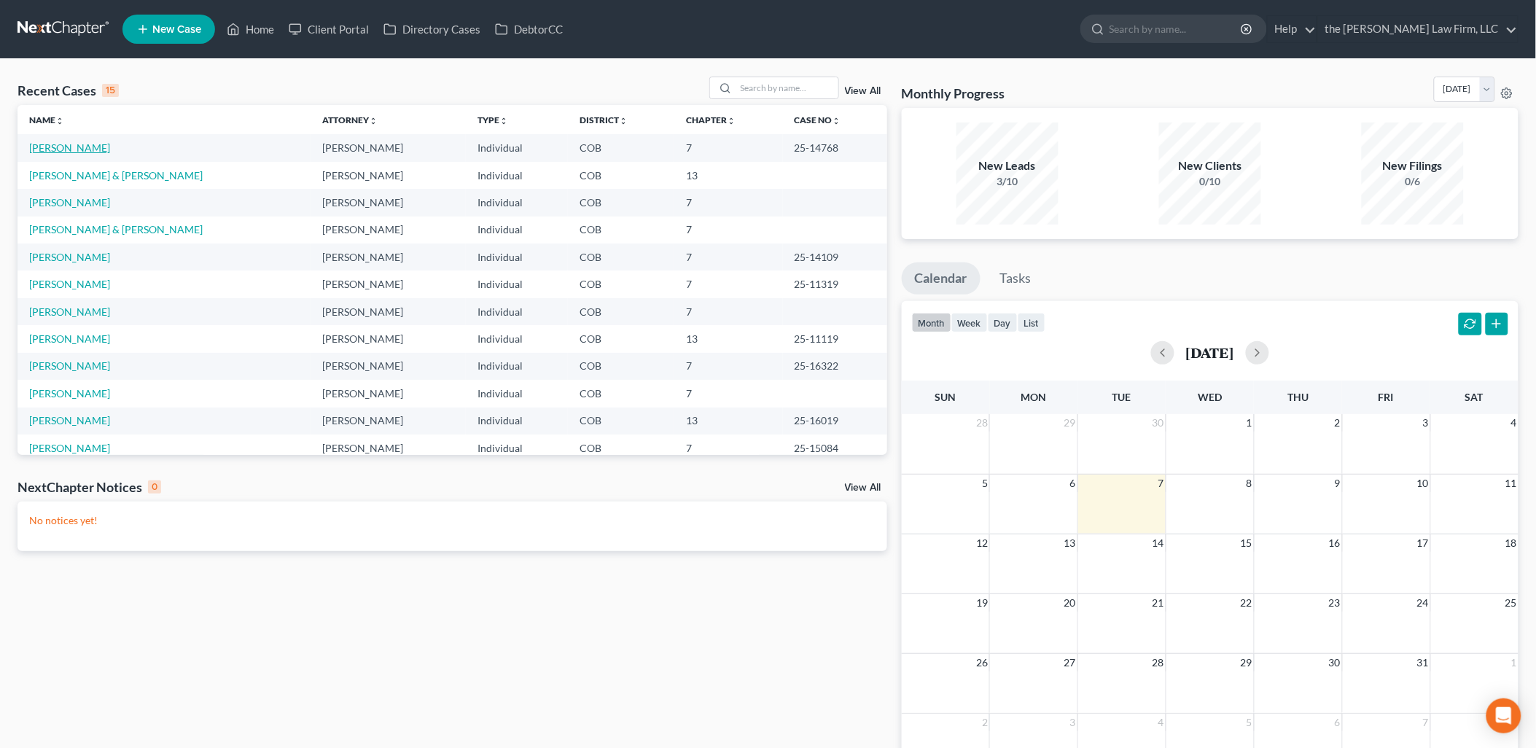
click at [77, 146] on link "[PERSON_NAME]" at bounding box center [69, 147] width 81 height 12
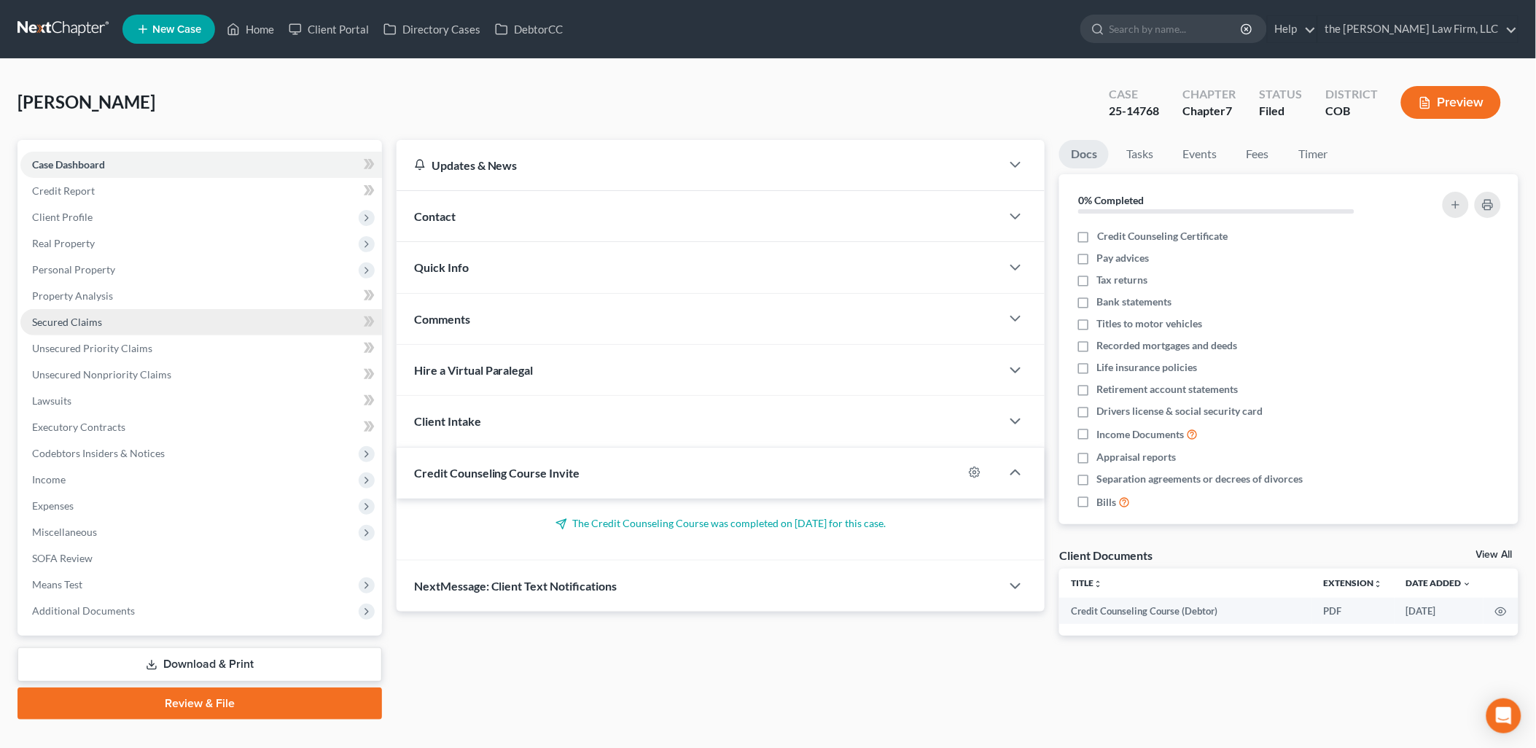
click at [89, 316] on span "Secured Claims" at bounding box center [67, 322] width 70 height 12
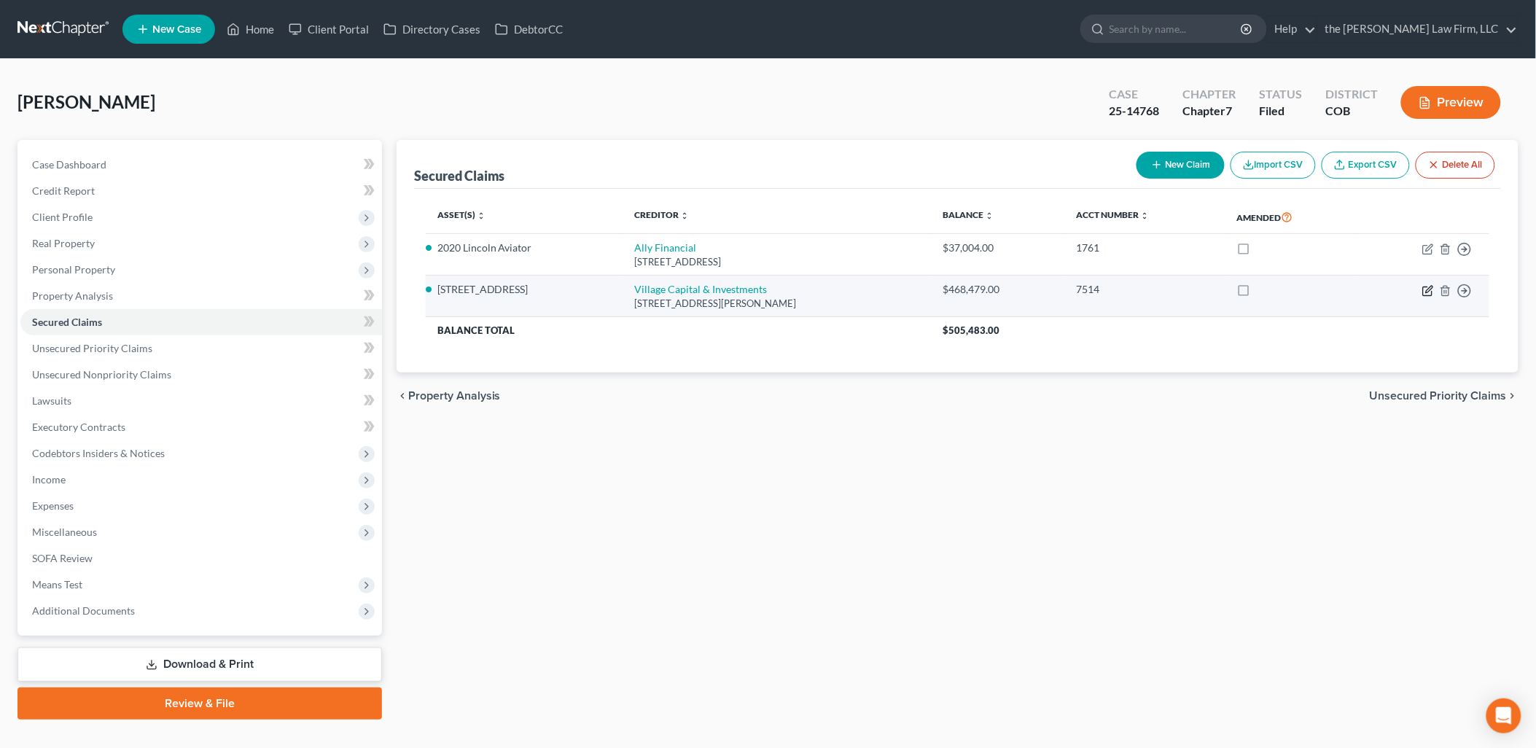
click at [1426, 289] on icon "button" at bounding box center [1429, 289] width 7 height 7
select select "31"
select select "4"
select select "3"
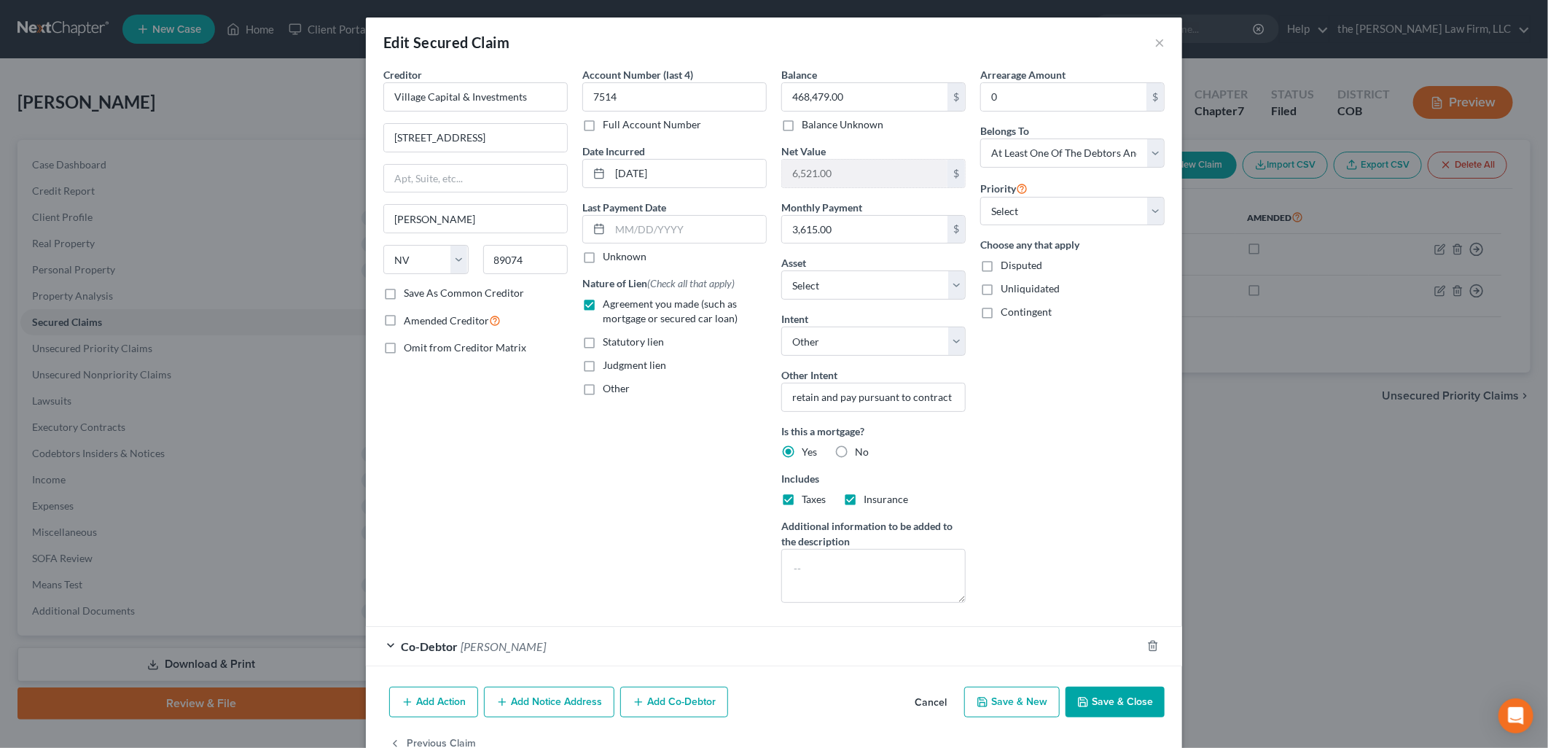
click at [552, 708] on button "Add Notice Address" at bounding box center [549, 702] width 130 height 31
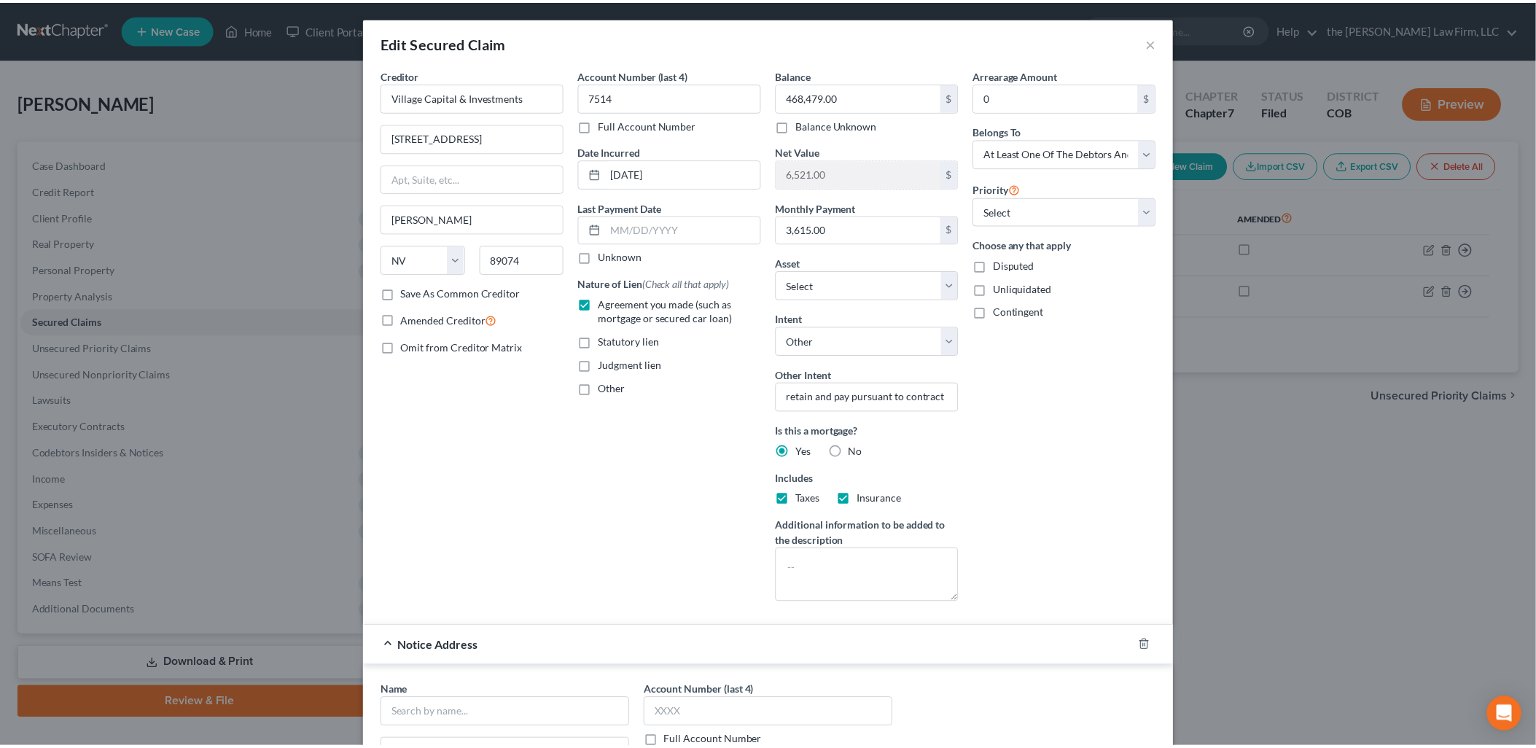
scroll to position [356, 0]
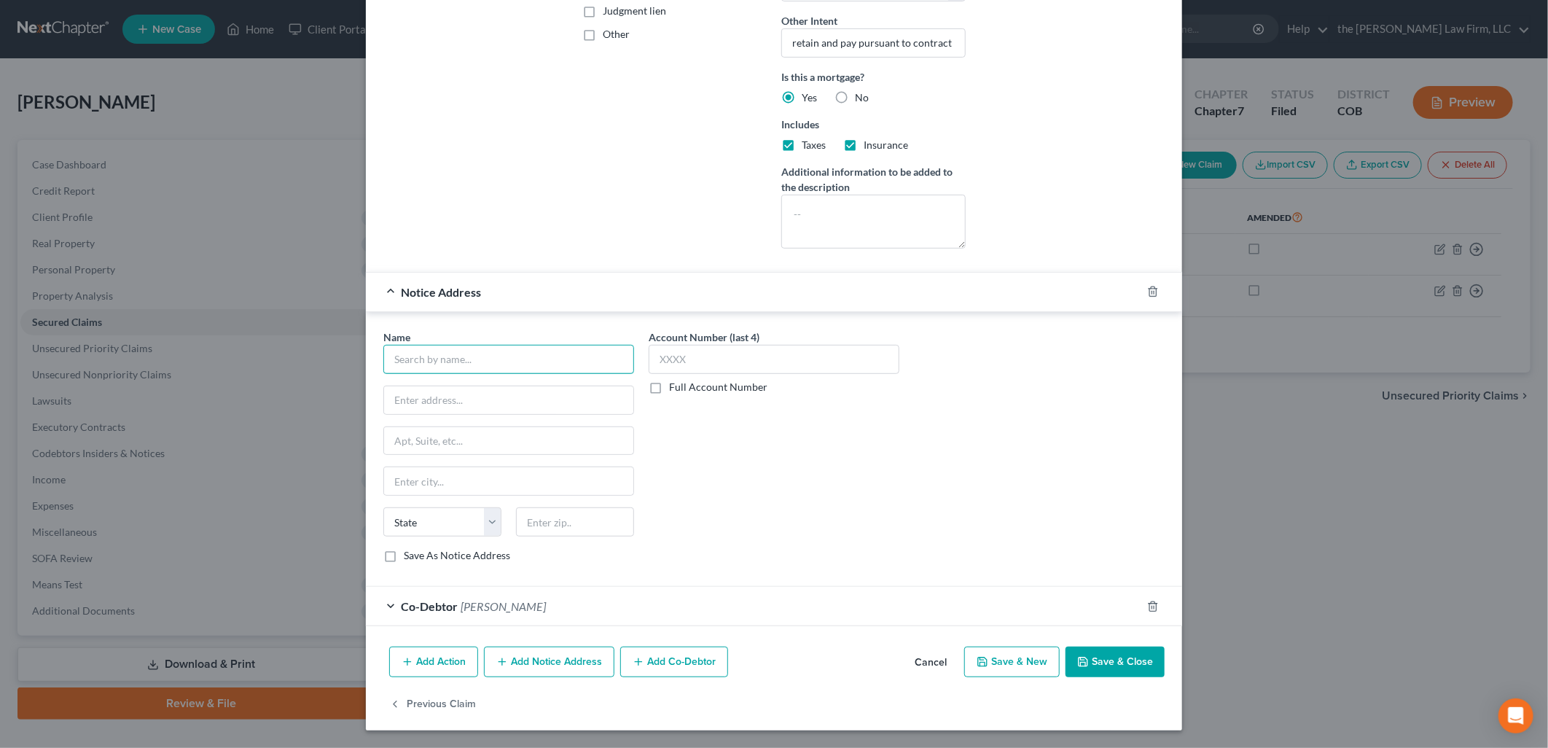
click at [475, 351] on input "text" at bounding box center [508, 359] width 251 height 29
type input "Midland Mortgage"
click at [445, 410] on input "text" at bounding box center [508, 400] width 249 height 28
click at [512, 401] on input "Attn: Customer Support Seevices" at bounding box center [508, 400] width 249 height 28
type input "Attn: Customer Support Services"
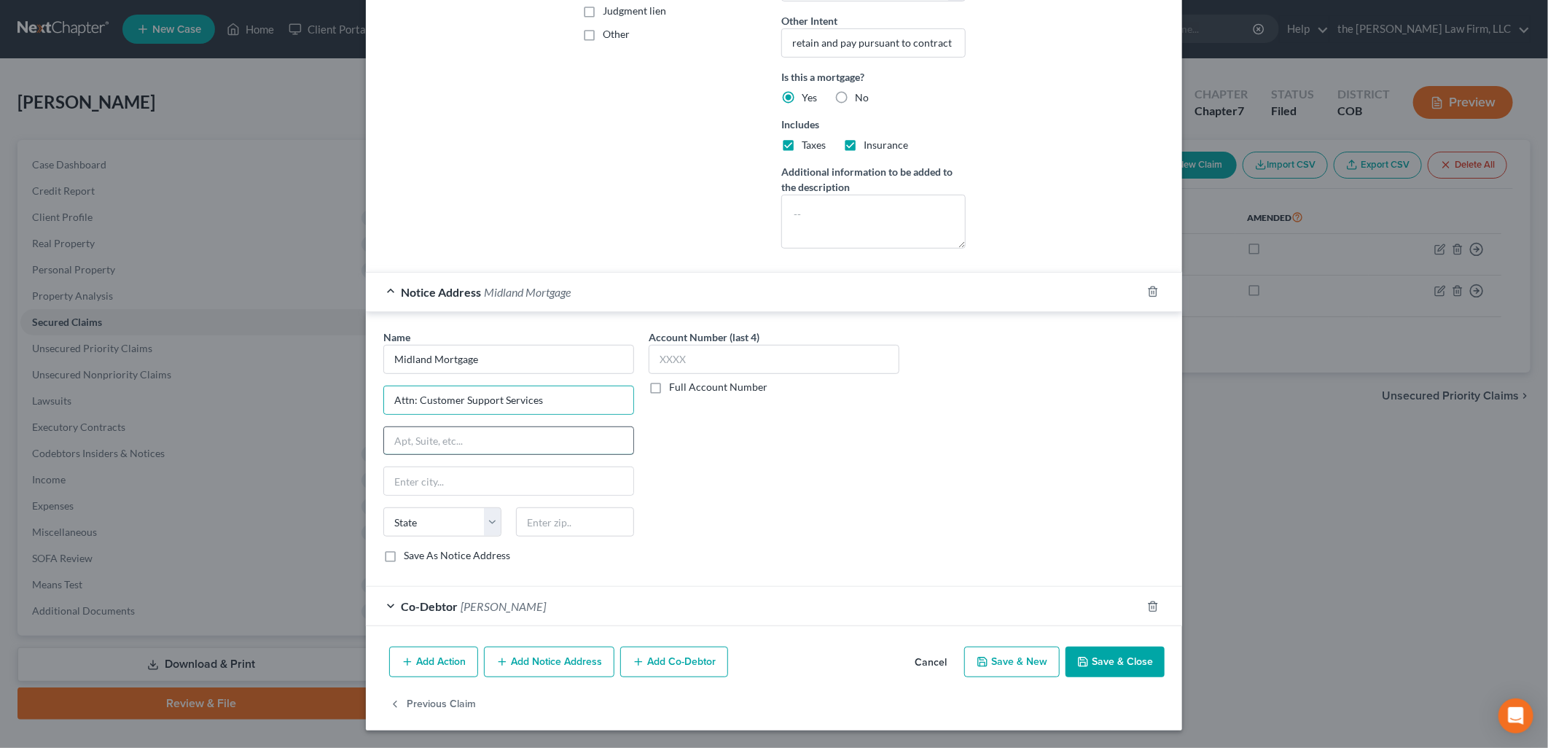
click at [503, 446] on input "text" at bounding box center [508, 441] width 249 height 28
type input "PO Box 26648"
type input "[US_STATE][GEOGRAPHIC_DATA]"
select select "37"
type input "73126"
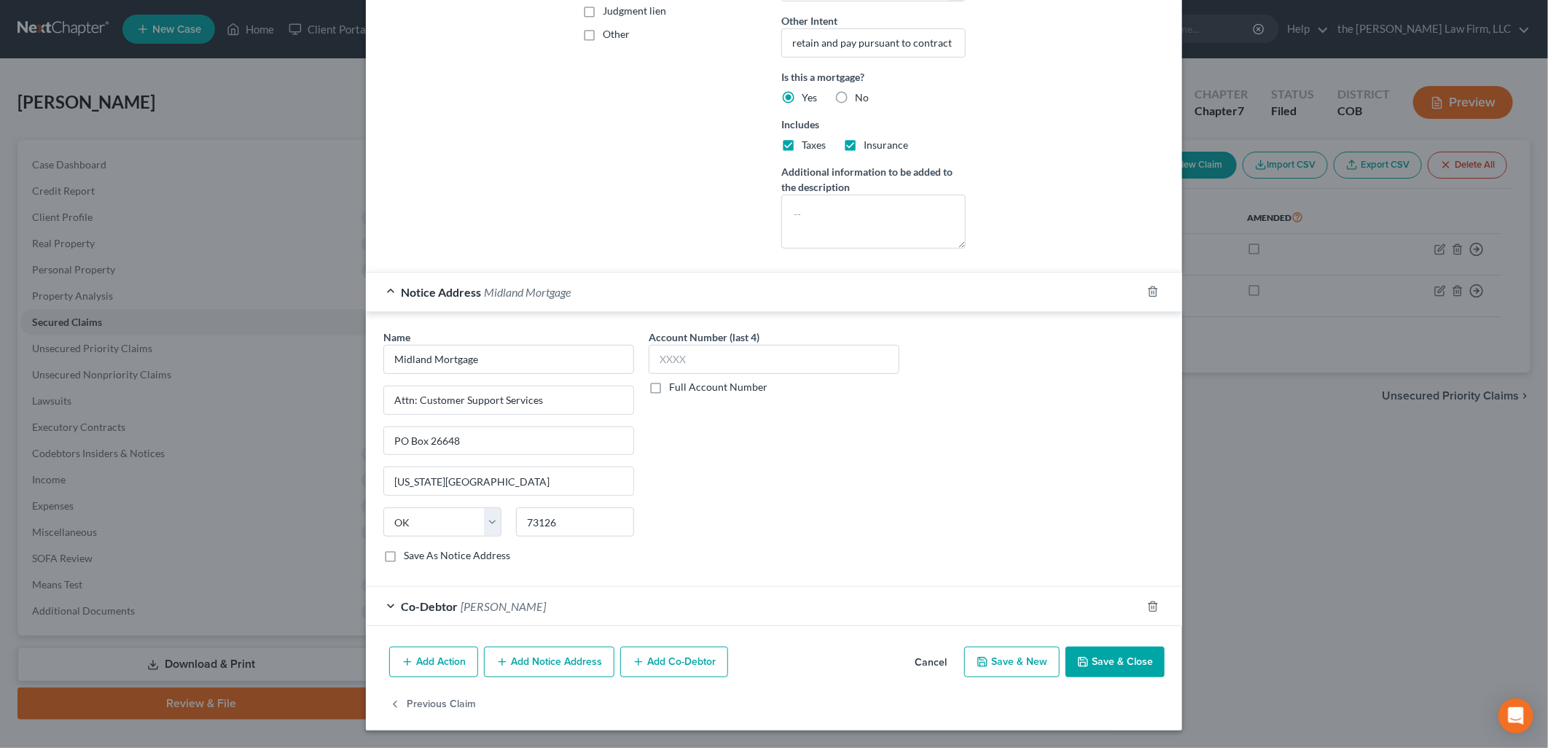
click at [806, 443] on div "Account Number (last 4) Full Account Number" at bounding box center [773, 451] width 265 height 245
click at [673, 359] on input "text" at bounding box center [774, 359] width 251 height 29
click at [681, 388] on label "Full Account Number" at bounding box center [718, 387] width 98 height 15
click at [681, 388] on input "Full Account Number" at bounding box center [679, 384] width 9 height 9
click at [687, 354] on input "text" at bounding box center [774, 359] width 251 height 29
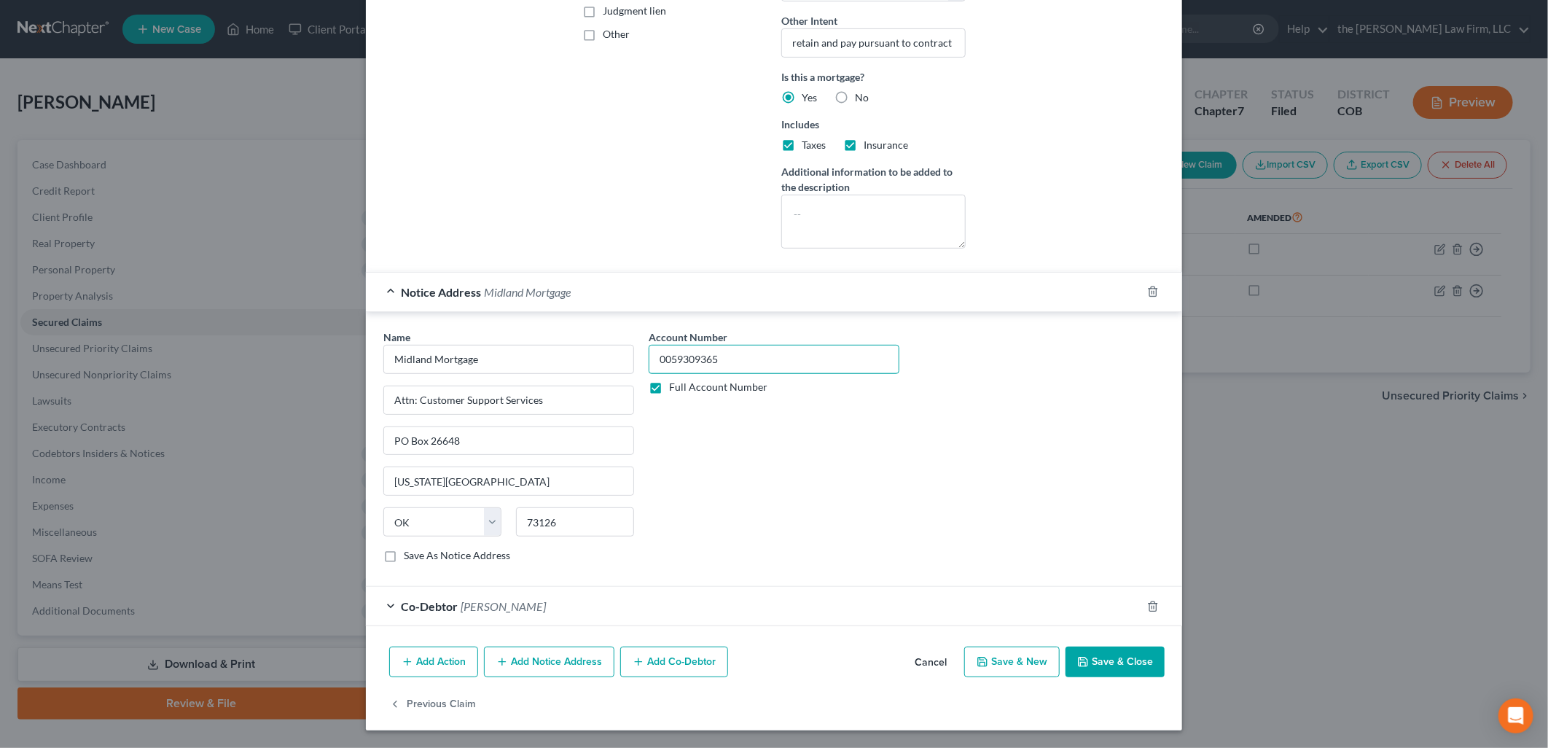
type input "0059309365"
click at [764, 498] on div "Account Number 0059309365 Full Account Number" at bounding box center [773, 451] width 265 height 245
click at [1122, 660] on button "Save & Close" at bounding box center [1114, 661] width 99 height 31
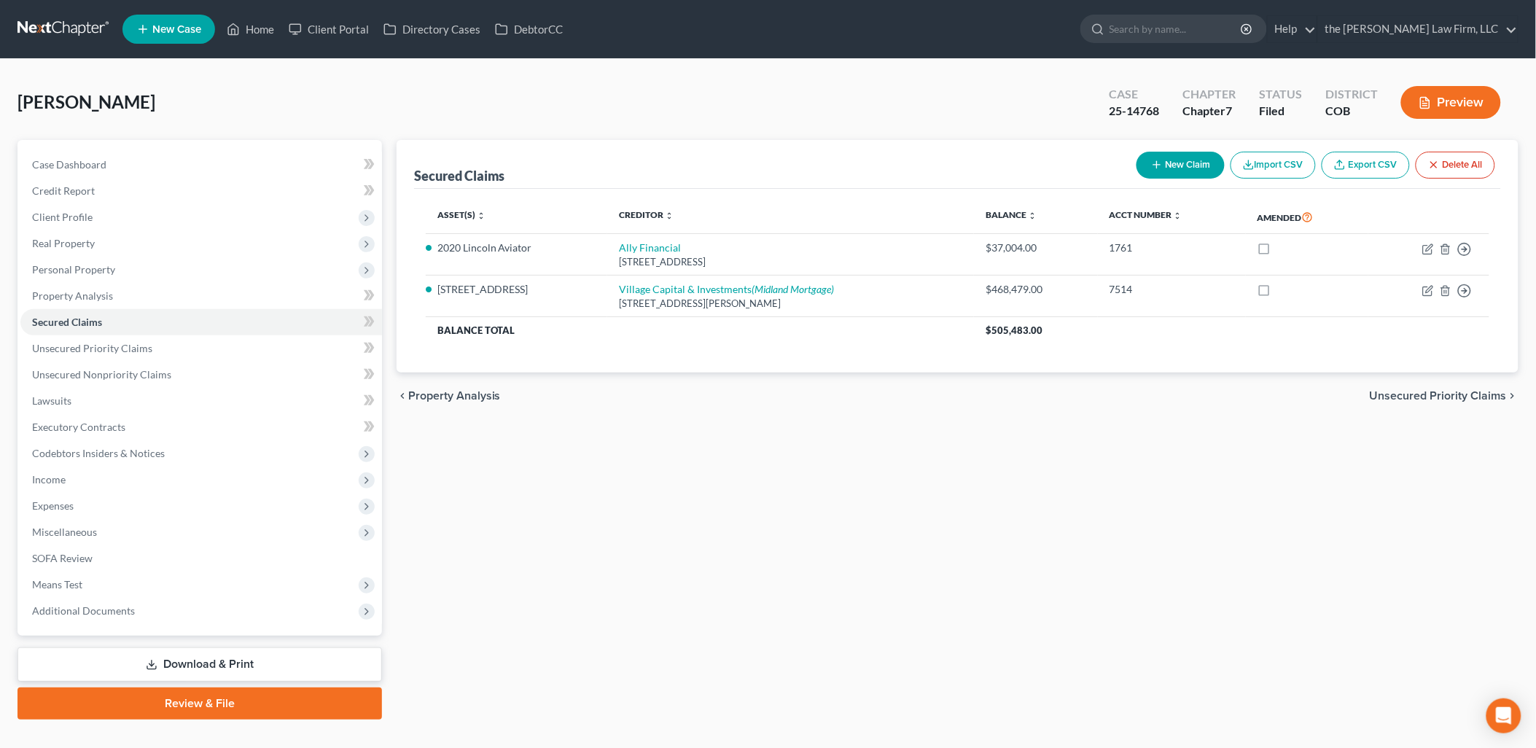
click at [131, 658] on link "Download & Print" at bounding box center [199, 664] width 364 height 34
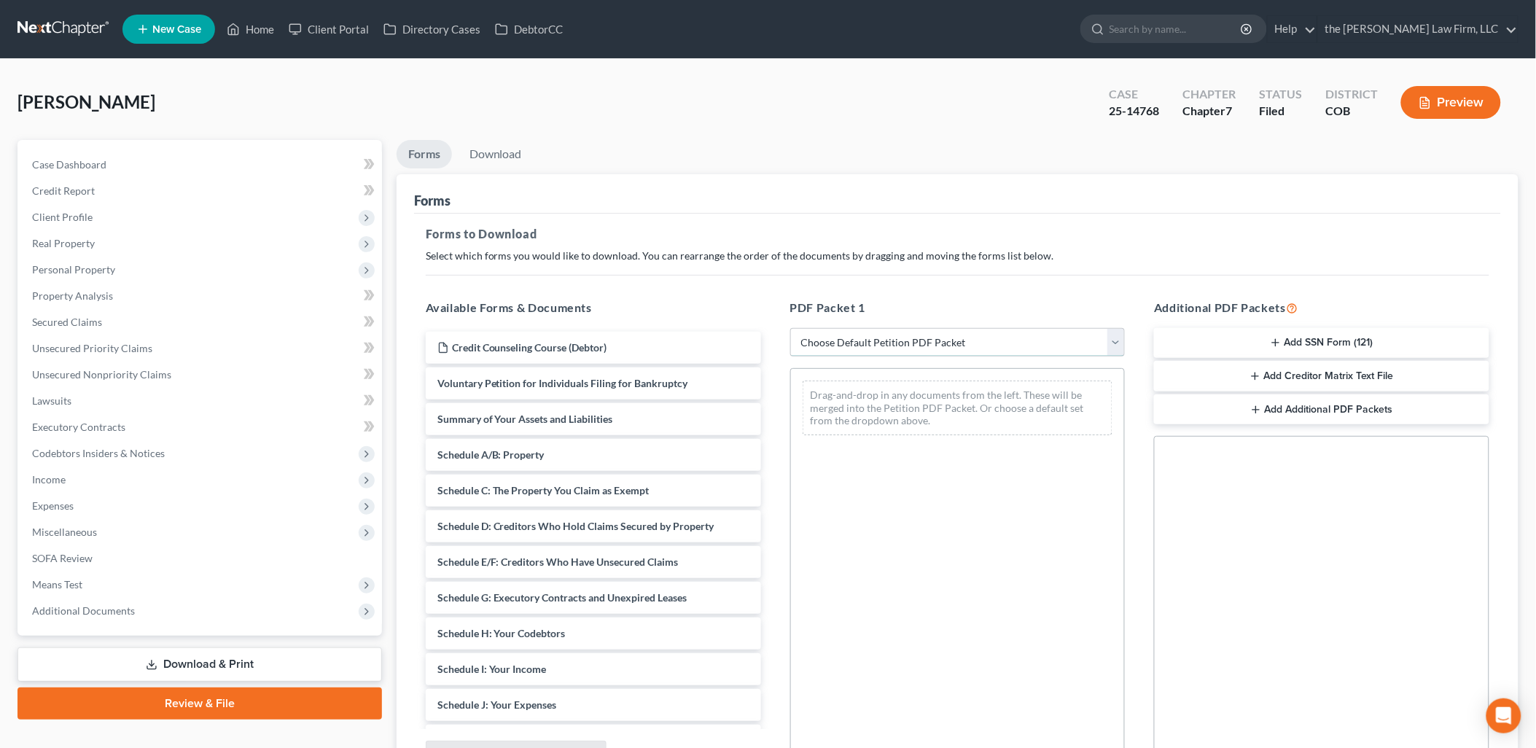
drag, startPoint x: 950, startPoint y: 344, endPoint x: 945, endPoint y: 356, distance: 12.7
click at [950, 344] on select "Choose Default Petition PDF Packet Complete Bankruptcy Petition (all forms and …" at bounding box center [957, 342] width 335 height 29
click at [790, 328] on select "Choose Default Petition PDF Packet Complete Bankruptcy Petition (all forms and …" at bounding box center [957, 342] width 335 height 29
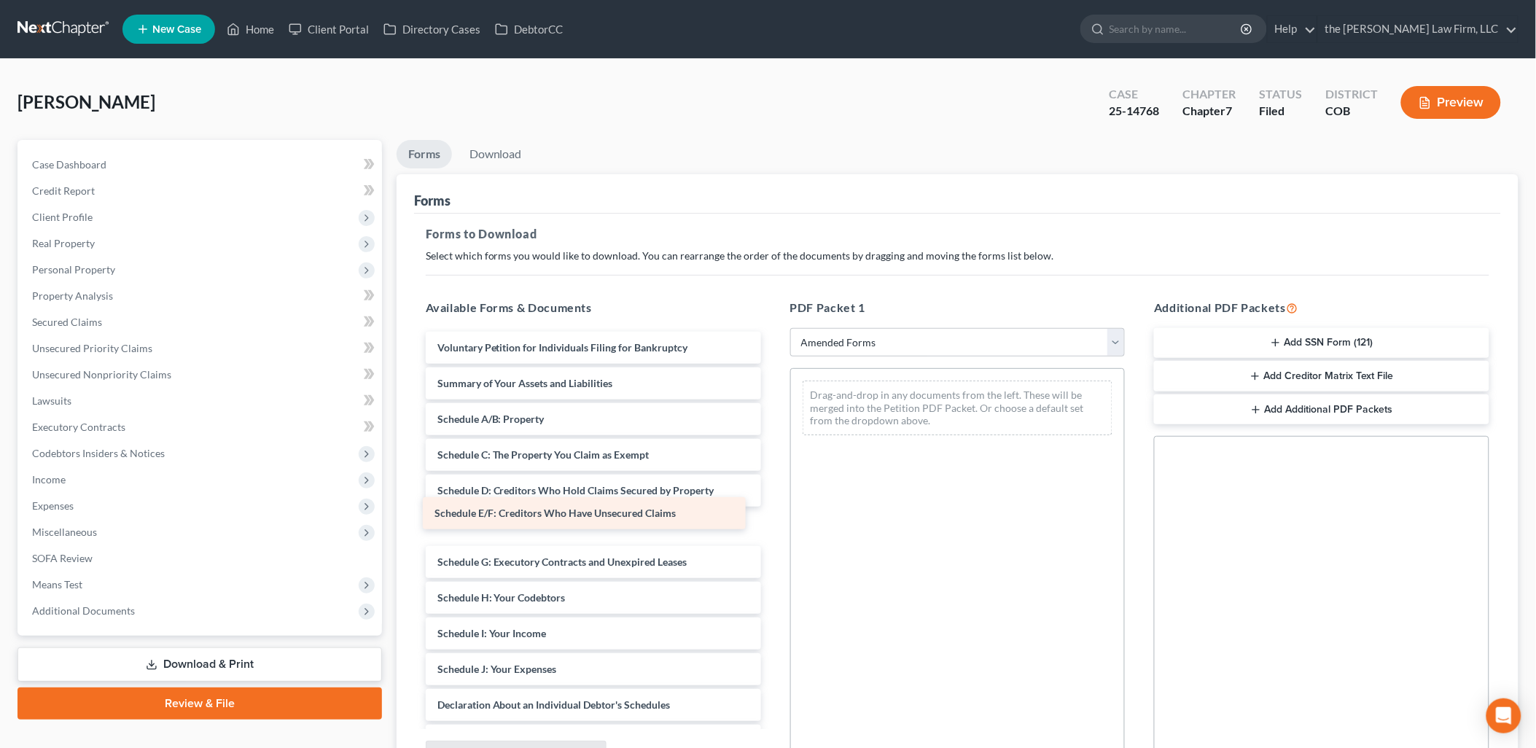
drag, startPoint x: 525, startPoint y: 528, endPoint x: 523, endPoint y: 516, distance: 12.7
click at [523, 516] on div "Schedule E/F: Creditors Who Have Unsecured Claims Voluntary Petition for Indivi…" at bounding box center [593, 691] width 359 height 719
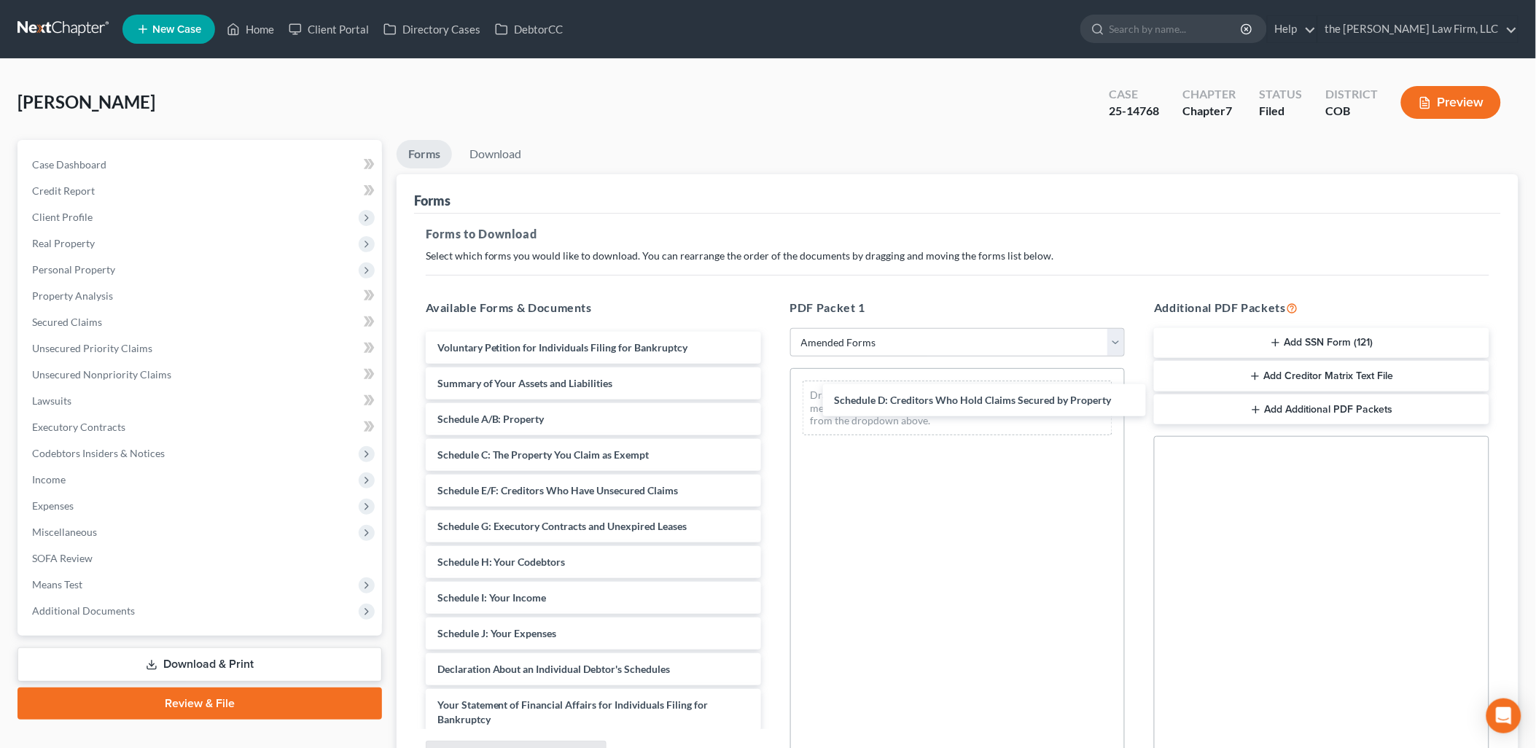
drag, startPoint x: 505, startPoint y: 493, endPoint x: 905, endPoint y: 407, distance: 409.4
click at [773, 402] on div "Schedule D: Creditors Who Hold Claims Secured by Property Voluntary Petition fo…" at bounding box center [593, 673] width 359 height 683
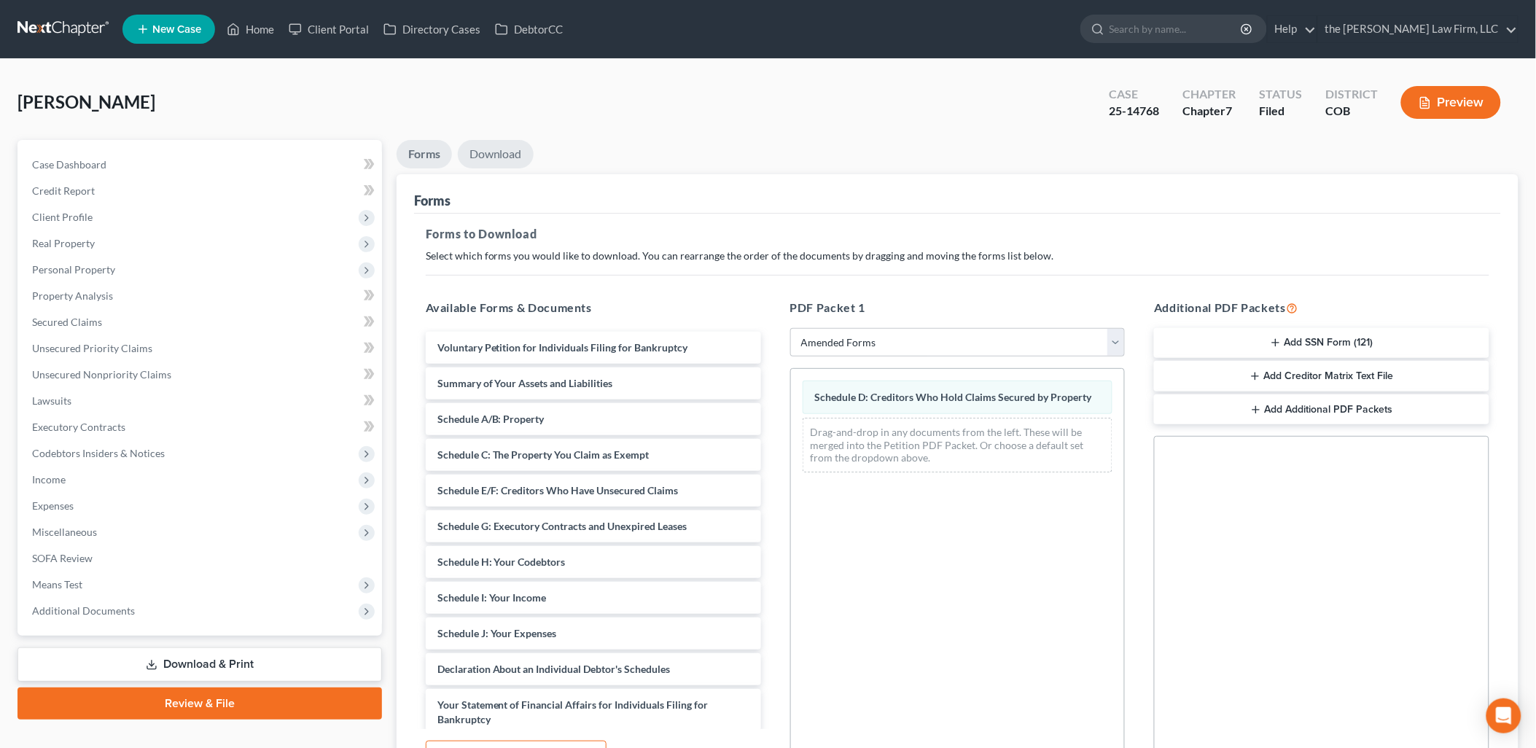
click at [493, 140] on link "Download" at bounding box center [496, 154] width 76 height 28
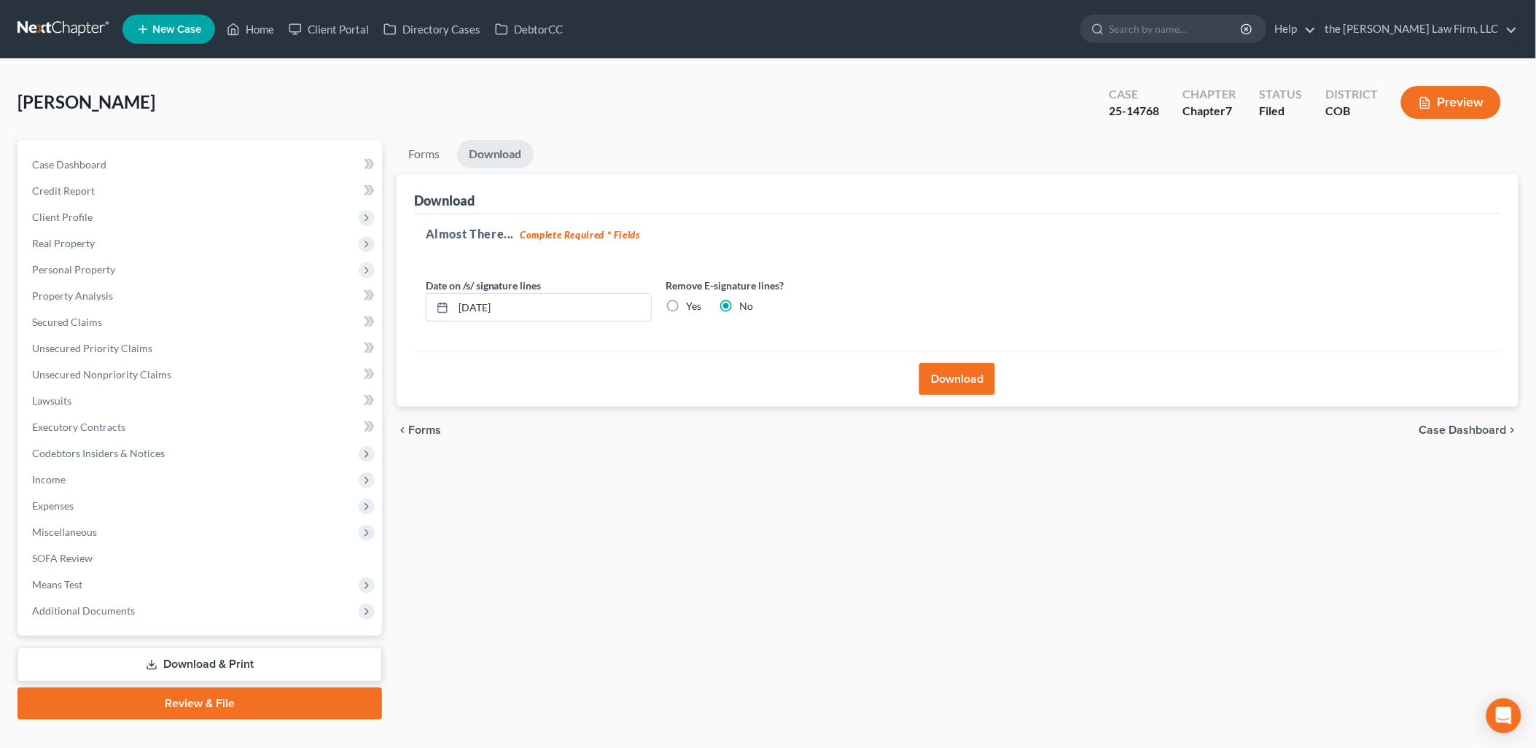
drag, startPoint x: 971, startPoint y: 368, endPoint x: 1243, endPoint y: 461, distance: 287.4
click at [971, 369] on button "Download" at bounding box center [957, 379] width 76 height 32
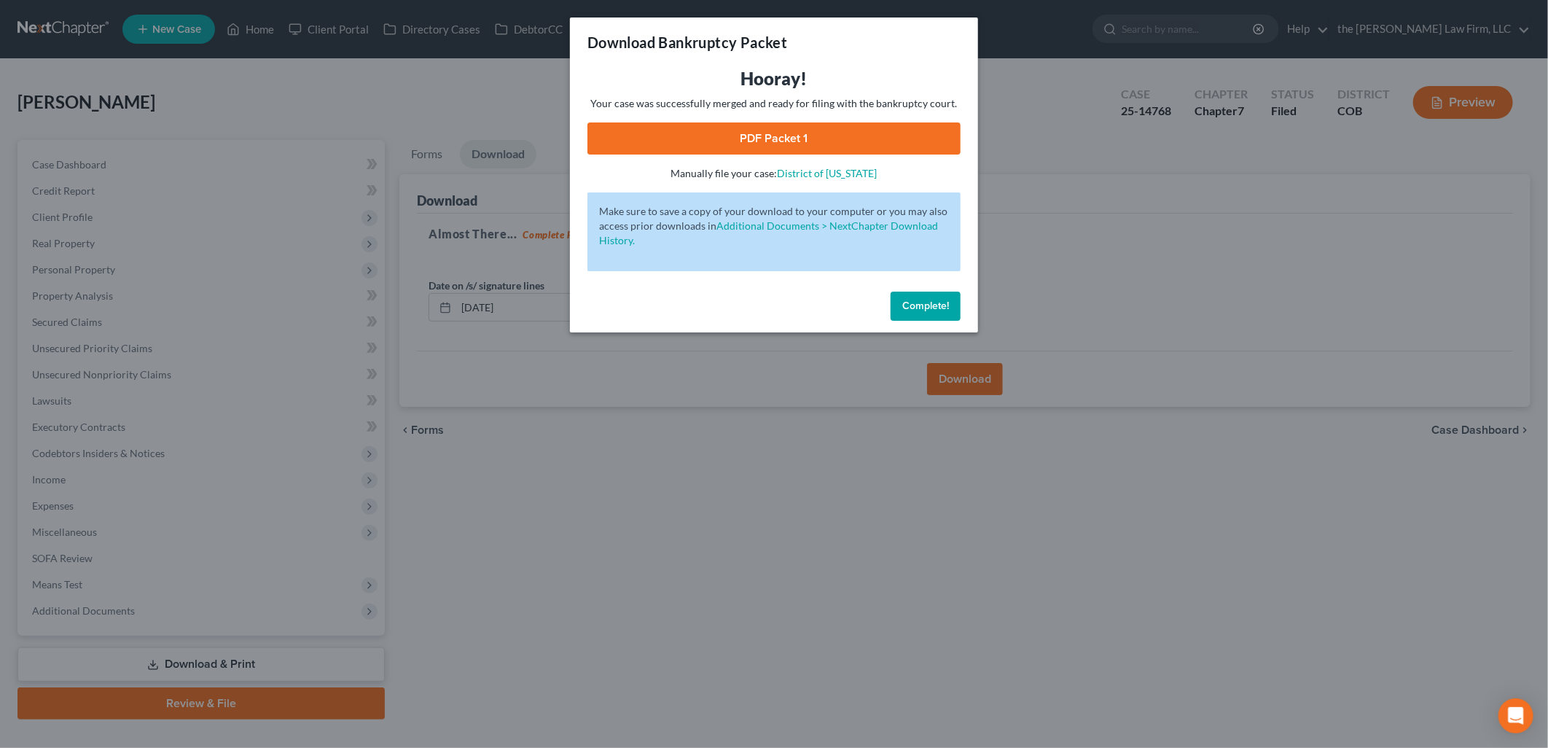
click at [782, 133] on link "PDF Packet 1" at bounding box center [773, 138] width 373 height 32
click at [934, 313] on button "Complete!" at bounding box center [926, 306] width 70 height 29
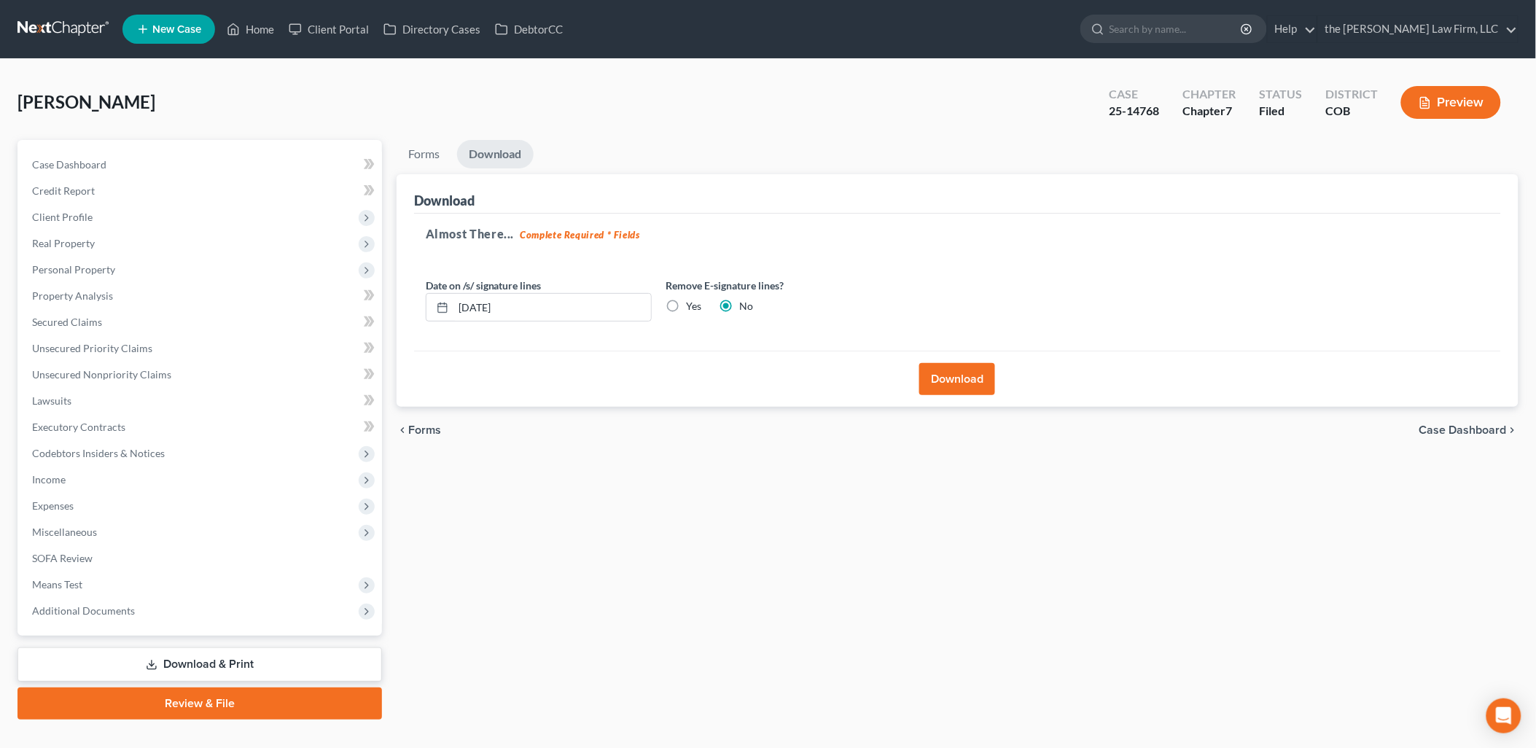
drag, startPoint x: 245, startPoint y: 668, endPoint x: 434, endPoint y: 514, distance: 243.9
click at [245, 667] on link "Download & Print" at bounding box center [199, 664] width 364 height 34
click at [436, 157] on link "Forms" at bounding box center [423, 154] width 55 height 28
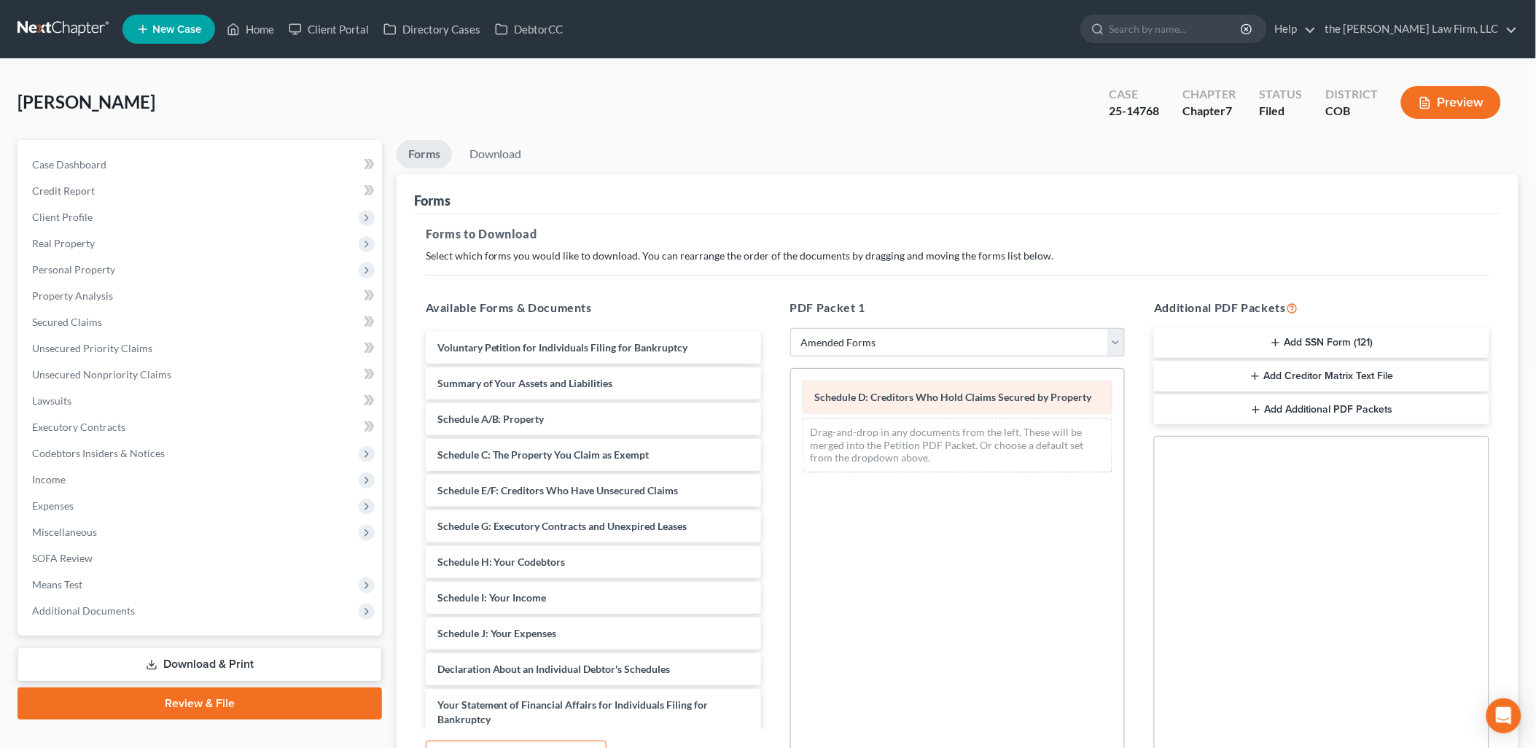
click at [791, 420] on div "Schedule D: Creditors Who Hold Claims Secured by Property Drag-and-drop in any …" at bounding box center [958, 426] width 334 height 115
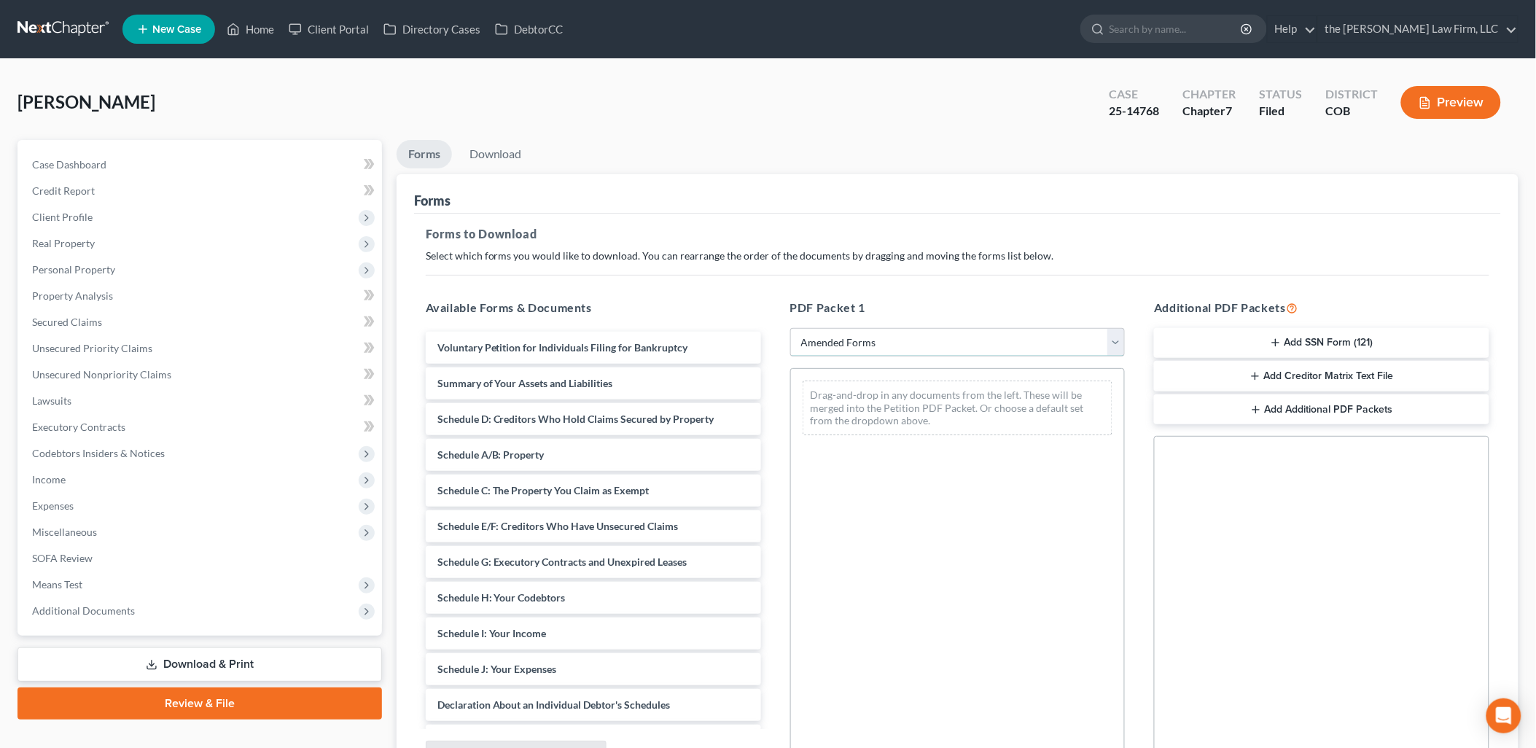
click at [892, 338] on select "Choose Default Petition PDF Packet Complete Bankruptcy Petition (all forms and …" at bounding box center [957, 342] width 335 height 29
select select "0"
click at [790, 328] on select "Choose Default Petition PDF Packet Complete Bankruptcy Petition (all forms and …" at bounding box center [957, 342] width 335 height 29
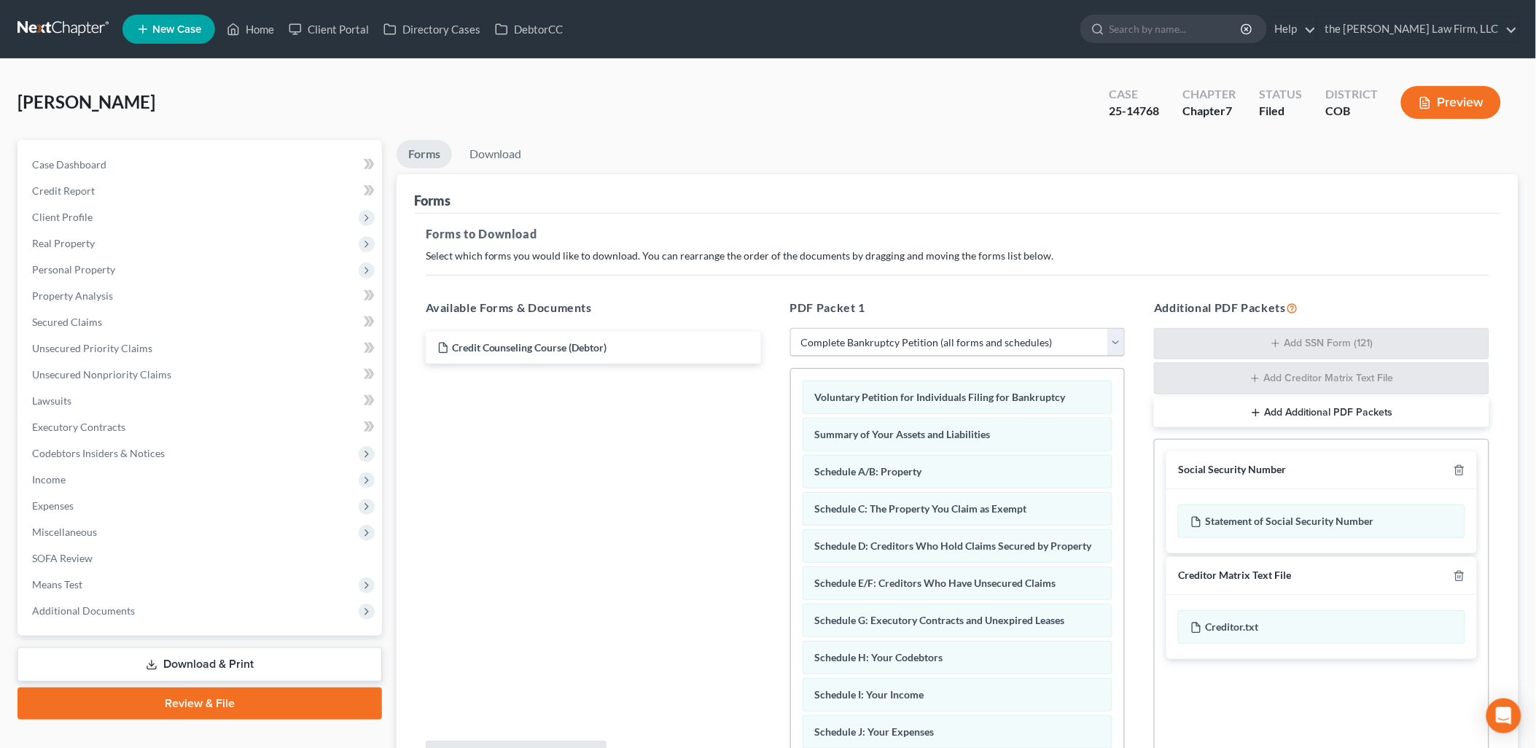
click at [957, 337] on select "Choose Default Petition PDF Packet Complete Bankruptcy Petition (all forms and …" at bounding box center [957, 342] width 335 height 29
select select
click at [790, 328] on select "Choose Default Petition PDF Packet Complete Bankruptcy Petition (all forms and …" at bounding box center [957, 342] width 335 height 29
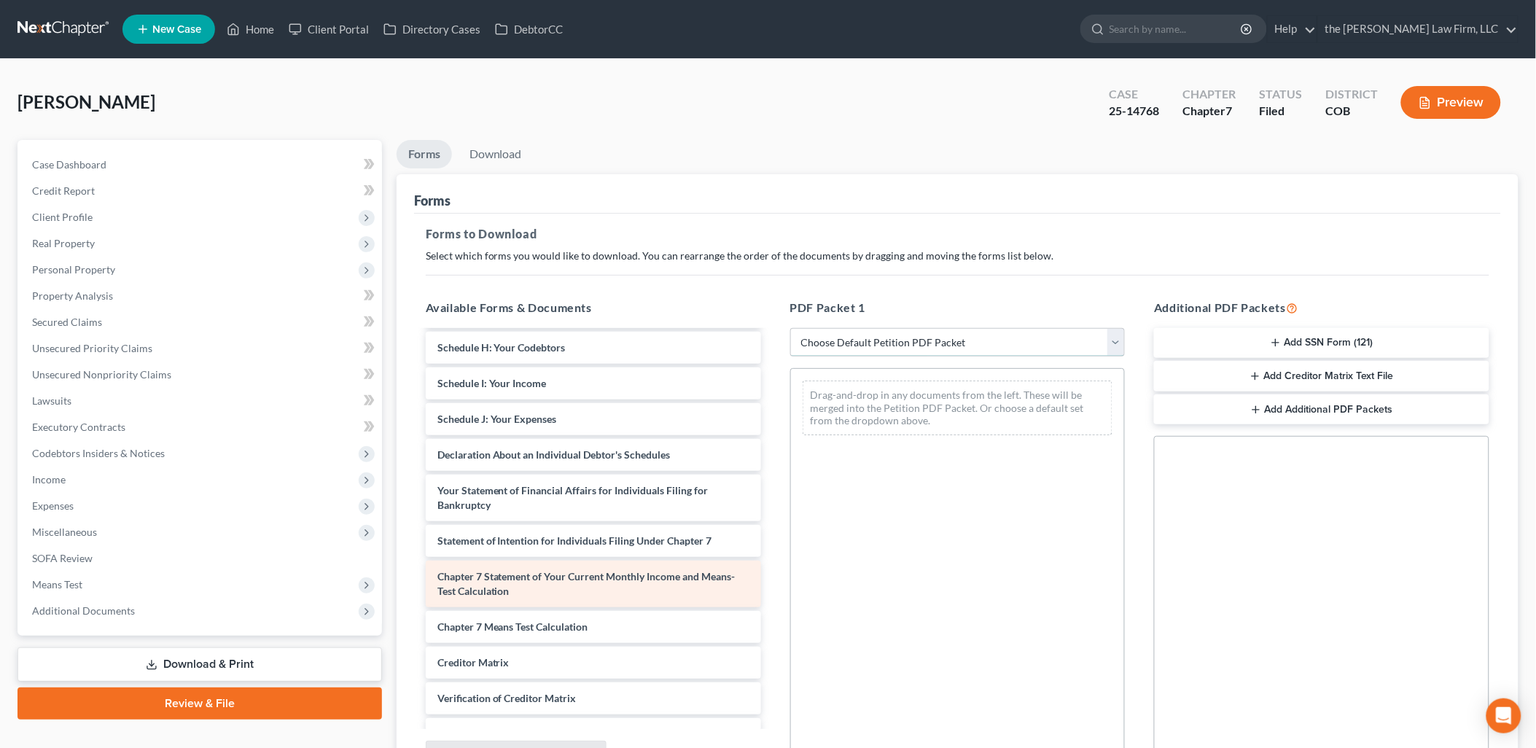
scroll to position [324, 0]
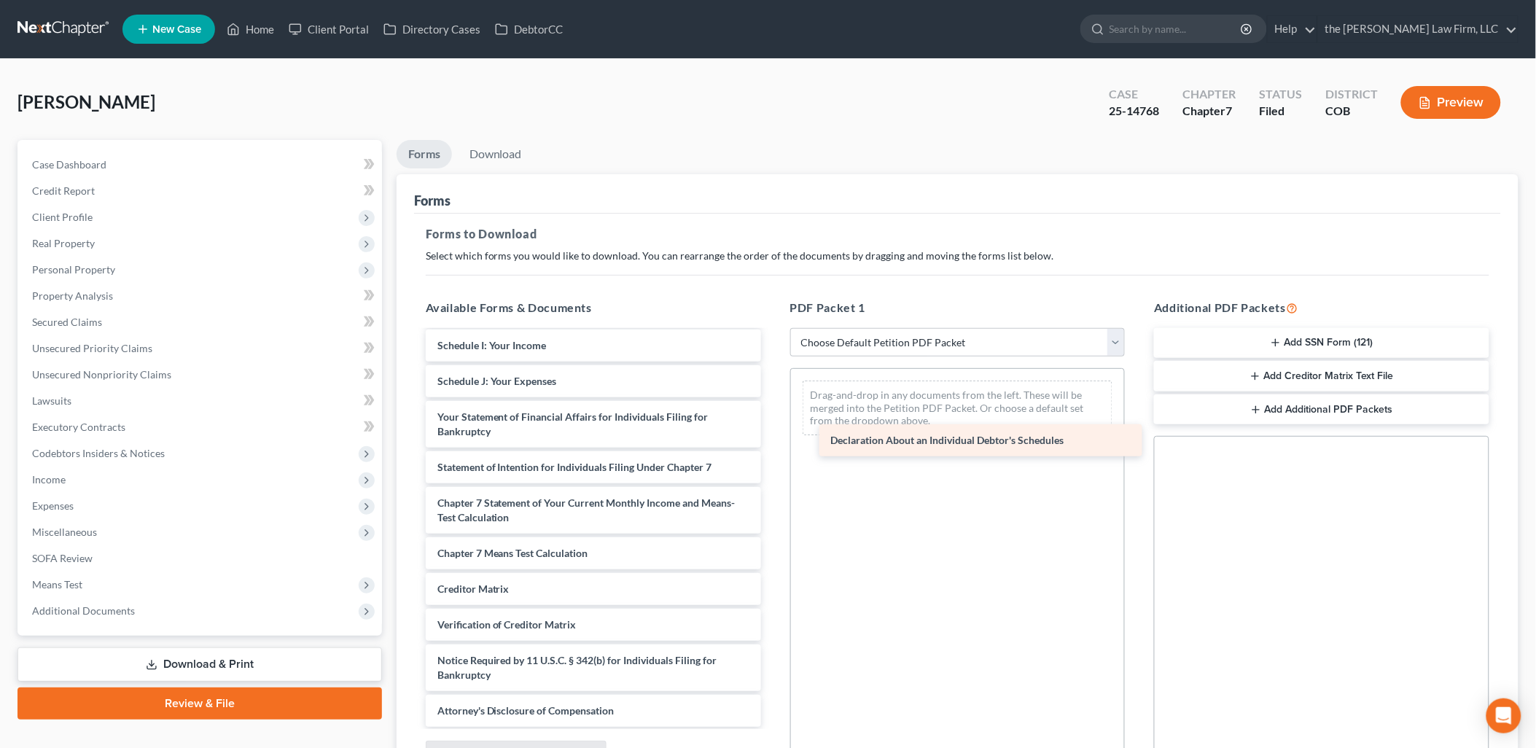
drag, startPoint x: 521, startPoint y: 411, endPoint x: 990, endPoint y: 434, distance: 469.2
click at [773, 434] on div "Declaration About an Individual Debtor's Schedules Credit Counseling Course (De…" at bounding box center [593, 367] width 359 height 719
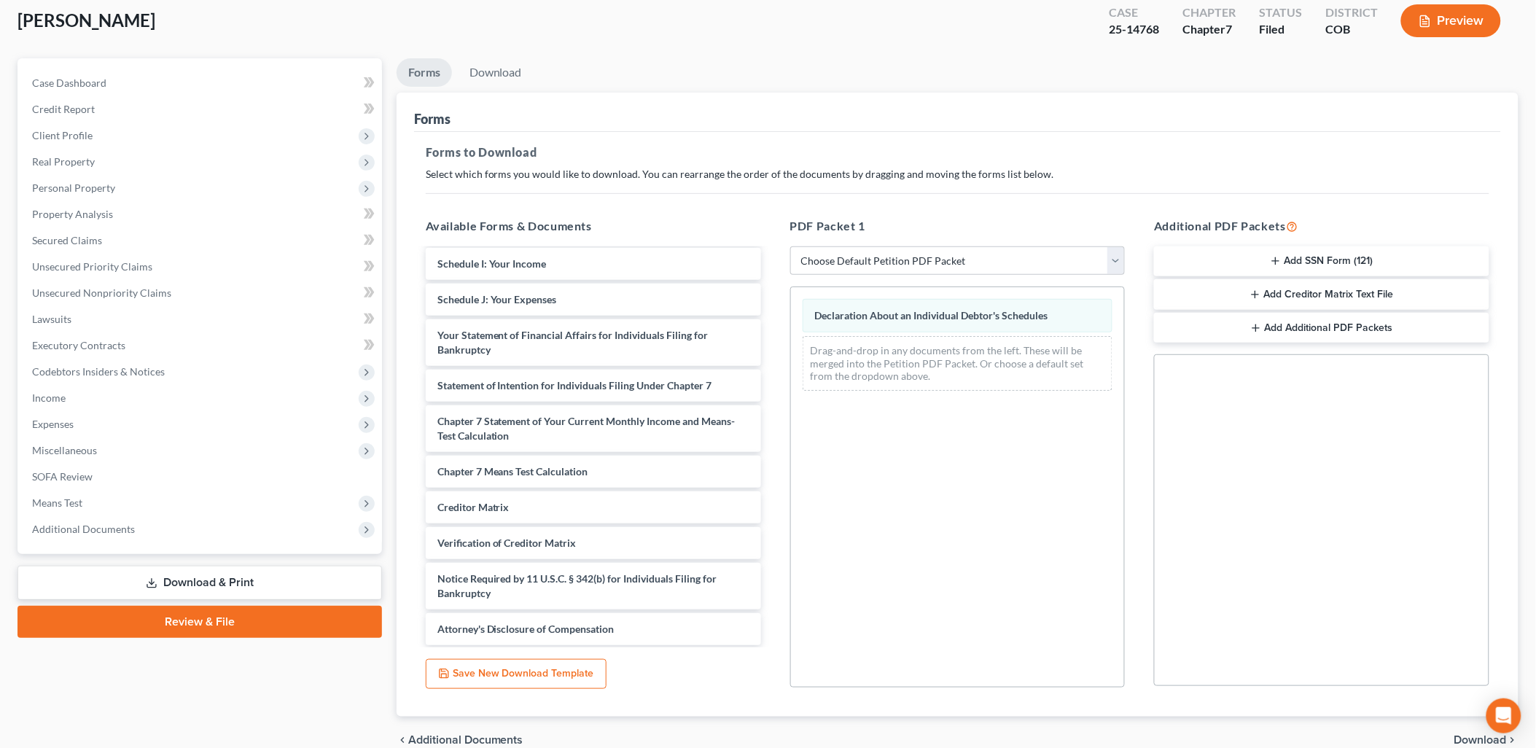
scroll to position [152, 0]
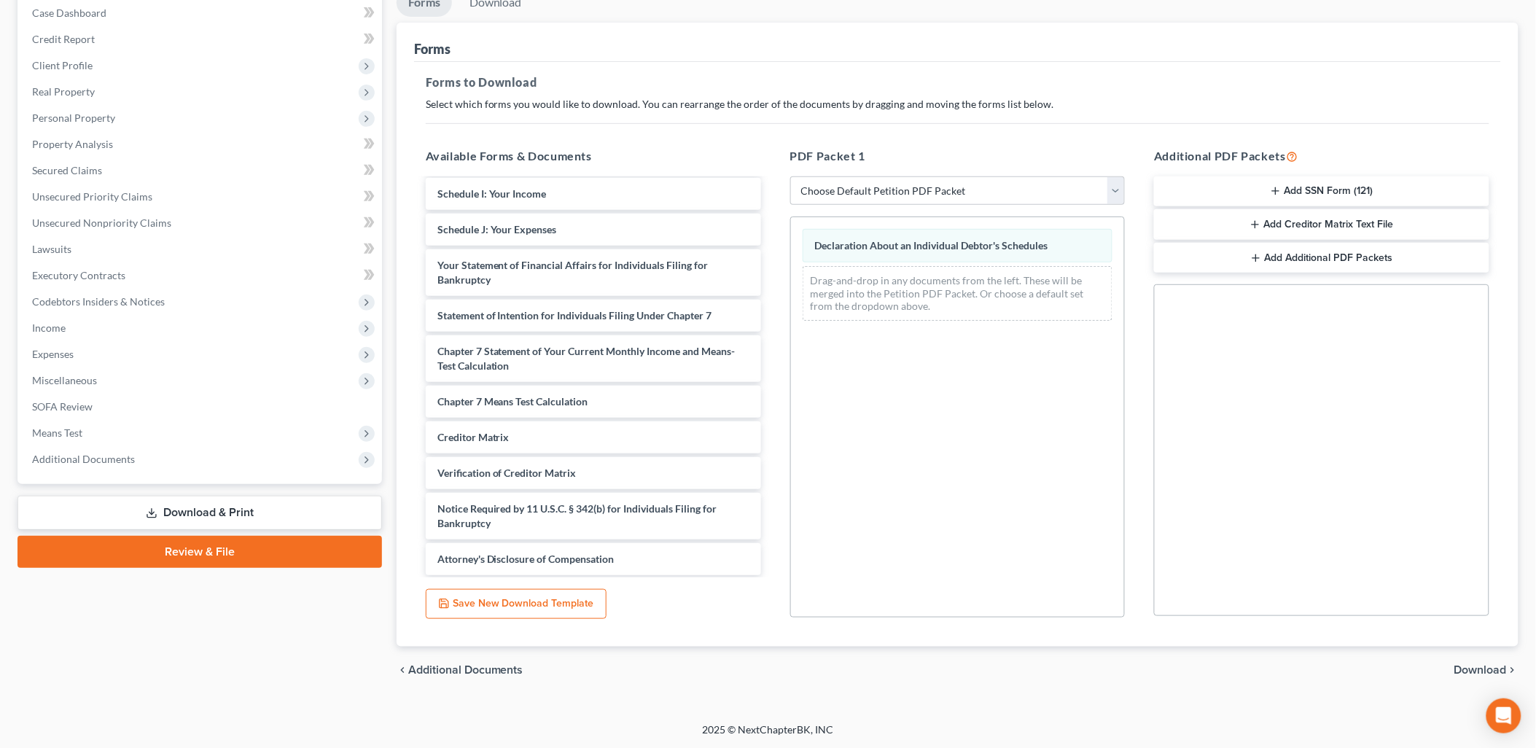
click at [1477, 664] on span "Download" at bounding box center [1480, 670] width 52 height 12
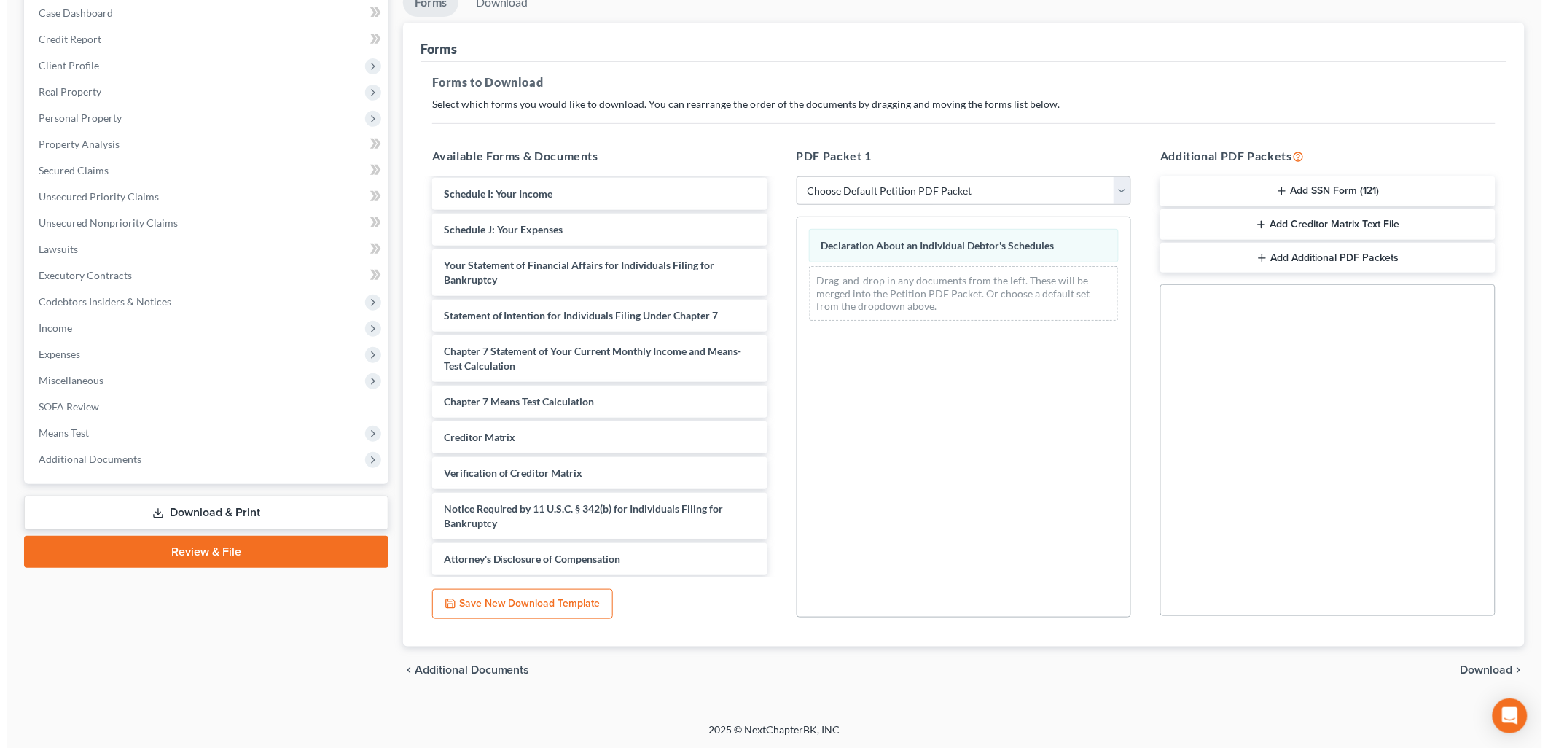
scroll to position [25, 0]
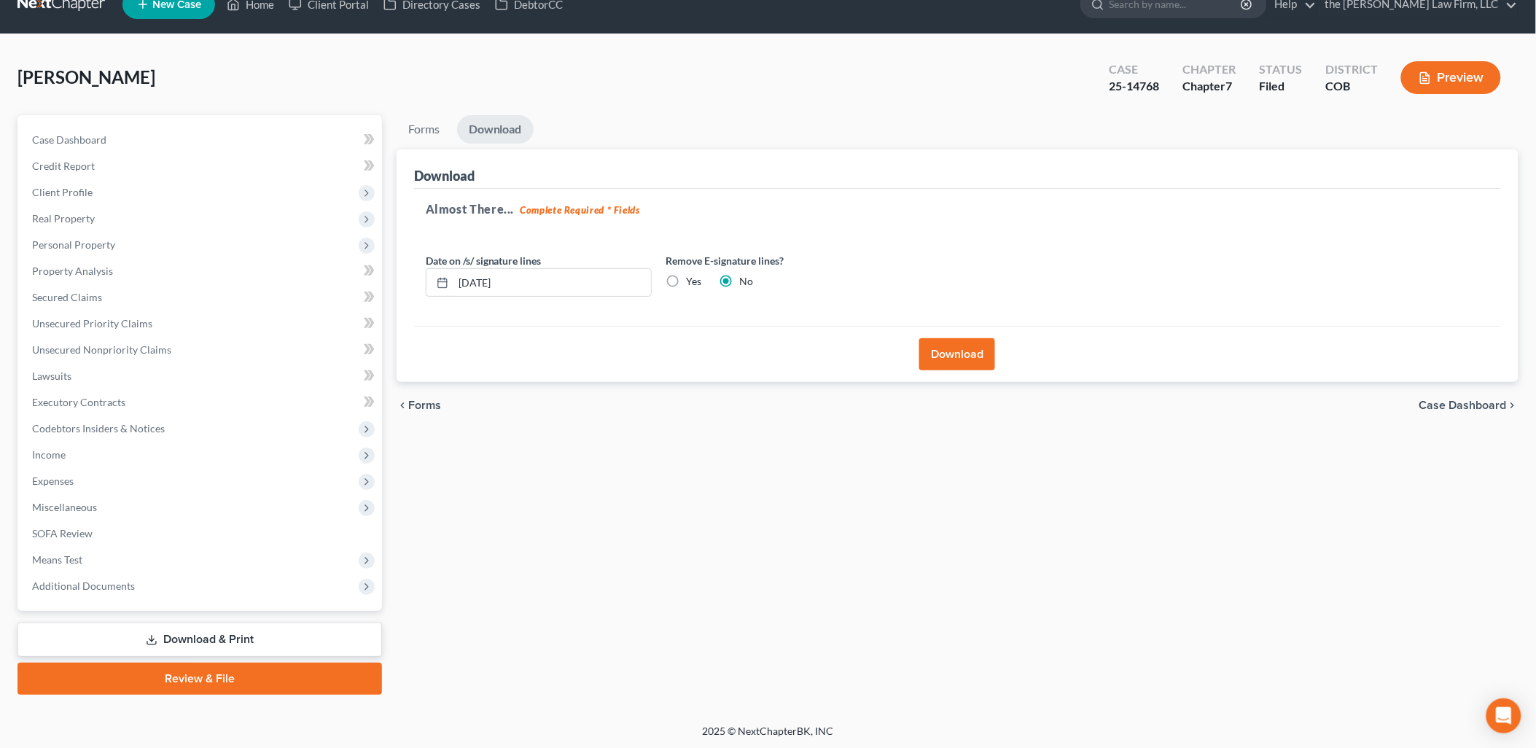
click at [958, 366] on button "Download" at bounding box center [957, 354] width 76 height 32
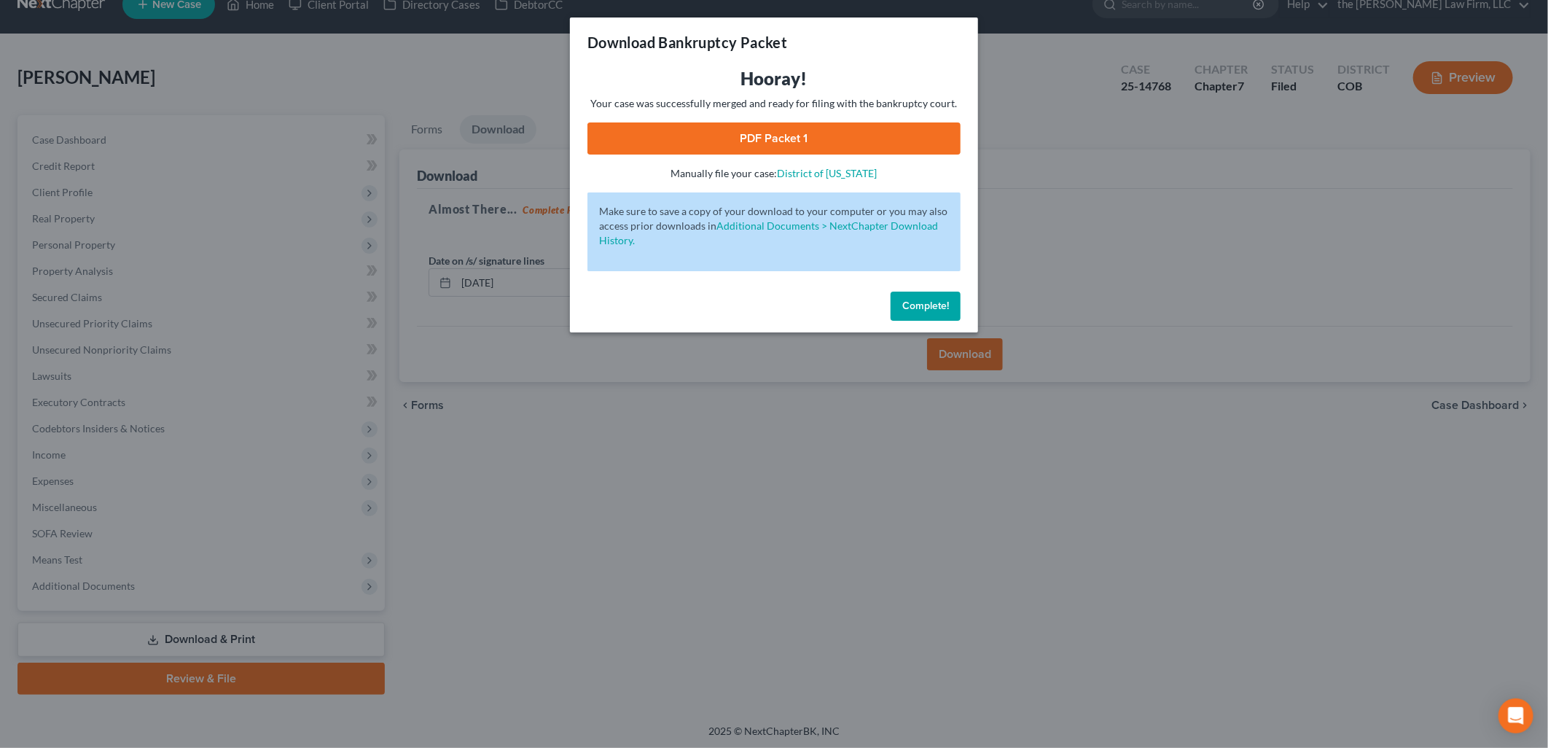
click at [832, 144] on link "PDF Packet 1" at bounding box center [773, 138] width 373 height 32
drag, startPoint x: 924, startPoint y: 302, endPoint x: 638, endPoint y: 101, distance: 349.4
click at [922, 302] on span "Complete!" at bounding box center [925, 306] width 47 height 12
